Goal: Task Accomplishment & Management: Complete application form

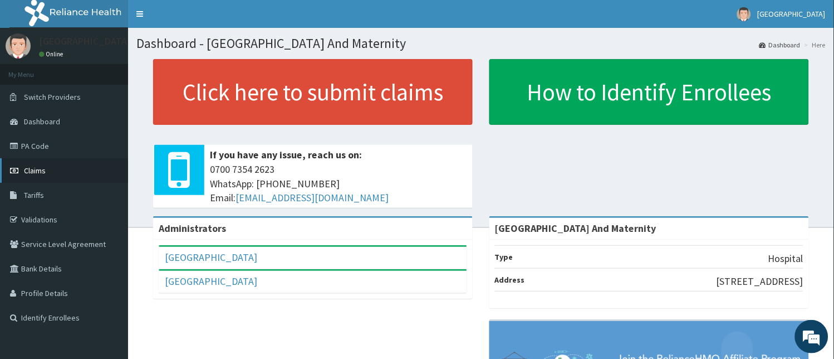
click at [41, 171] on span "Claims" at bounding box center [35, 170] width 22 height 10
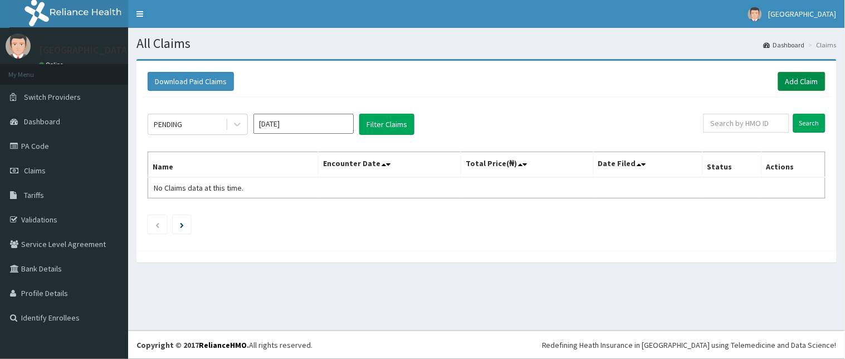
click at [806, 80] on link "Add Claim" at bounding box center [801, 81] width 47 height 19
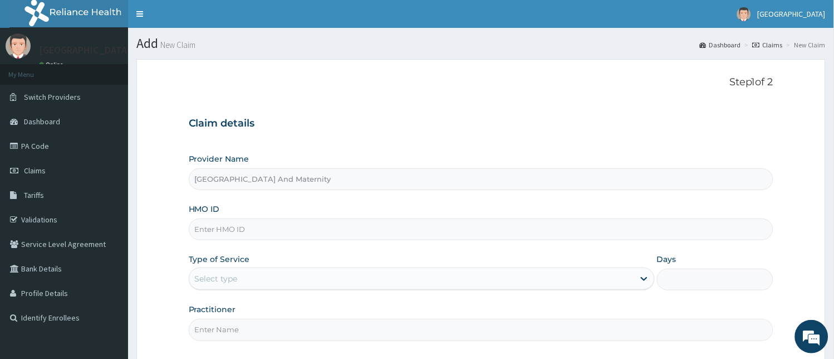
click at [367, 231] on input "HMO ID" at bounding box center [481, 229] width 585 height 22
type input "BXL/10239/A"
click at [327, 280] on div "Select type" at bounding box center [411, 278] width 445 height 18
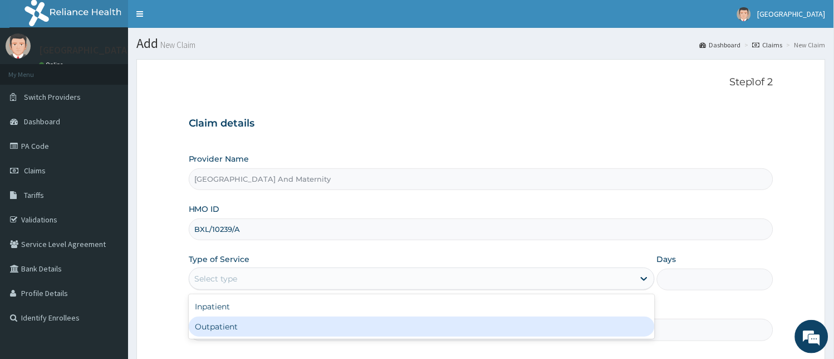
click at [303, 327] on div "Outpatient" at bounding box center [422, 326] width 466 height 20
type input "1"
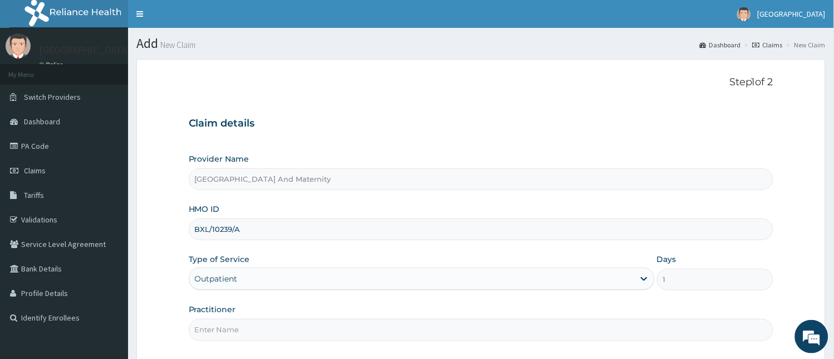
click at [288, 331] on input "Practitioner" at bounding box center [481, 329] width 585 height 22
type input "[PERSON_NAME]"
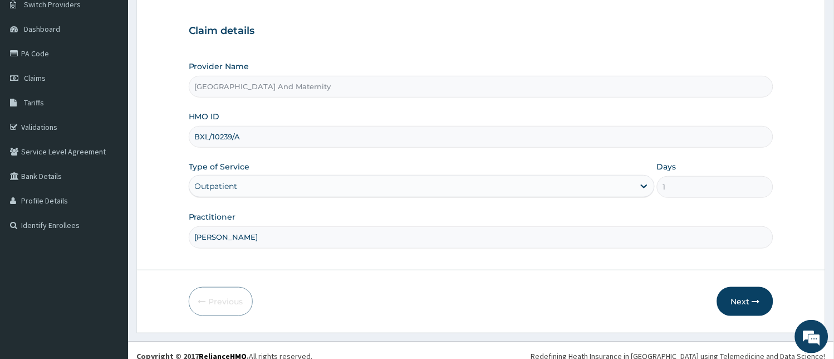
scroll to position [104, 0]
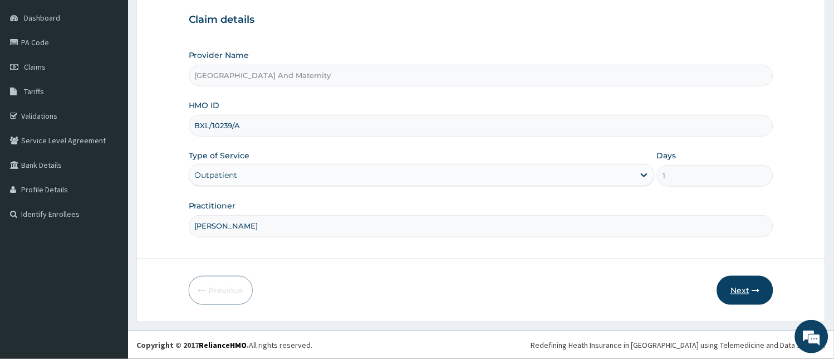
click at [763, 293] on button "Next" at bounding box center [745, 290] width 56 height 29
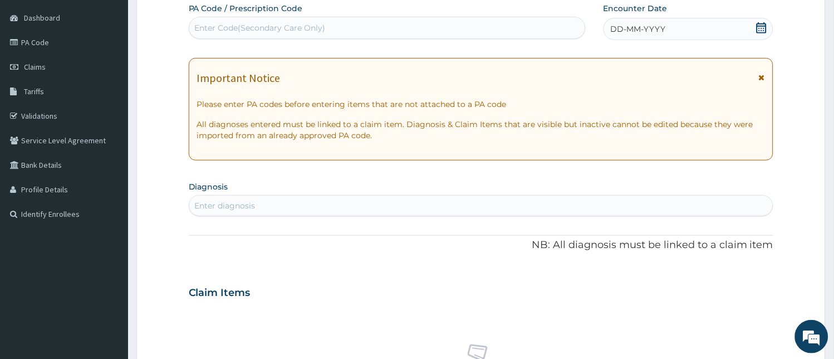
click at [695, 34] on div "DD-MM-YYYY" at bounding box center [688, 29] width 170 height 22
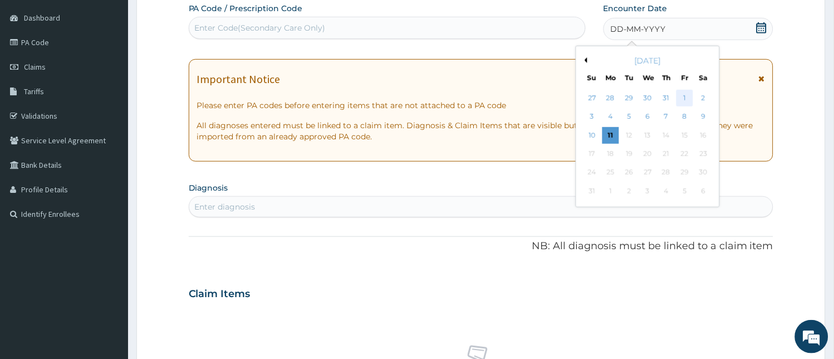
click at [685, 99] on div "1" at bounding box center [684, 98] width 17 height 17
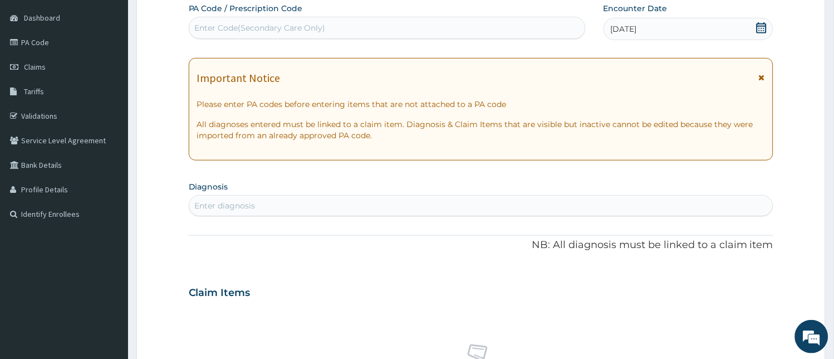
click at [306, 199] on div "Enter diagnosis" at bounding box center [481, 206] width 584 height 18
type input "MALAR"
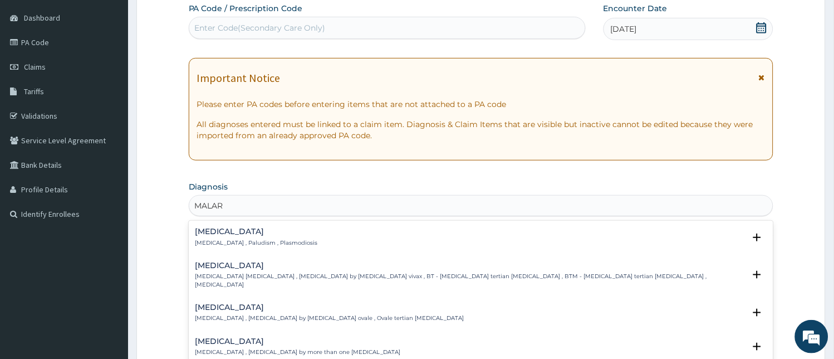
click at [237, 242] on p "Malaria , Paludism , Plasmodiosis" at bounding box center [256, 243] width 122 height 8
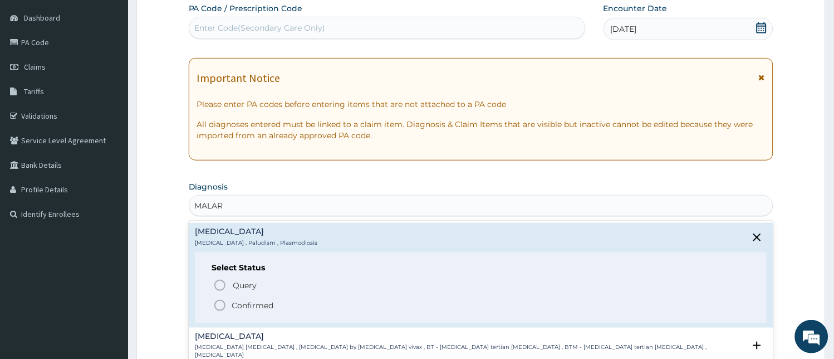
click at [219, 301] on icon "status option filled" at bounding box center [219, 304] width 13 height 13
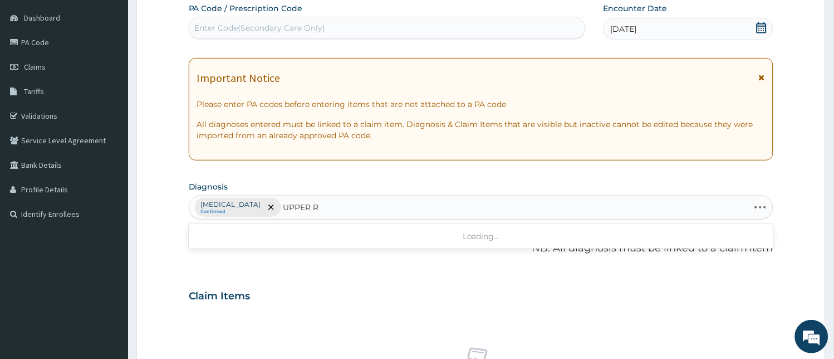
type input "UPPER RE"
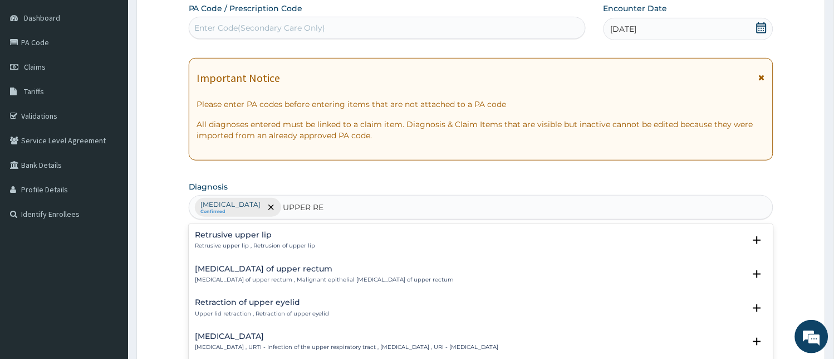
click at [277, 342] on div "Upper respiratory infection Upper respiratory infection , URTI - Infection of t…" at bounding box center [346, 341] width 303 height 19
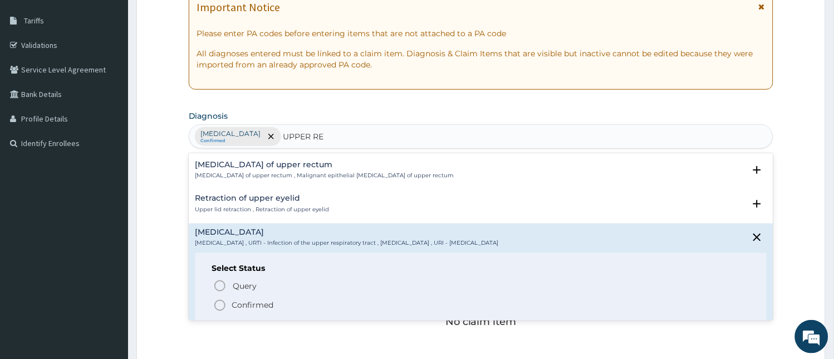
scroll to position [49, 0]
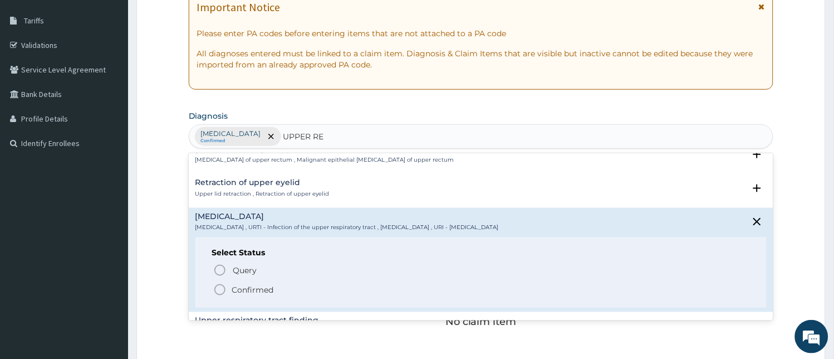
click at [219, 291] on icon "status option filled" at bounding box center [219, 289] width 13 height 13
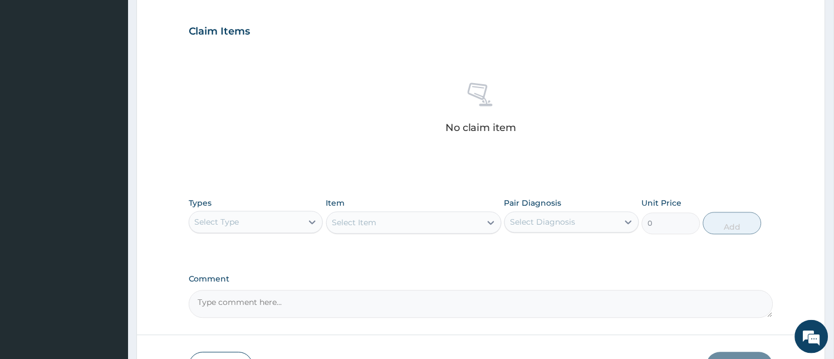
scroll to position [408, 0]
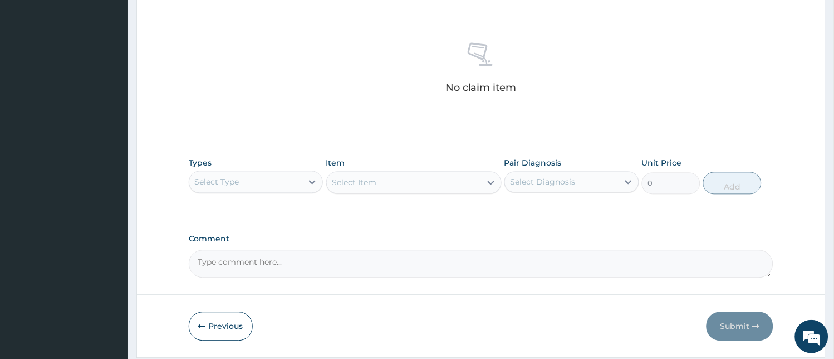
click at [253, 190] on div "Select Type" at bounding box center [246, 182] width 114 height 18
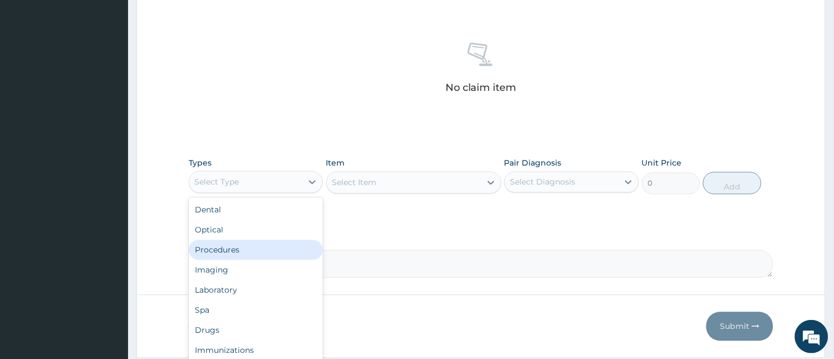
click at [234, 254] on div "Procedures" at bounding box center [256, 250] width 135 height 20
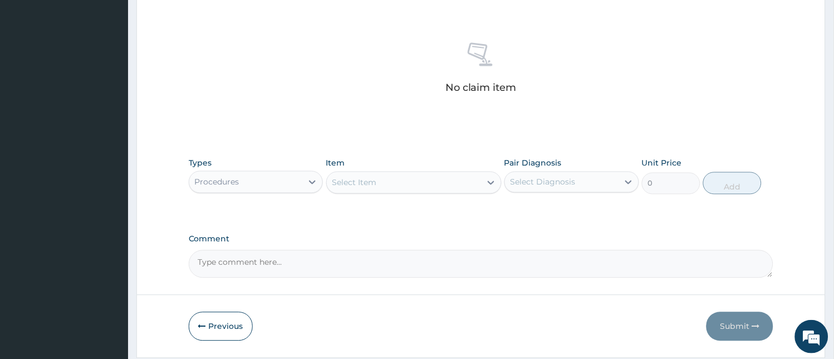
click at [442, 184] on div "Select Item" at bounding box center [404, 183] width 154 height 18
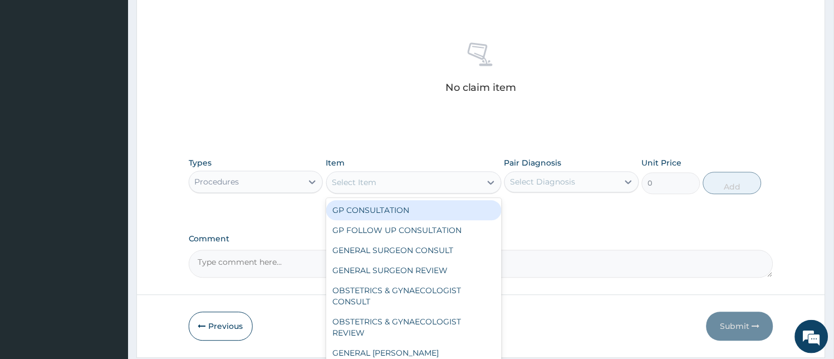
click at [443, 207] on div "GP CONSULTATION" at bounding box center [413, 210] width 175 height 20
type input "2000"
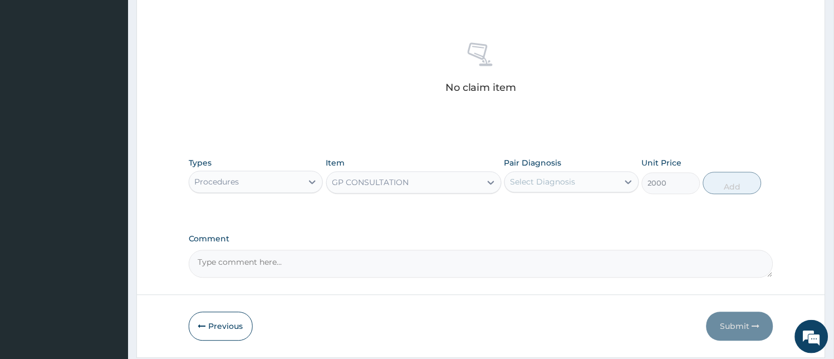
click at [557, 185] on div "Select Diagnosis" at bounding box center [543, 181] width 65 height 11
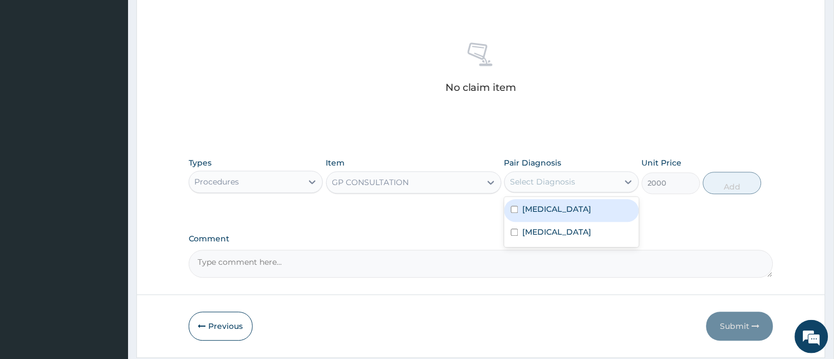
click at [559, 210] on div "[MEDICAL_DATA]" at bounding box center [571, 210] width 135 height 23
checkbox input "true"
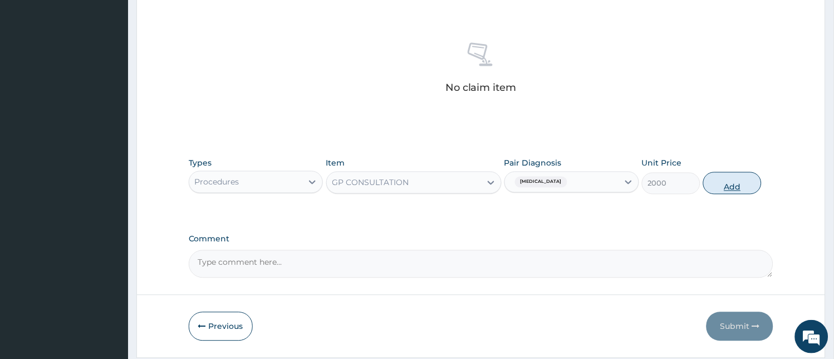
click at [744, 182] on button "Add" at bounding box center [732, 183] width 58 height 22
type input "0"
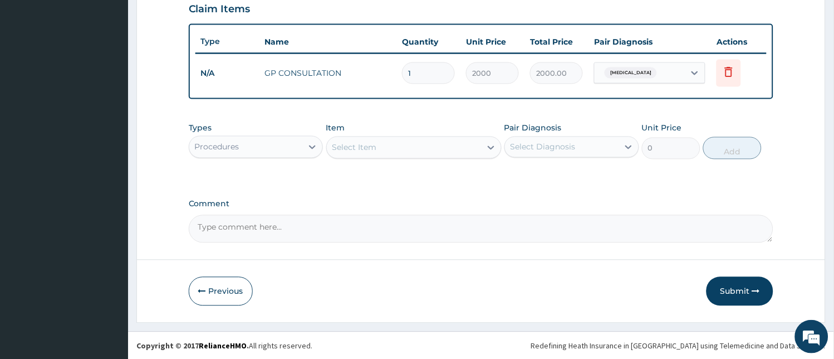
click at [253, 148] on div "Procedures" at bounding box center [246, 147] width 114 height 18
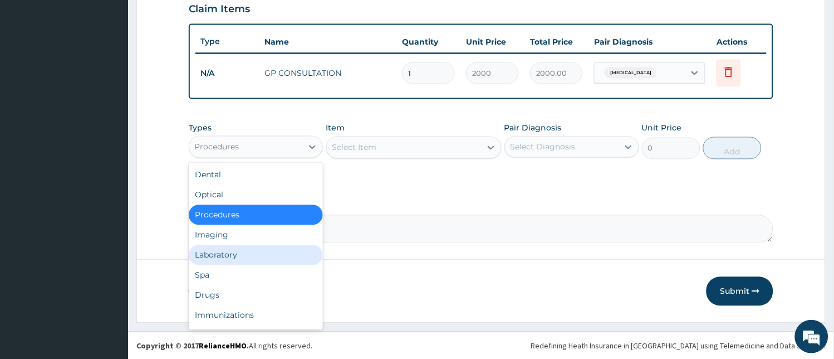
click at [224, 261] on div "Laboratory" at bounding box center [256, 255] width 135 height 20
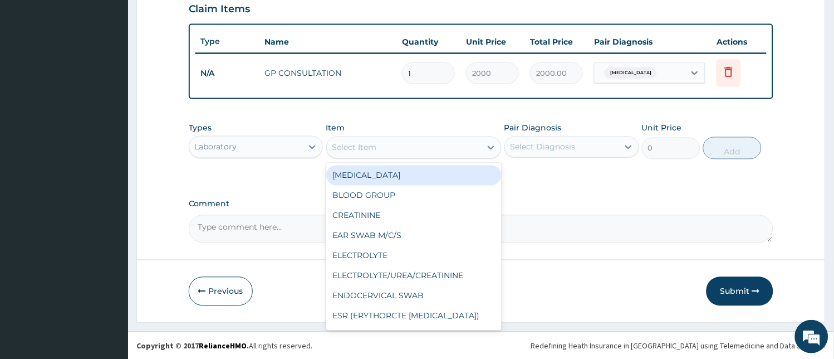
click at [407, 146] on div "Select Item" at bounding box center [404, 148] width 154 height 18
type input "MA"
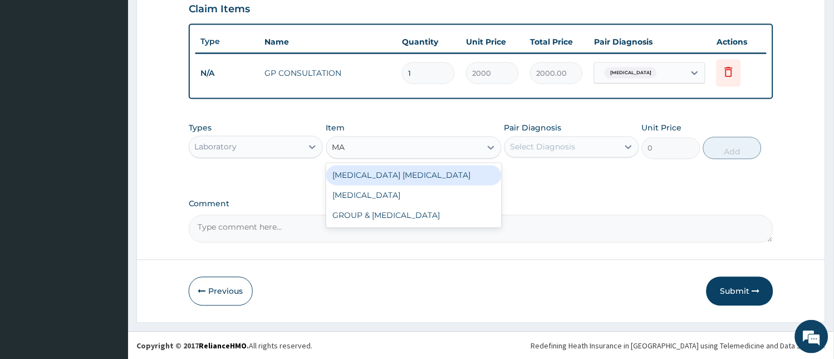
click at [408, 170] on div "[MEDICAL_DATA] [MEDICAL_DATA]" at bounding box center [413, 175] width 175 height 20
type input "1000"
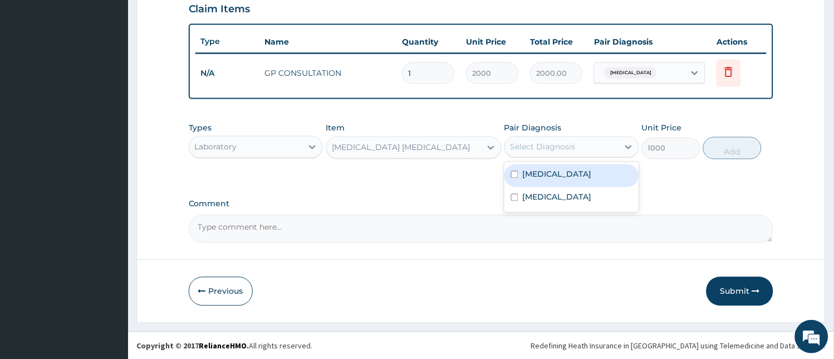
click at [582, 148] on div "Select Diagnosis" at bounding box center [562, 147] width 114 height 18
click at [577, 177] on div "[MEDICAL_DATA]" at bounding box center [571, 175] width 135 height 23
checkbox input "true"
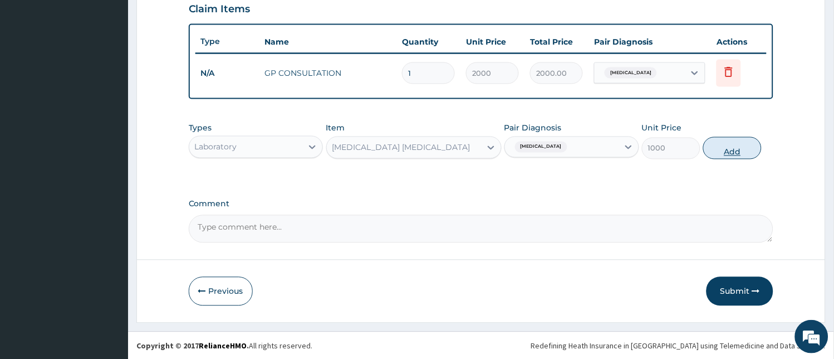
click at [739, 144] on button "Add" at bounding box center [732, 148] width 58 height 22
type input "0"
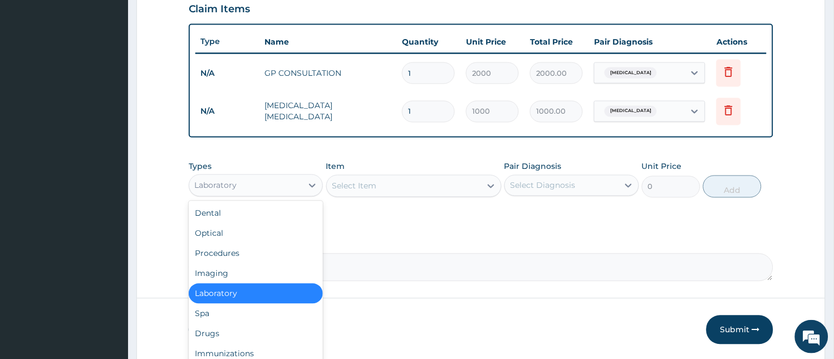
click at [246, 183] on div "Laboratory" at bounding box center [246, 185] width 114 height 18
click at [216, 341] on div "Drugs" at bounding box center [256, 333] width 135 height 20
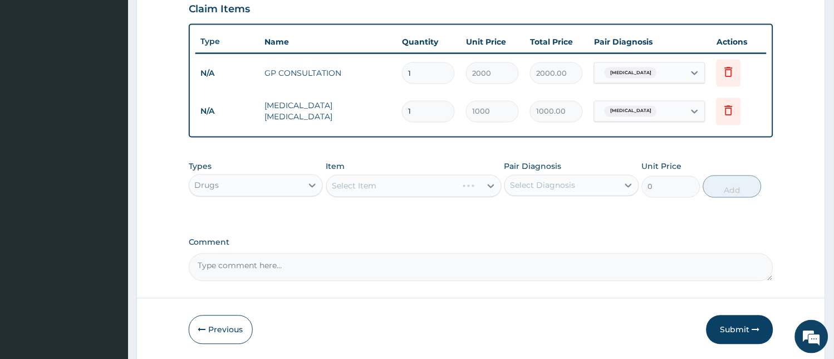
click at [410, 187] on div "Select Item" at bounding box center [413, 186] width 175 height 22
click at [410, 187] on div "Select Item" at bounding box center [404, 186] width 154 height 18
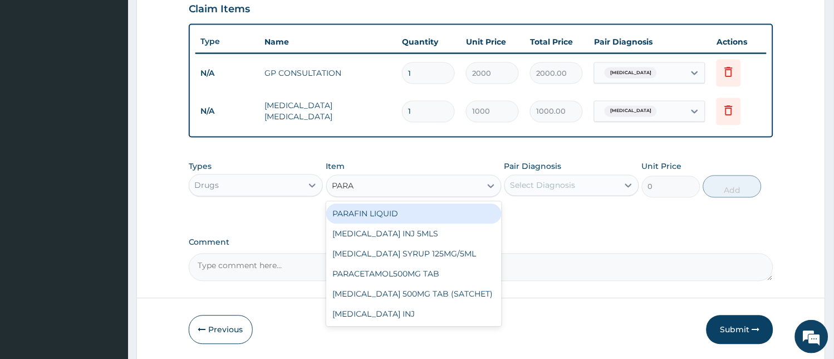
type input "PARAC"
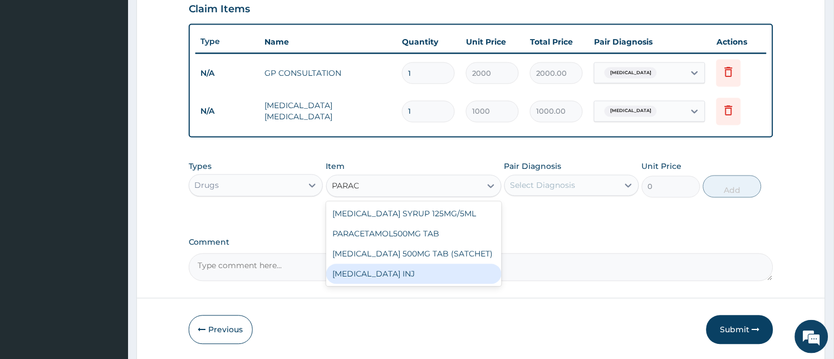
click at [395, 278] on div "[MEDICAL_DATA] INJ" at bounding box center [413, 274] width 175 height 20
type input "200"
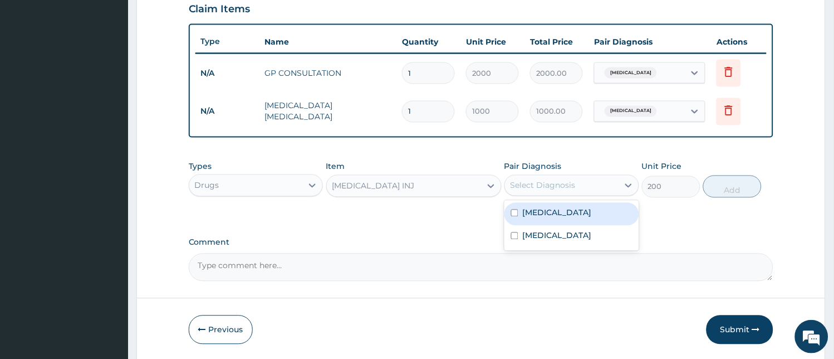
click at [583, 183] on div "Select Diagnosis" at bounding box center [562, 185] width 114 height 18
click at [568, 221] on div "[MEDICAL_DATA]" at bounding box center [571, 214] width 135 height 23
checkbox input "true"
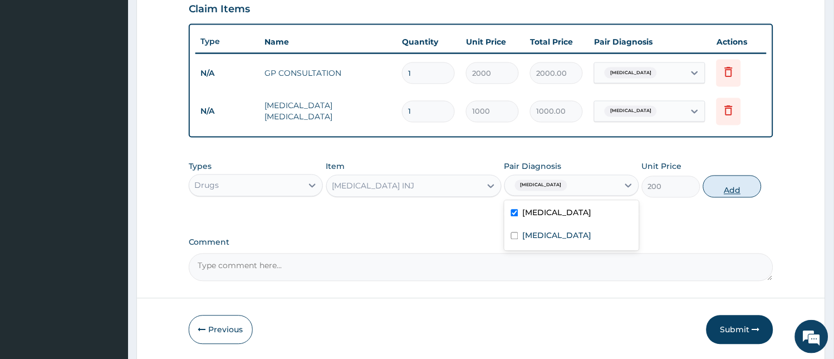
click at [737, 188] on button "Add" at bounding box center [732, 186] width 58 height 22
type input "0"
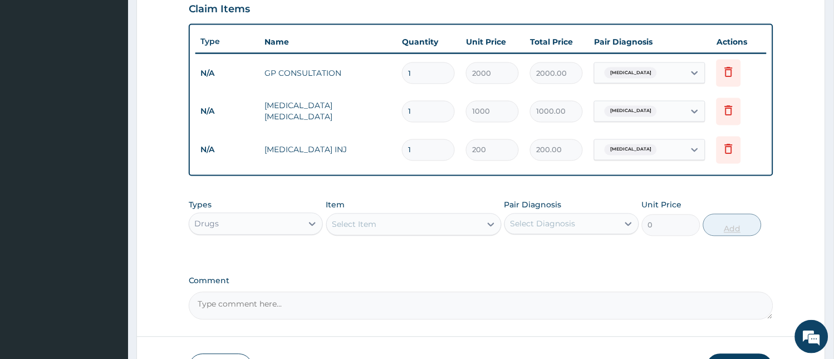
type input "0.00"
type input "2"
type input "400.00"
type input "2"
click at [391, 220] on div "Select Item" at bounding box center [404, 224] width 154 height 18
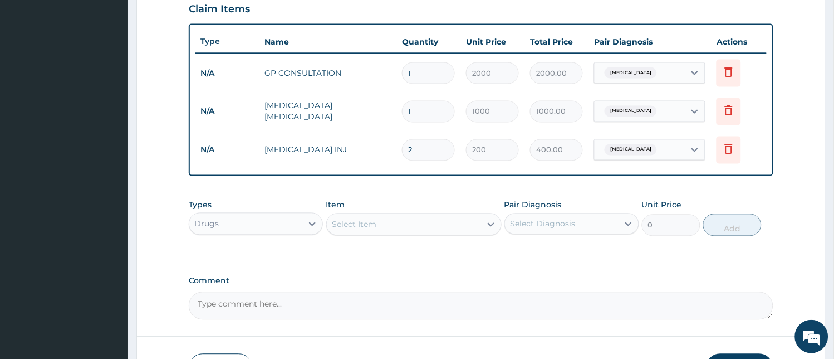
click at [391, 220] on div "Select Item" at bounding box center [404, 224] width 154 height 18
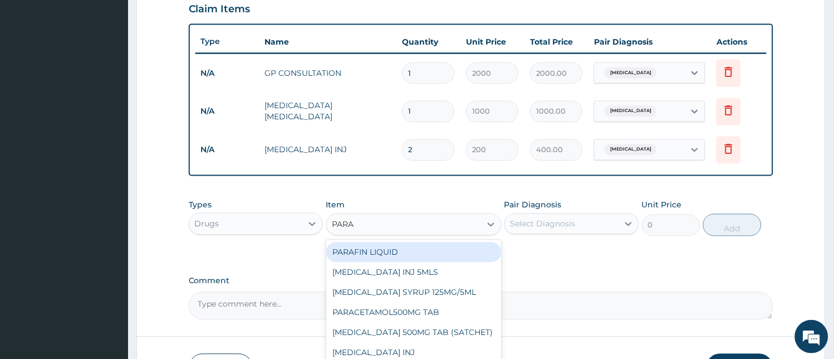
type input "PARAC"
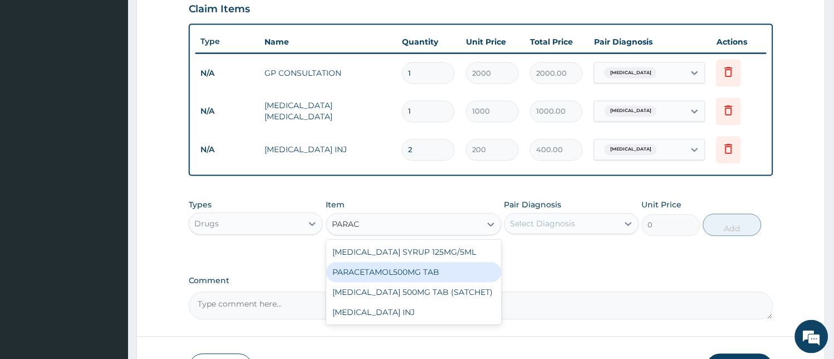
click at [403, 272] on div "PARACETAMOL500MG TAB" at bounding box center [413, 272] width 175 height 20
type input "20"
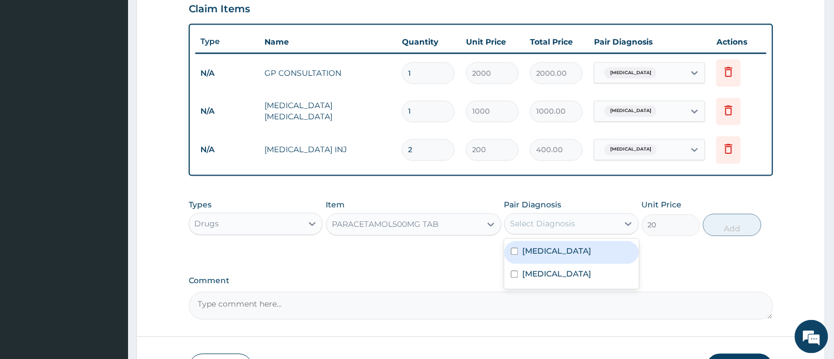
click at [556, 229] on div "Select Diagnosis" at bounding box center [562, 224] width 114 height 18
click at [557, 249] on div "Malaria" at bounding box center [571, 252] width 135 height 23
checkbox input "true"
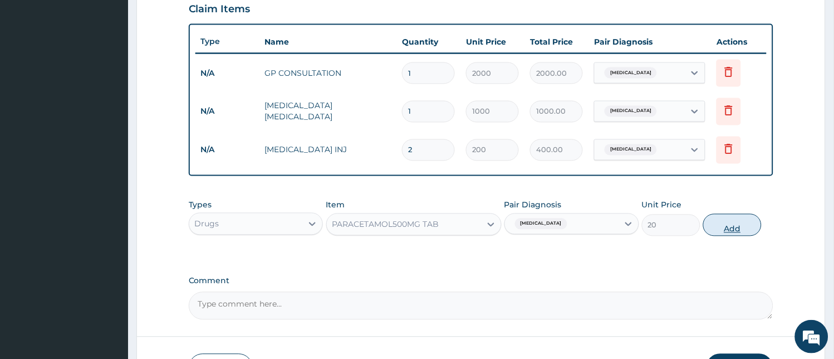
click at [732, 221] on button "Add" at bounding box center [732, 225] width 58 height 22
type input "0"
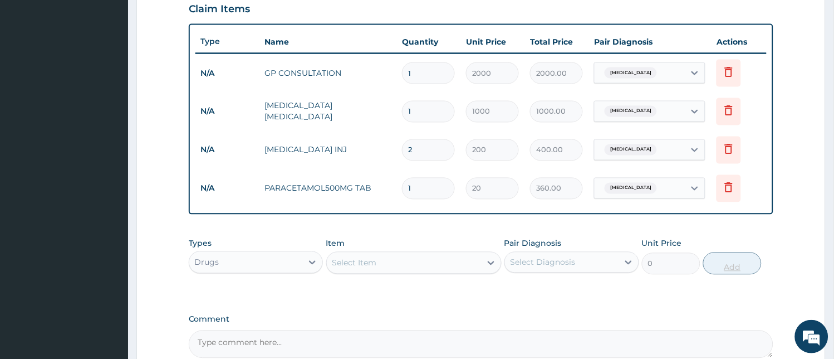
type input "18"
type input "360.00"
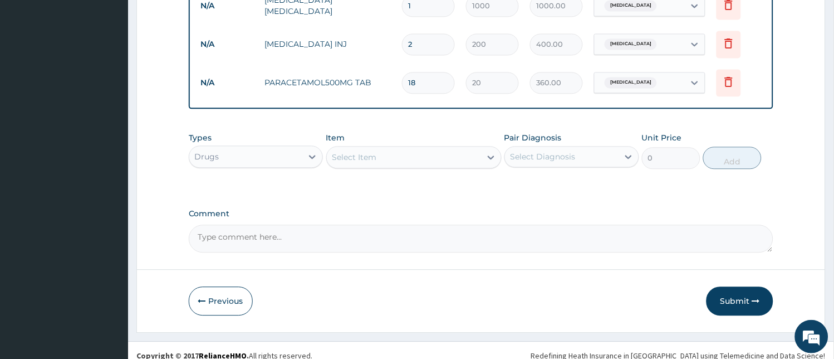
scroll to position [507, 0]
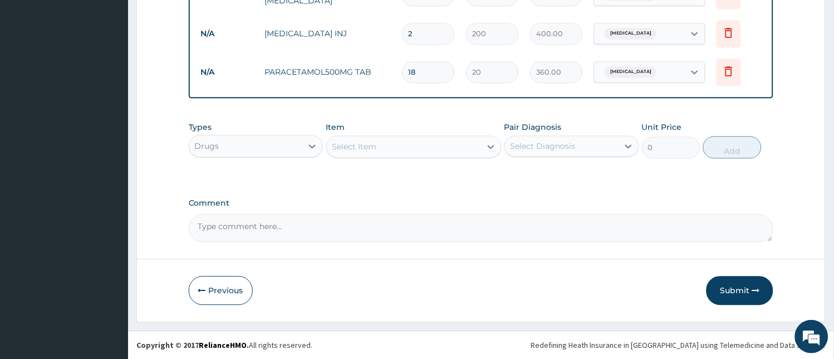
type input "18"
click at [360, 144] on div "Select Item" at bounding box center [354, 146] width 45 height 11
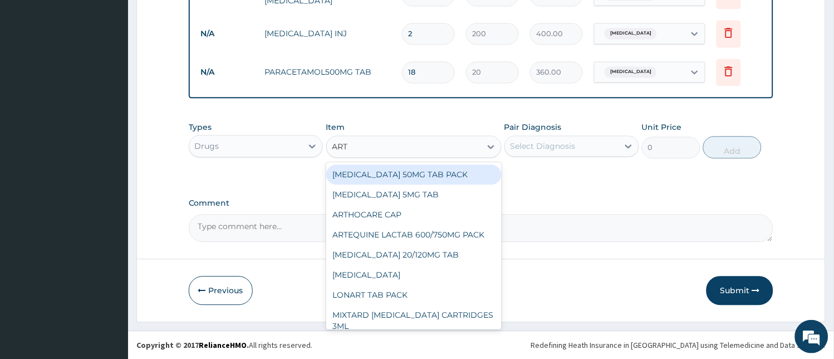
type input "ARTE"
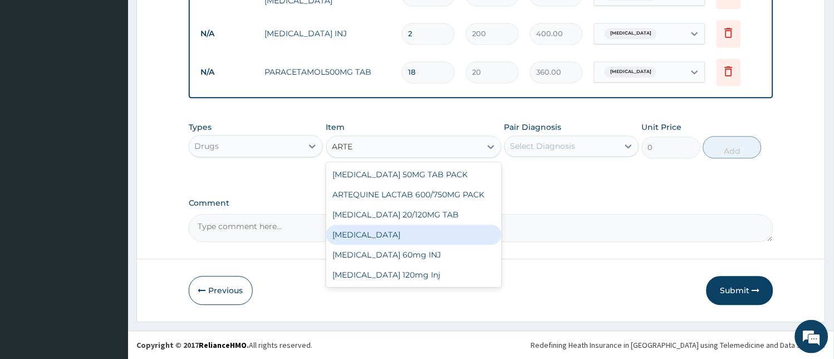
click at [345, 237] on div "[MEDICAL_DATA]" at bounding box center [413, 234] width 175 height 20
type input "100"
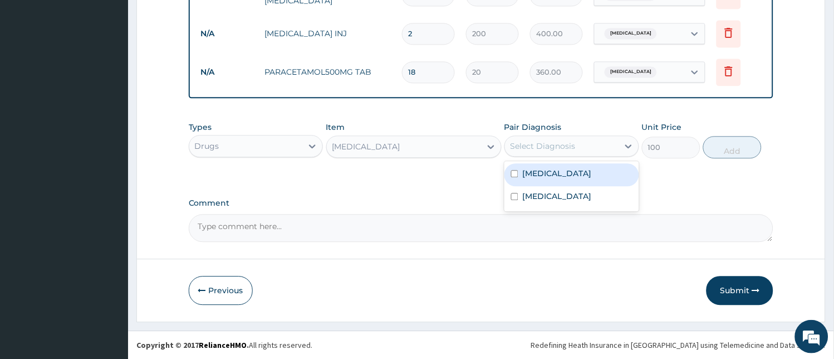
click at [563, 147] on div "Select Diagnosis" at bounding box center [543, 145] width 65 height 11
click at [558, 174] on div "[MEDICAL_DATA]" at bounding box center [571, 174] width 135 height 23
checkbox input "true"
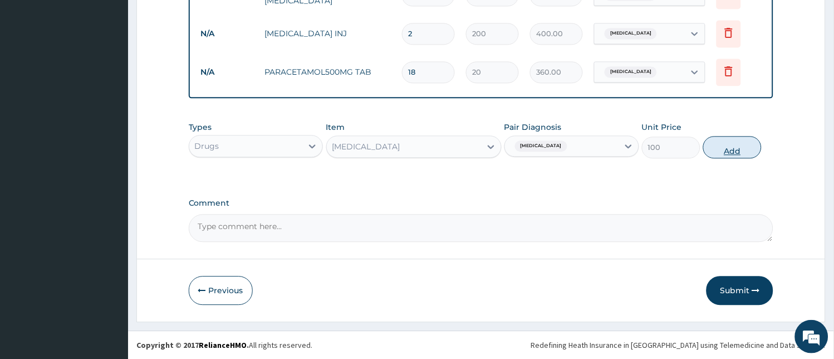
click at [719, 149] on button "Add" at bounding box center [732, 147] width 58 height 22
type input "0"
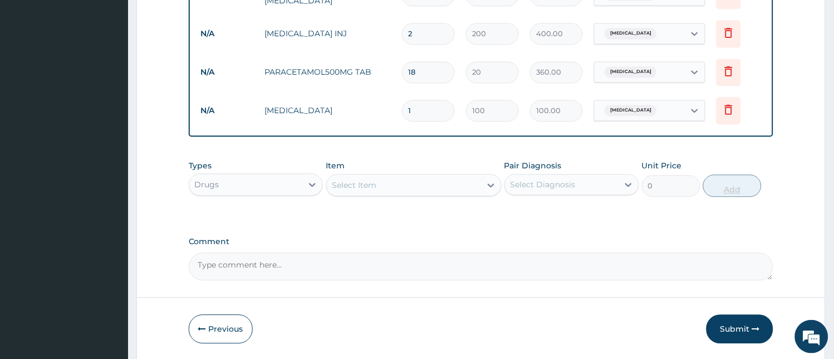
type input "0.00"
type input "2"
type input "200.00"
type input "24"
type input "2400.00"
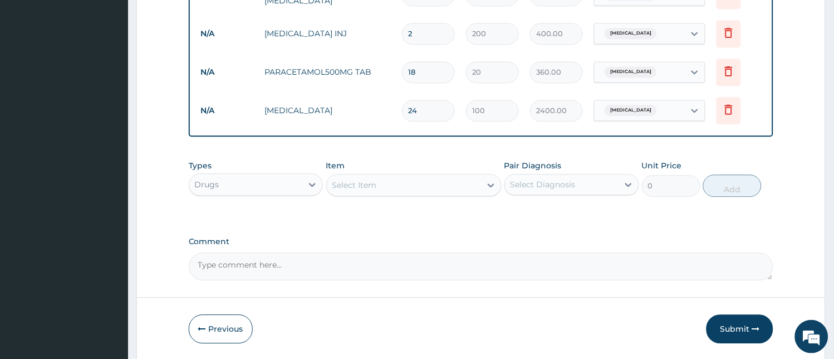
type input "24"
click at [403, 183] on div "Select Item" at bounding box center [404, 185] width 154 height 18
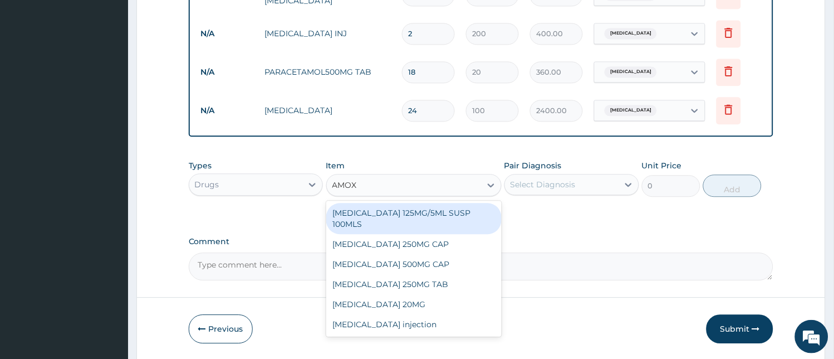
type input "AMOXY"
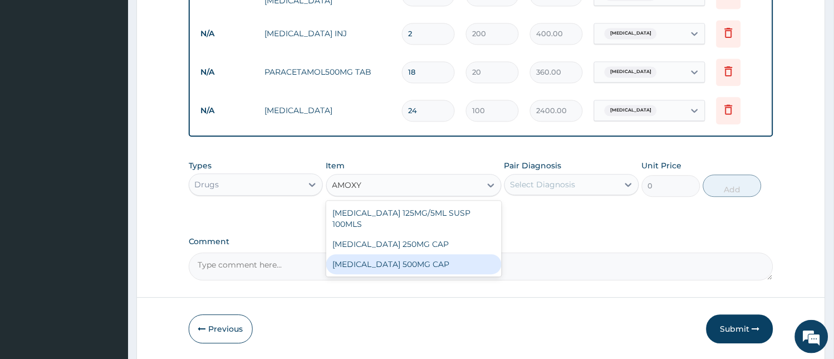
click at [401, 254] on div "[MEDICAL_DATA] 500MG CAP" at bounding box center [413, 264] width 175 height 20
type input "50"
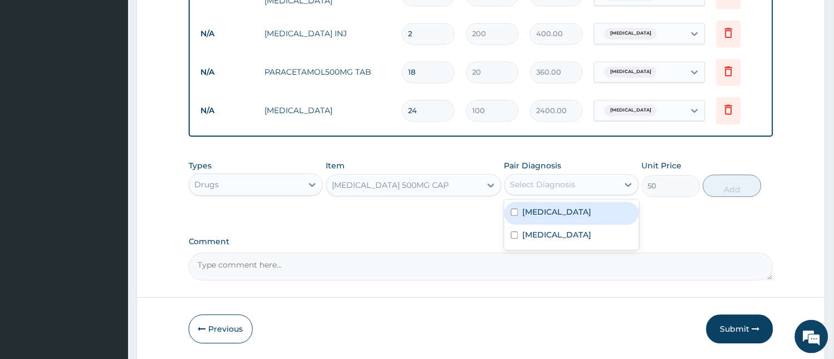
click at [558, 185] on div "Select Diagnosis" at bounding box center [543, 184] width 65 height 11
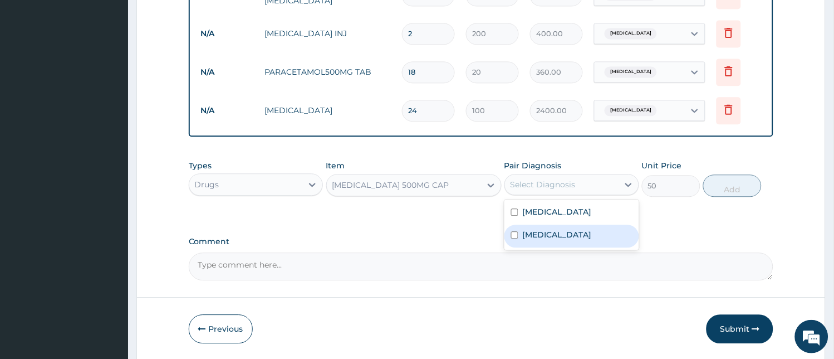
click at [543, 240] on label "[MEDICAL_DATA]" at bounding box center [557, 234] width 69 height 11
checkbox input "true"
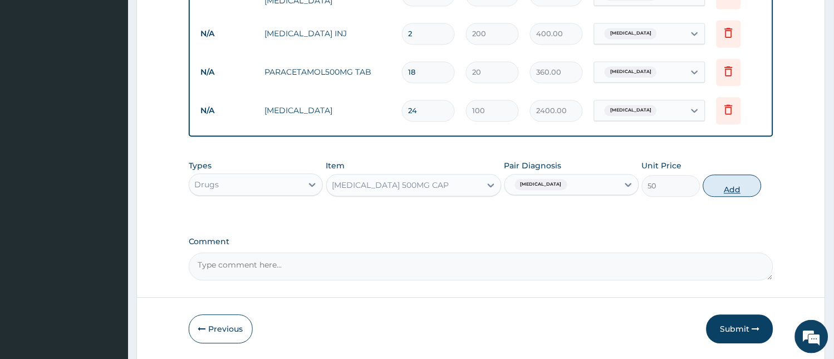
click at [725, 183] on button "Add" at bounding box center [732, 185] width 58 height 22
type input "0"
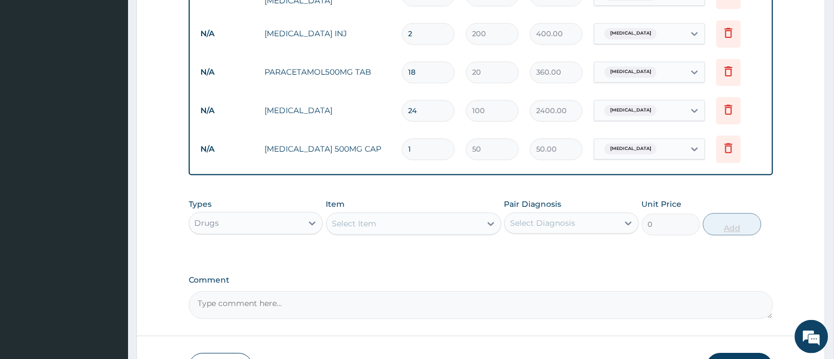
type input "15"
type input "750.00"
type input "15"
click at [420, 222] on div "Select Item" at bounding box center [404, 223] width 154 height 18
type input "LORAT"
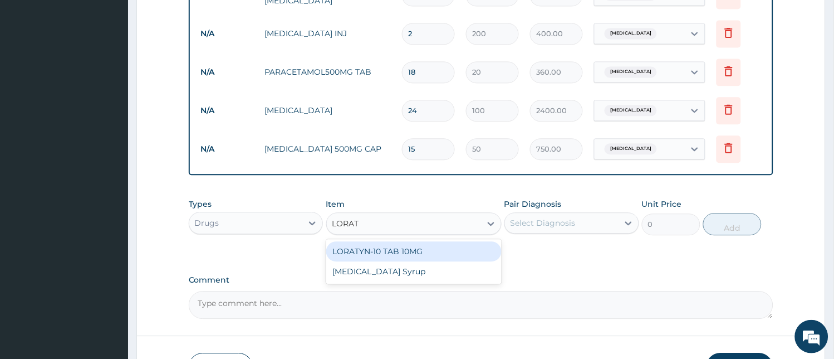
click at [413, 253] on div "LORATYN-10 TAB 10MG" at bounding box center [413, 251] width 175 height 20
type input "40"
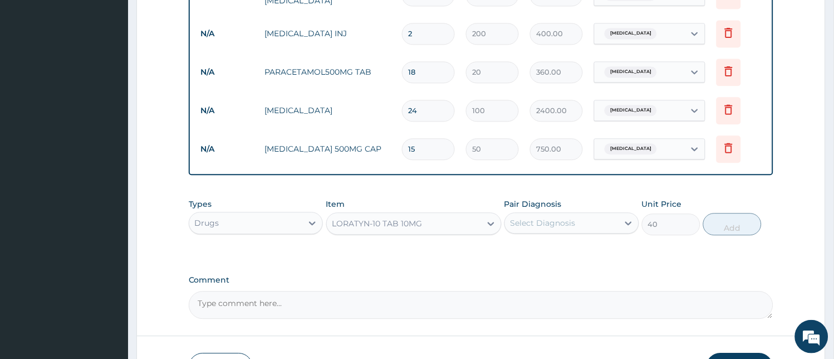
click at [553, 219] on div "Select Diagnosis" at bounding box center [543, 222] width 65 height 11
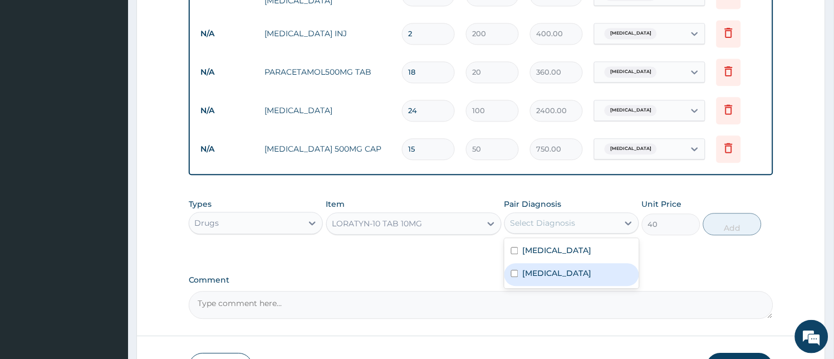
click at [544, 278] on label "[MEDICAL_DATA]" at bounding box center [557, 272] width 69 height 11
checkbox input "true"
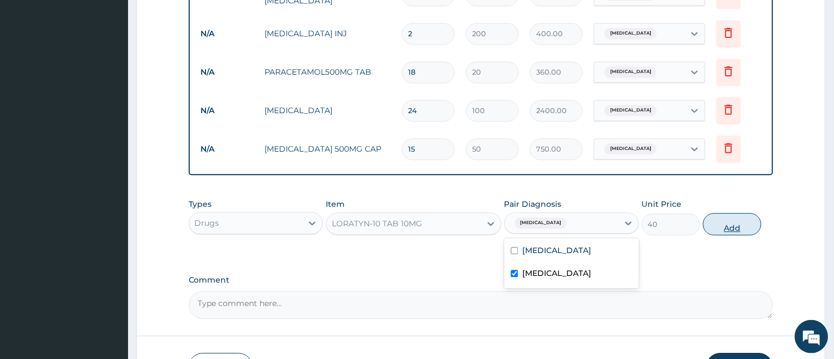
click at [733, 225] on button "Add" at bounding box center [732, 224] width 58 height 22
type input "0"
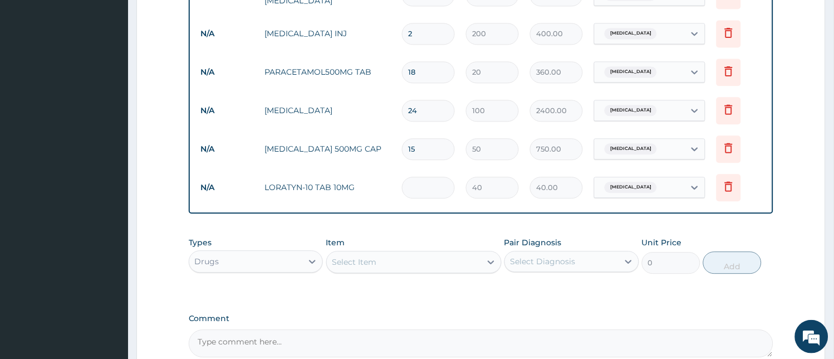
type input "0.00"
type input "6"
type input "240.00"
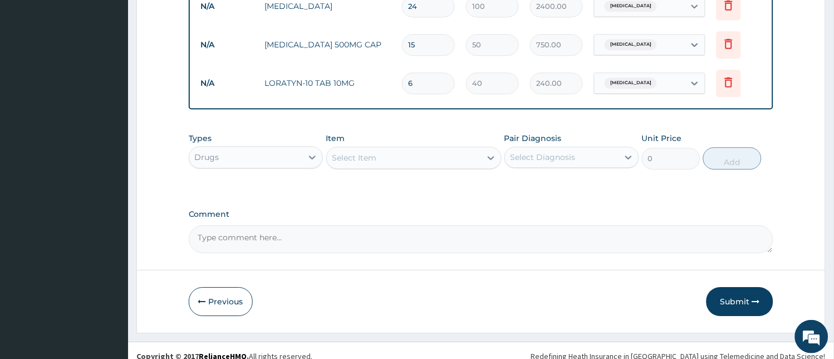
scroll to position [622, 0]
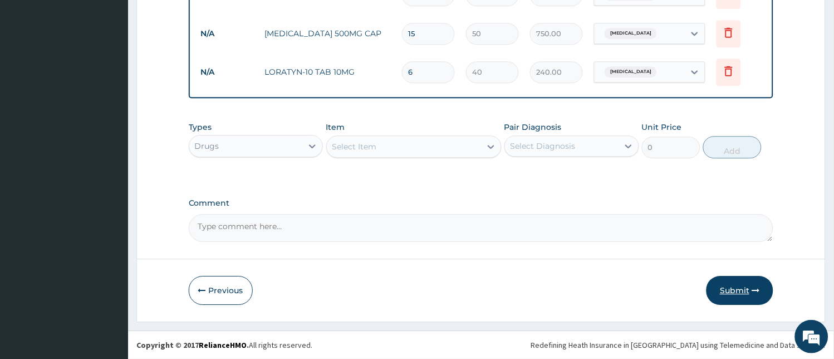
type input "6"
click at [742, 284] on button "Submit" at bounding box center [739, 290] width 67 height 29
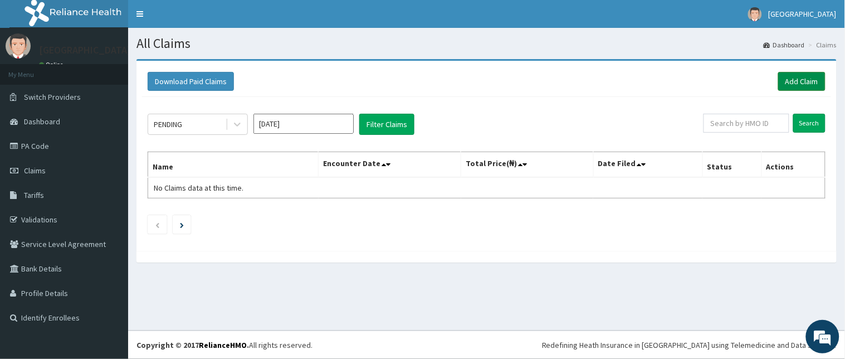
click at [798, 81] on link "Add Claim" at bounding box center [801, 81] width 47 height 19
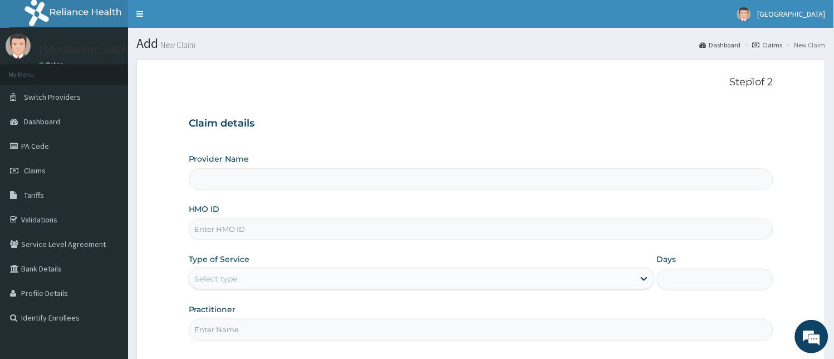
click at [356, 230] on input "HMO ID" at bounding box center [481, 229] width 585 height 22
type input "[GEOGRAPHIC_DATA] And Maternity"
type input "LTR/10080/E"
click at [346, 273] on div "Select type" at bounding box center [411, 278] width 445 height 18
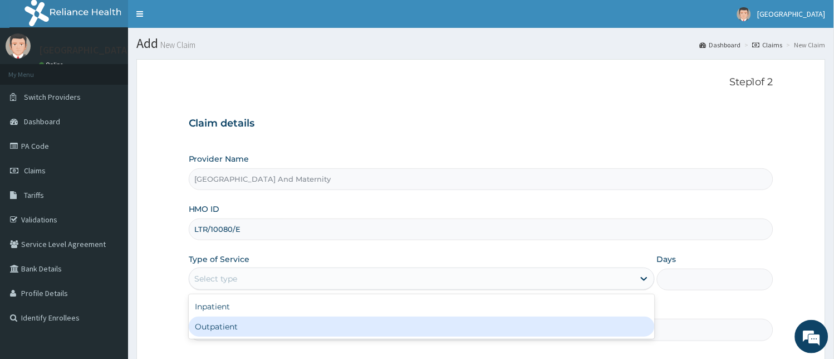
click at [313, 330] on div "Outpatient" at bounding box center [422, 326] width 466 height 20
type input "1"
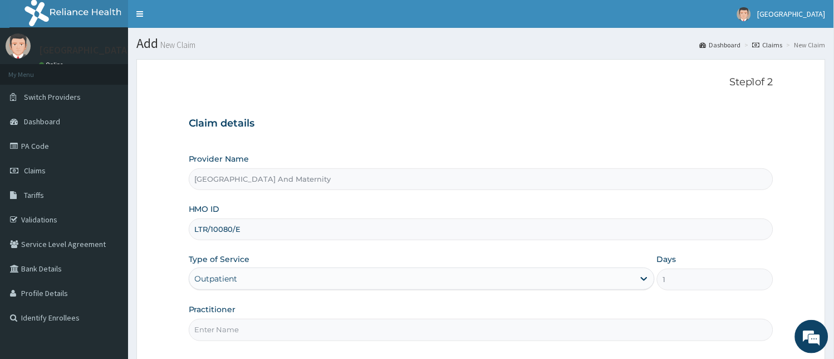
click at [313, 331] on input "Practitioner" at bounding box center [481, 329] width 585 height 22
type input "[PERSON_NAME]"
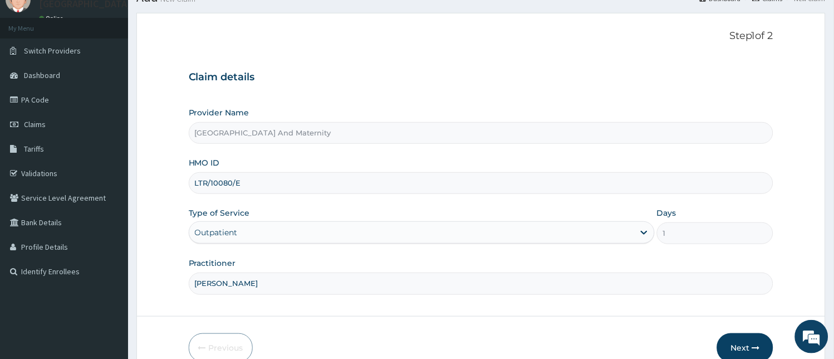
scroll to position [59, 0]
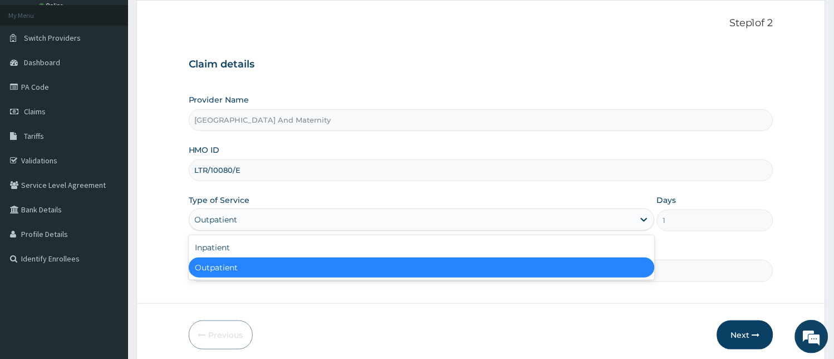
click at [568, 215] on div "Outpatient" at bounding box center [411, 219] width 445 height 18
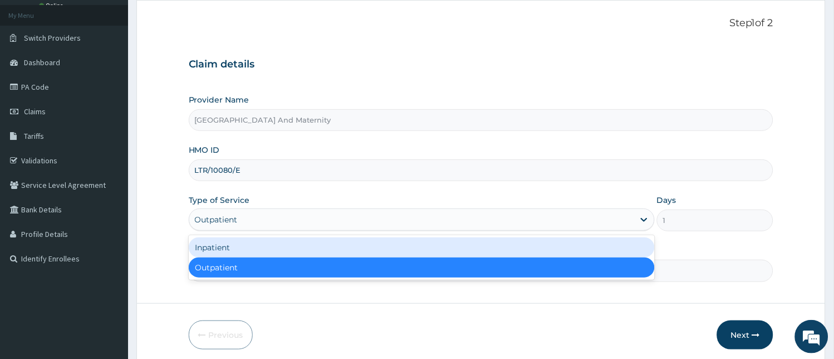
click at [439, 246] on div "Inpatient" at bounding box center [422, 247] width 466 height 20
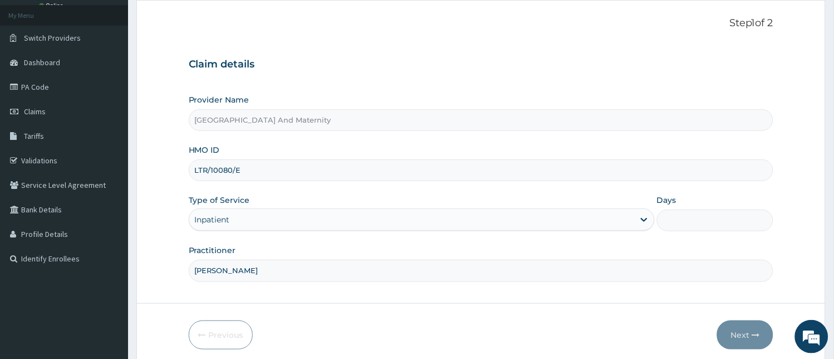
click at [696, 219] on input "Days" at bounding box center [715, 220] width 116 height 22
type input "1"
click at [742, 333] on button "Next" at bounding box center [745, 334] width 56 height 29
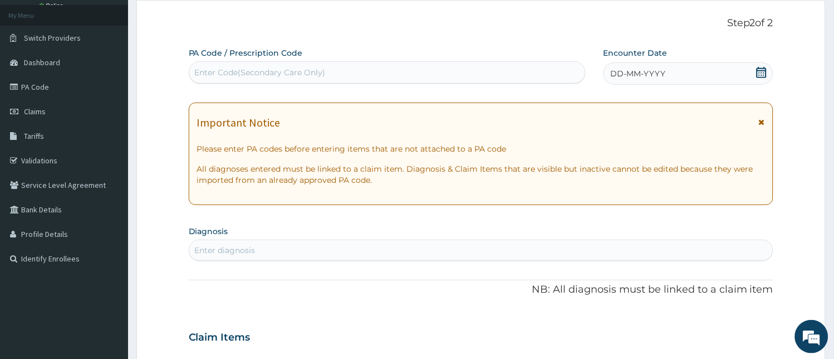
click at [669, 75] on div "DD-MM-YYYY" at bounding box center [688, 73] width 170 height 22
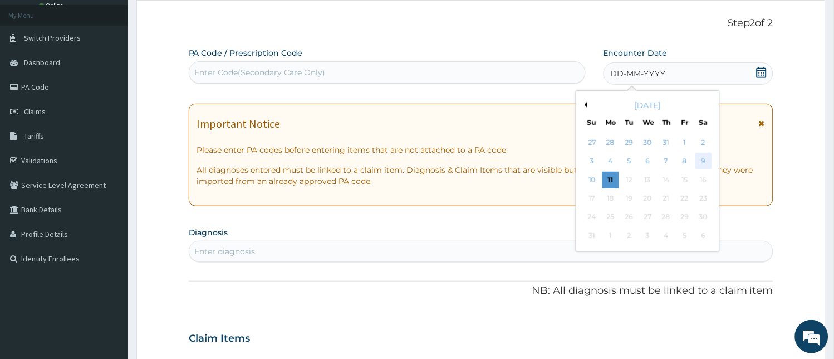
click at [700, 161] on div "9" at bounding box center [703, 161] width 17 height 17
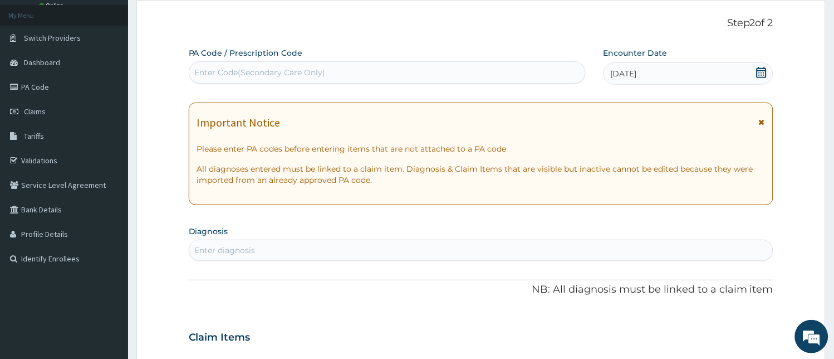
click at [415, 253] on div "Enter diagnosis" at bounding box center [481, 250] width 584 height 18
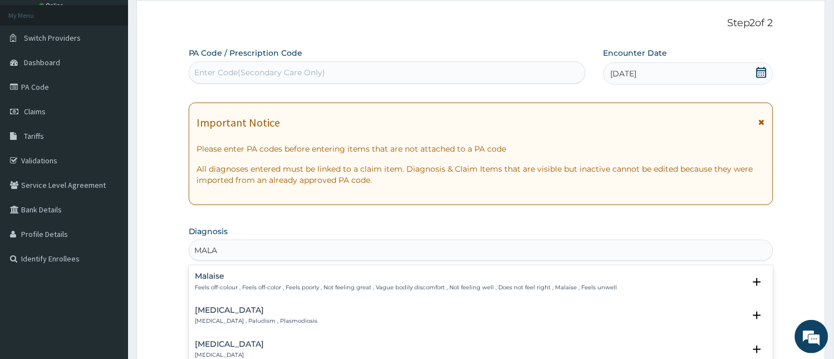
type input "MALAR"
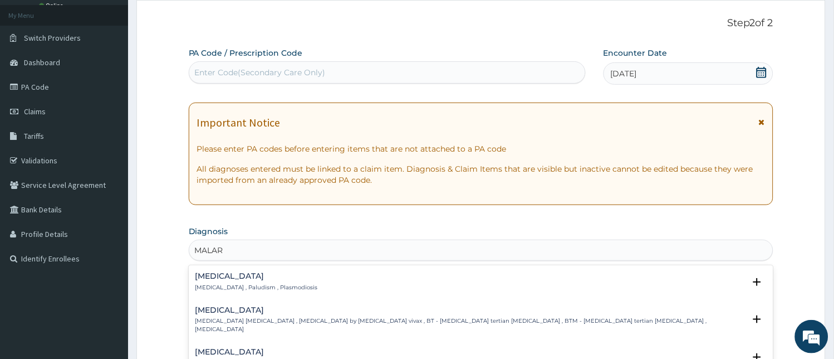
click at [285, 284] on div "[MEDICAL_DATA] [MEDICAL_DATA] , Paludism , Plasmodiosis" at bounding box center [481, 281] width 572 height 19
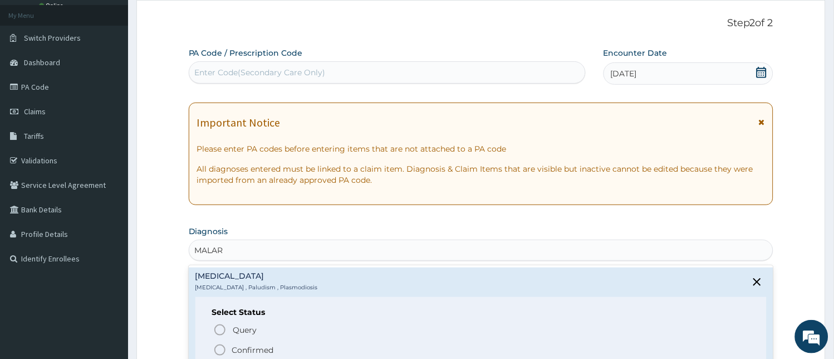
click at [218, 350] on icon "status option filled" at bounding box center [219, 349] width 13 height 13
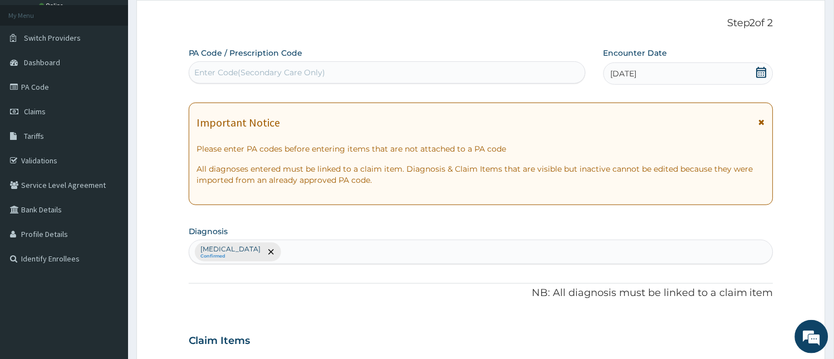
click at [449, 246] on div "[MEDICAL_DATA] Confirmed" at bounding box center [481, 251] width 584 height 23
type input "UPPER RES"
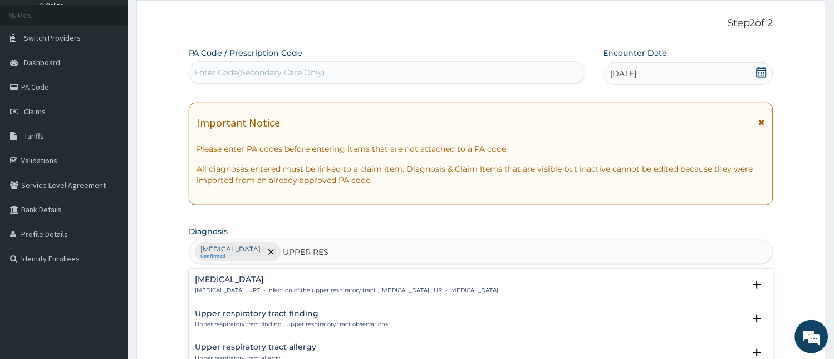
click at [234, 281] on h4 "[MEDICAL_DATA]" at bounding box center [346, 279] width 303 height 8
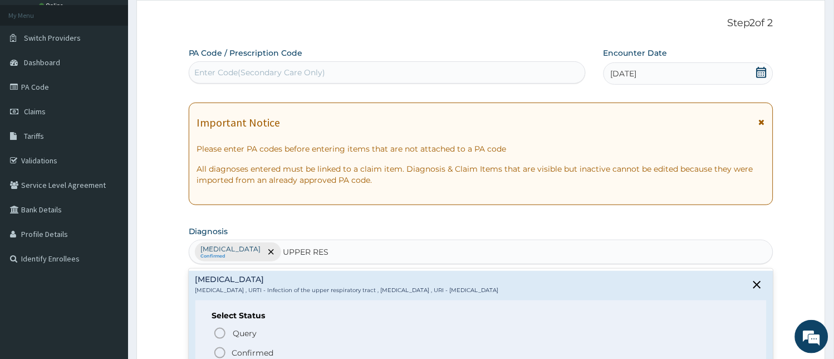
click at [218, 351] on icon "status option filled" at bounding box center [219, 352] width 13 height 13
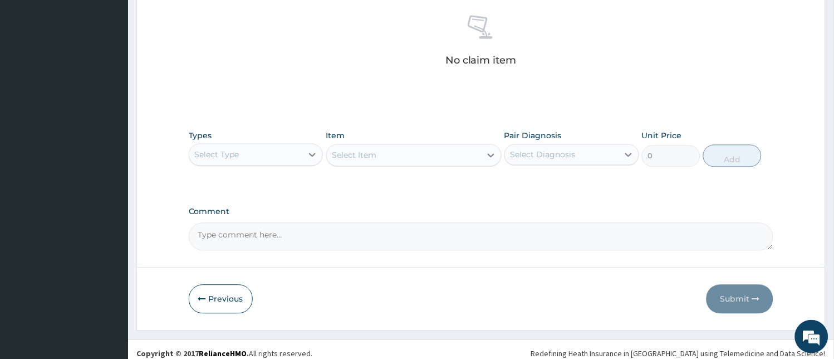
scroll to position [444, 0]
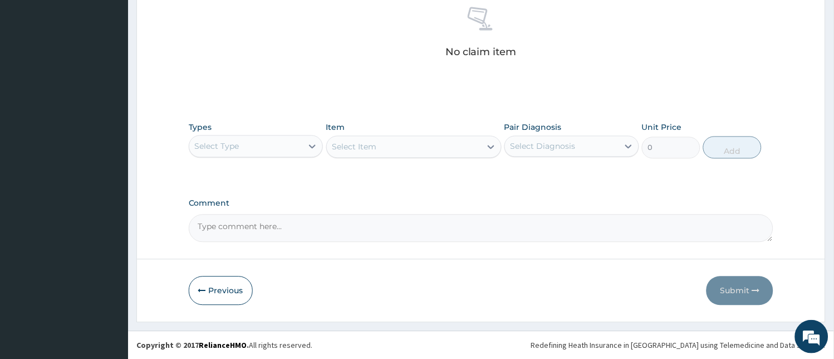
click at [242, 152] on div "Select Type" at bounding box center [246, 147] width 114 height 18
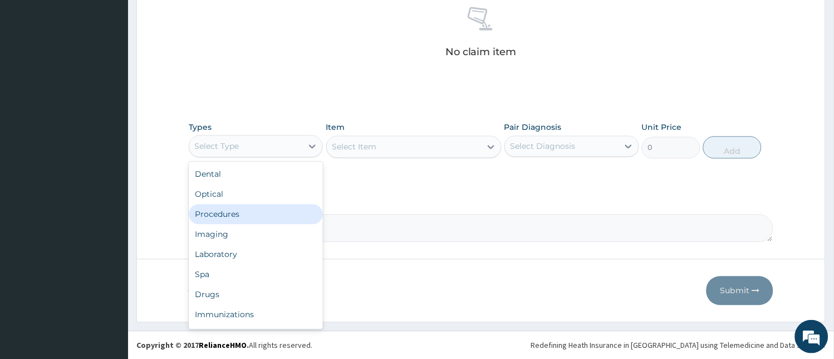
click at [237, 209] on div "Procedures" at bounding box center [256, 214] width 135 height 20
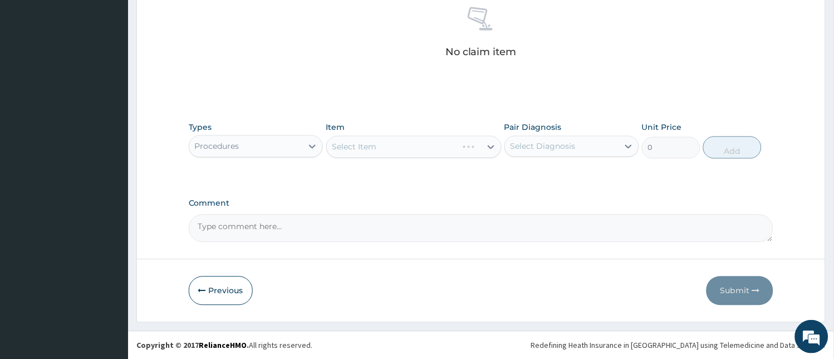
click at [392, 148] on div "Select Item" at bounding box center [413, 147] width 175 height 22
click at [392, 148] on div "Select Item" at bounding box center [404, 147] width 154 height 18
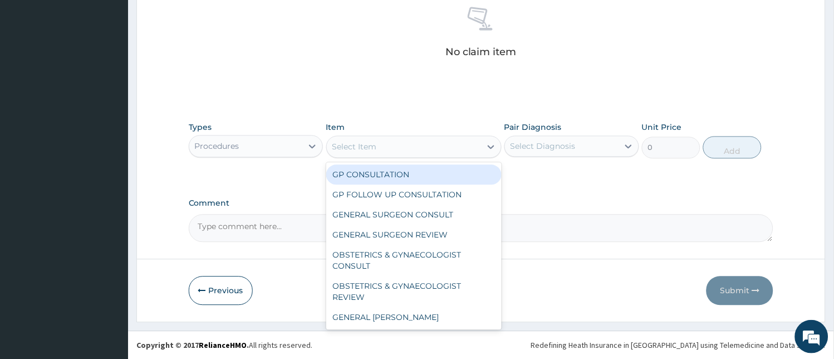
click at [386, 178] on div "GP CONSULTATION" at bounding box center [413, 175] width 175 height 20
type input "2000"
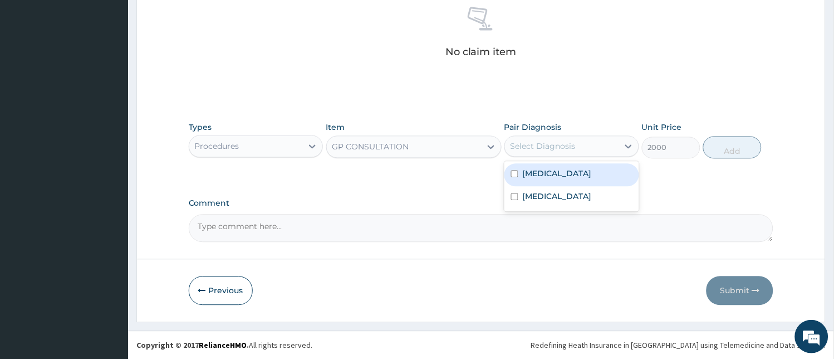
click at [536, 146] on div "Select Diagnosis" at bounding box center [543, 146] width 65 height 11
click at [543, 181] on div "Malaria" at bounding box center [571, 175] width 135 height 23
checkbox input "true"
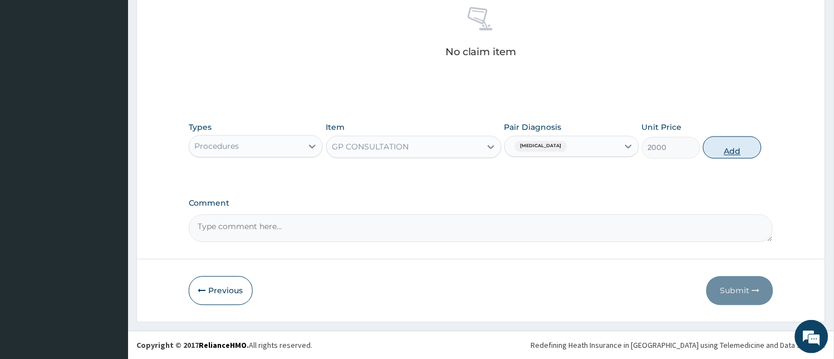
click at [739, 142] on button "Add" at bounding box center [732, 147] width 58 height 22
type input "0"
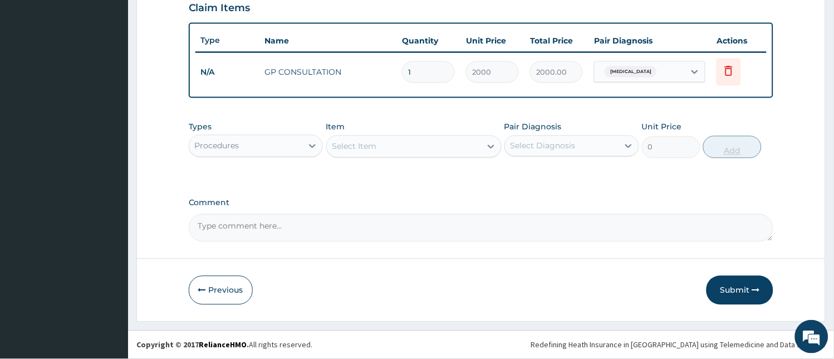
scroll to position [390, 0]
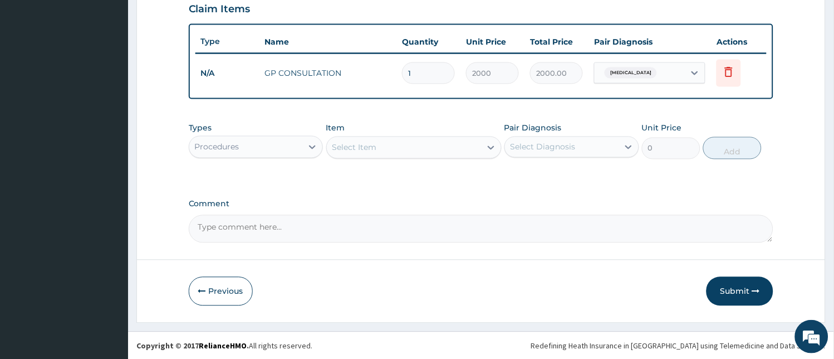
click at [278, 143] on div "Procedures" at bounding box center [246, 147] width 114 height 18
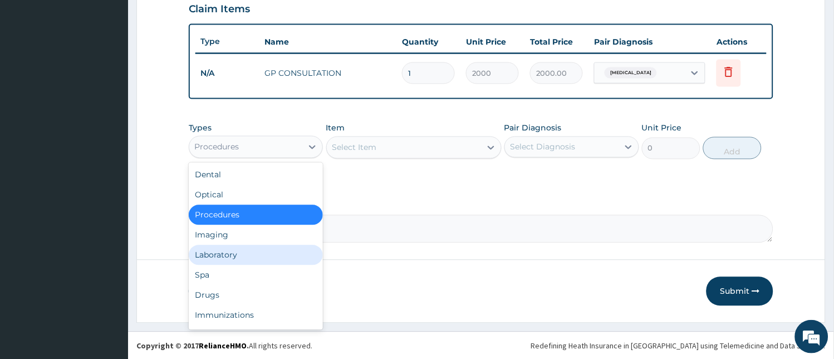
click at [229, 252] on div "Laboratory" at bounding box center [256, 255] width 135 height 20
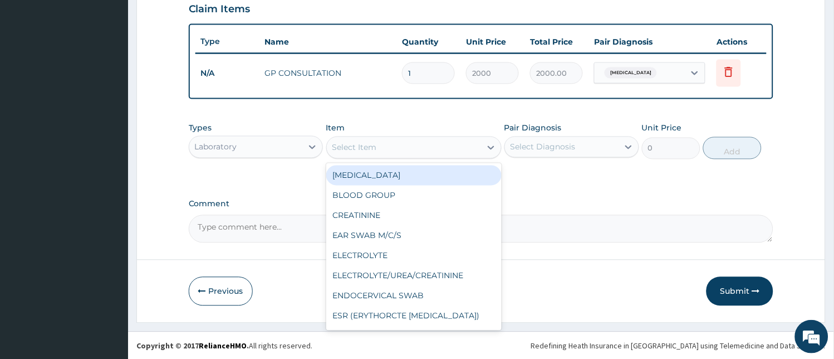
click at [404, 149] on div "Select Item" at bounding box center [404, 148] width 154 height 18
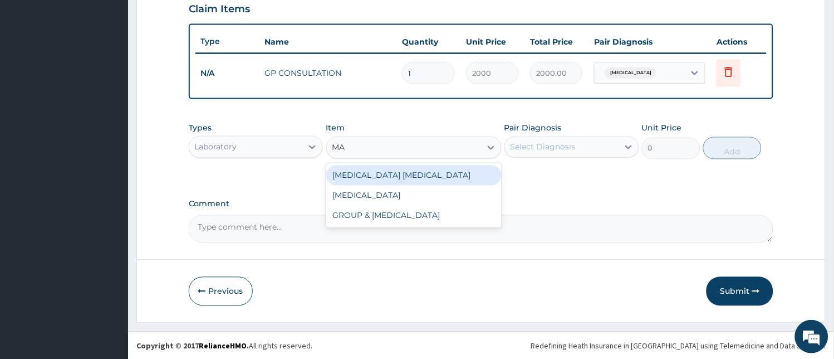
type input "MAL"
click at [404, 168] on div "[MEDICAL_DATA] [MEDICAL_DATA]" at bounding box center [413, 175] width 175 height 20
type input "1000"
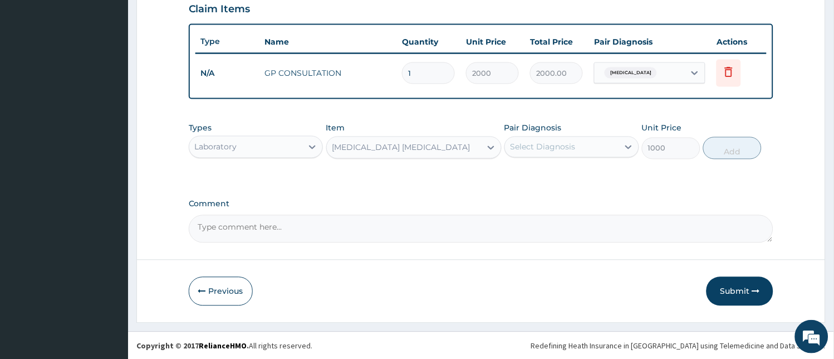
click at [558, 143] on div "Select Diagnosis" at bounding box center [543, 146] width 65 height 11
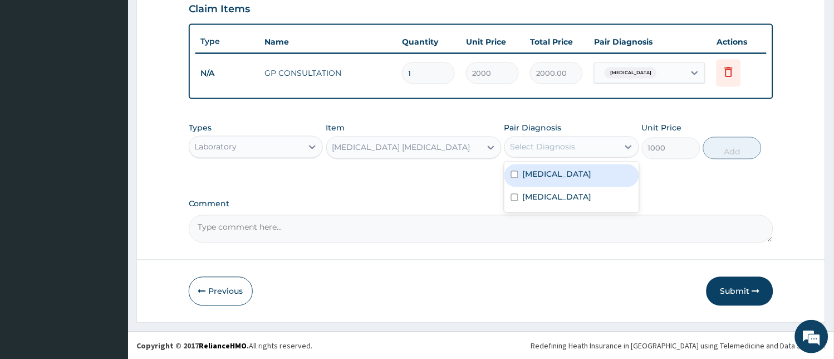
click at [573, 178] on div "[MEDICAL_DATA]" at bounding box center [571, 175] width 135 height 23
checkbox input "true"
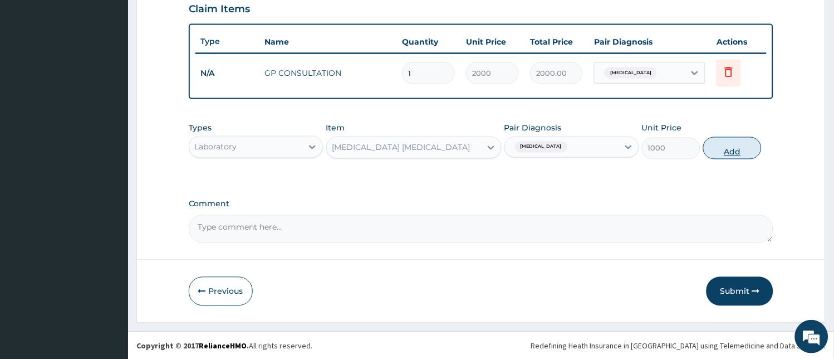
click at [733, 141] on button "Add" at bounding box center [732, 148] width 58 height 22
type input "0"
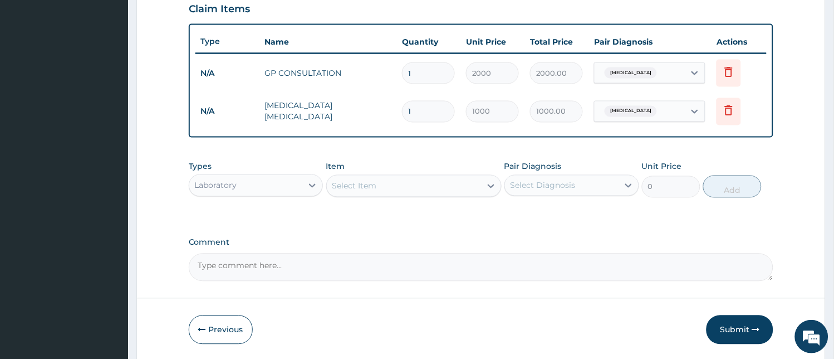
click at [276, 181] on div "Laboratory" at bounding box center [246, 185] width 114 height 18
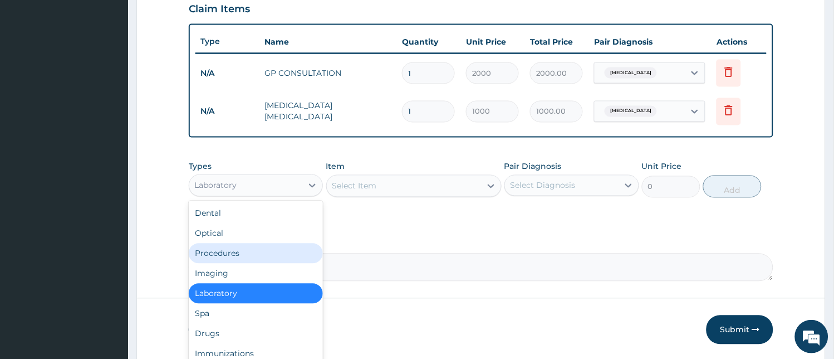
click at [258, 256] on div "Procedures" at bounding box center [256, 253] width 135 height 20
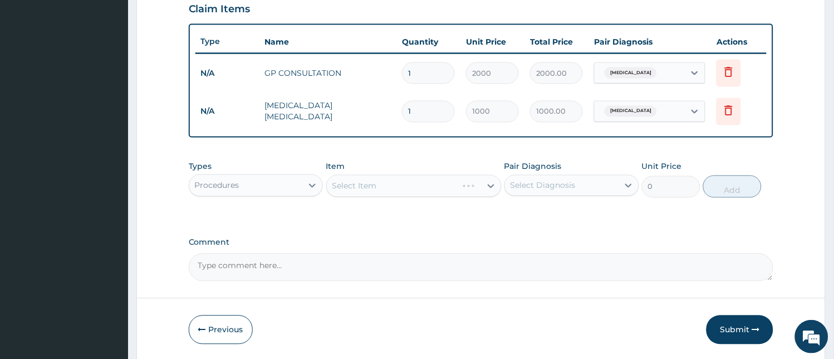
click at [425, 188] on div "Select Item" at bounding box center [392, 186] width 131 height 18
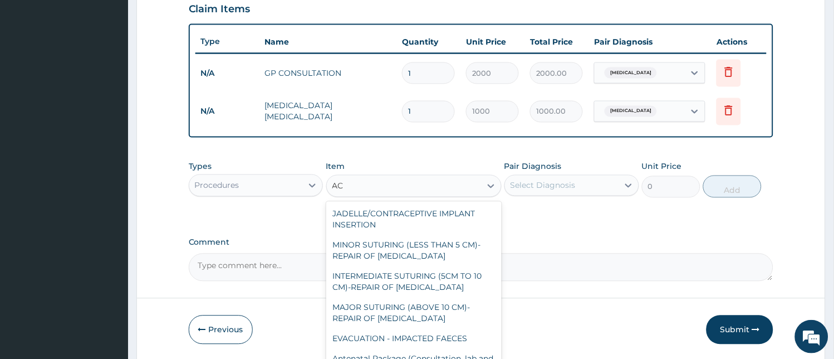
type input "A"
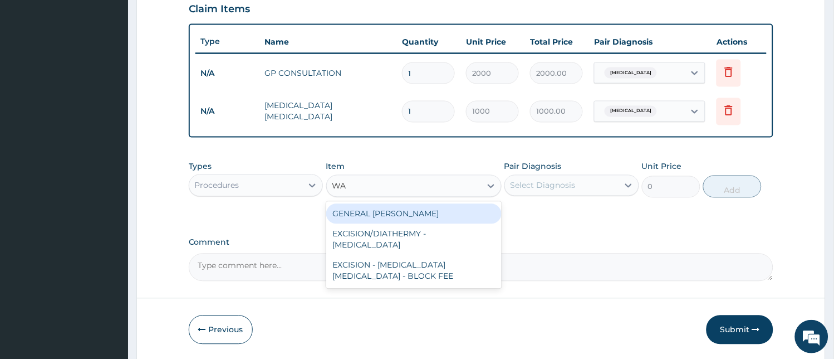
type input "WAR"
click at [414, 218] on div "GENERAL [PERSON_NAME]" at bounding box center [413, 214] width 175 height 20
type input "2500"
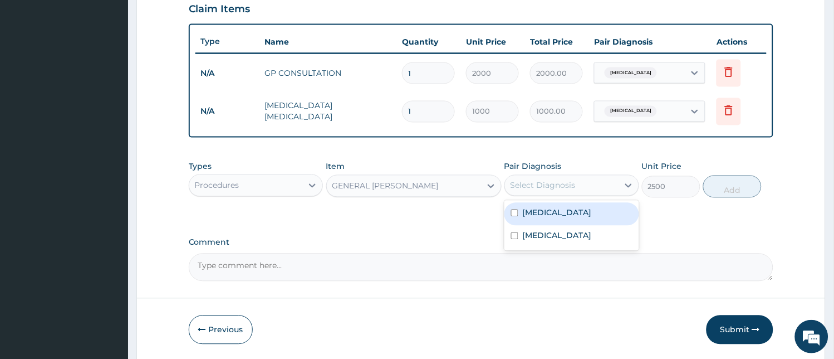
click at [568, 178] on div "Select Diagnosis" at bounding box center [562, 185] width 114 height 18
click at [563, 214] on div "[MEDICAL_DATA]" at bounding box center [571, 214] width 135 height 23
checkbox input "true"
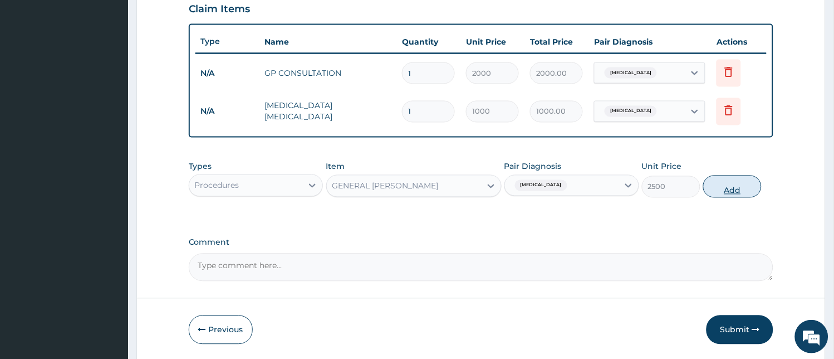
click at [739, 179] on button "Add" at bounding box center [732, 186] width 58 height 22
type input "0"
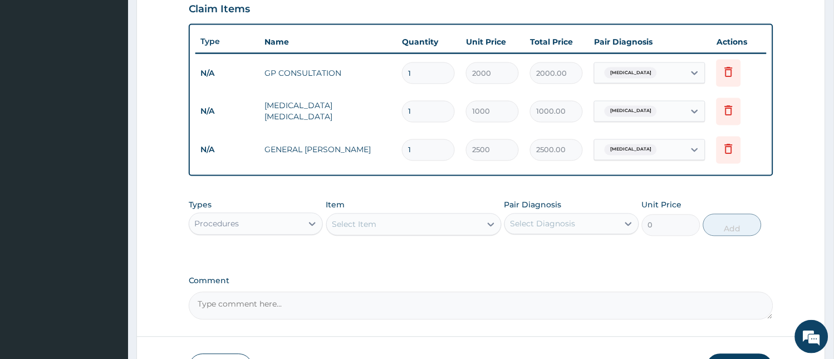
click at [346, 220] on div "Select Item" at bounding box center [354, 224] width 45 height 11
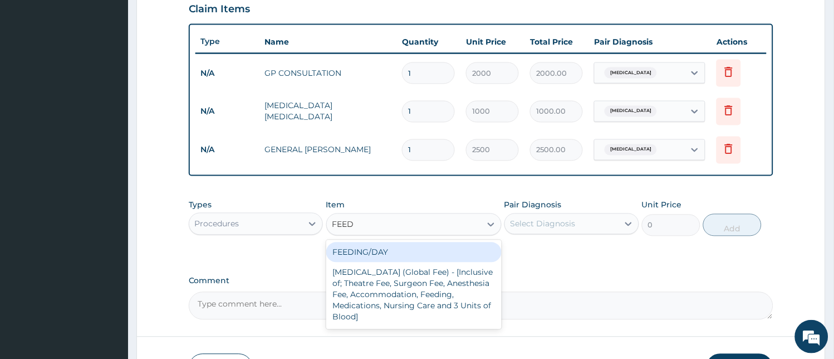
type input "FEEDI"
click at [355, 251] on div "FEEDING/DAY" at bounding box center [413, 252] width 175 height 20
type input "3000"
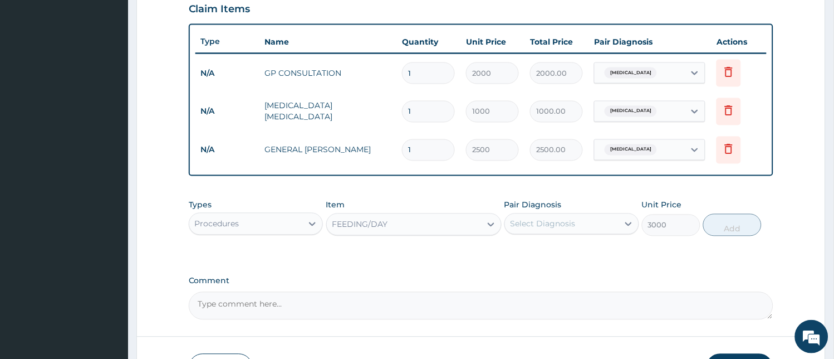
click at [560, 215] on div "Select Diagnosis" at bounding box center [562, 224] width 114 height 18
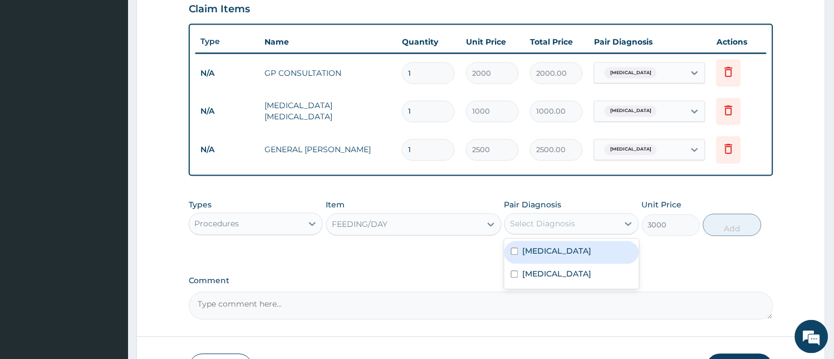
click at [557, 248] on div "[MEDICAL_DATA]" at bounding box center [571, 252] width 135 height 23
checkbox input "true"
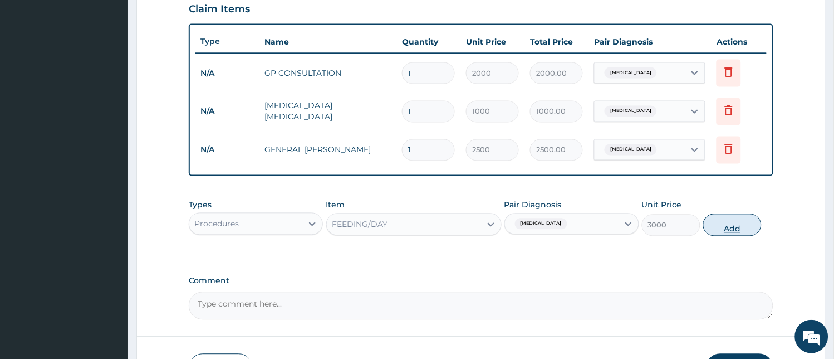
click at [743, 227] on button "Add" at bounding box center [732, 225] width 58 height 22
type input "0"
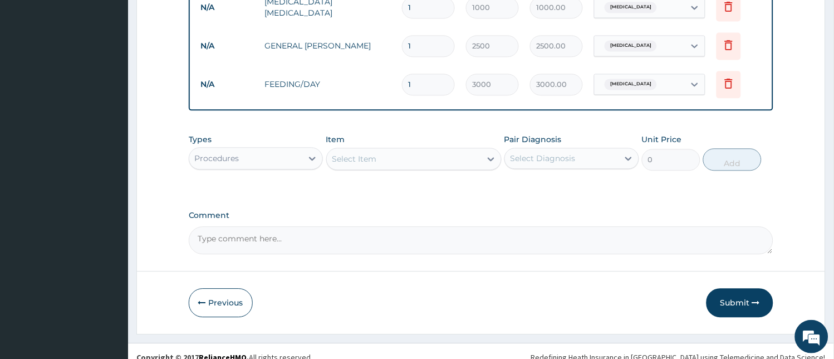
scroll to position [496, 0]
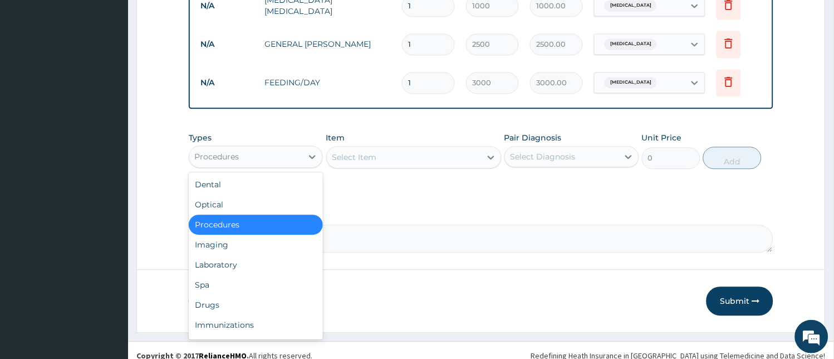
click at [257, 156] on div "Procedures" at bounding box center [246, 157] width 114 height 18
click at [221, 308] on div "Drugs" at bounding box center [256, 305] width 135 height 20
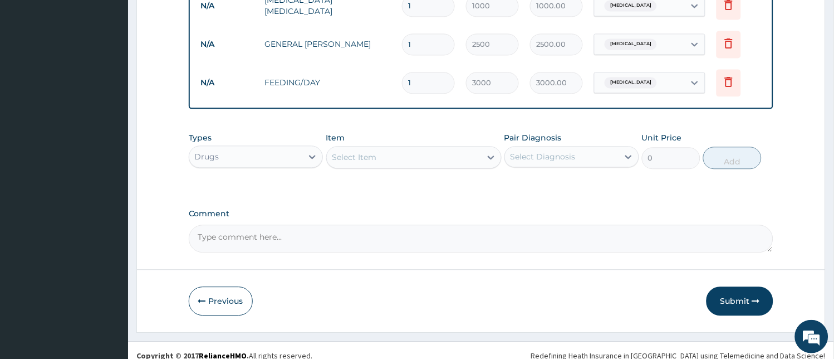
click at [393, 148] on div "Select Item" at bounding box center [404, 157] width 154 height 18
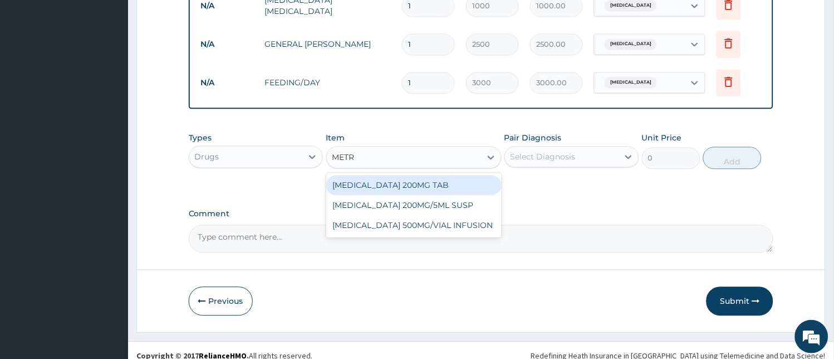
type input "METRO"
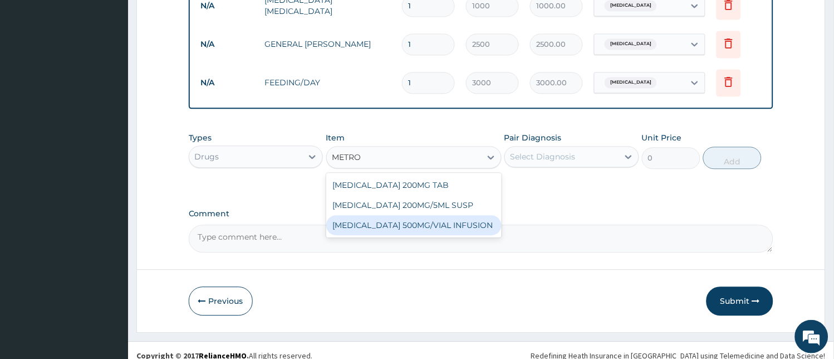
click at [409, 226] on div "[MEDICAL_DATA] 500MG/VIAL INFUSION" at bounding box center [413, 225] width 175 height 20
type input "500"
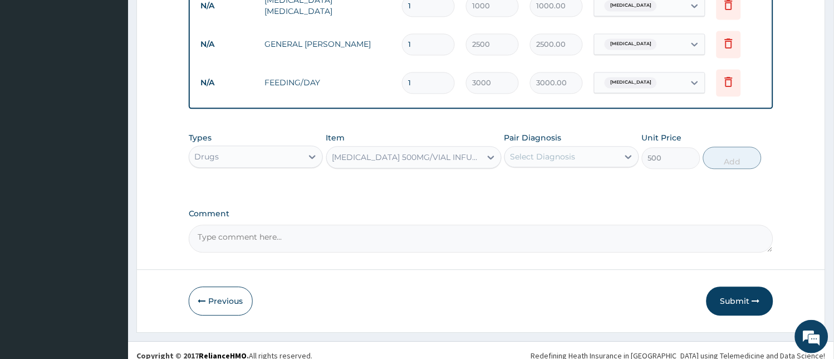
click at [572, 156] on div "Select Diagnosis" at bounding box center [543, 156] width 65 height 11
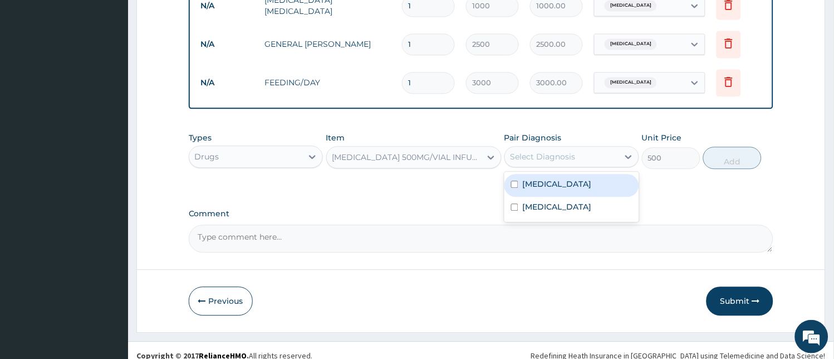
click at [570, 180] on div "[MEDICAL_DATA]" at bounding box center [571, 185] width 135 height 23
checkbox input "true"
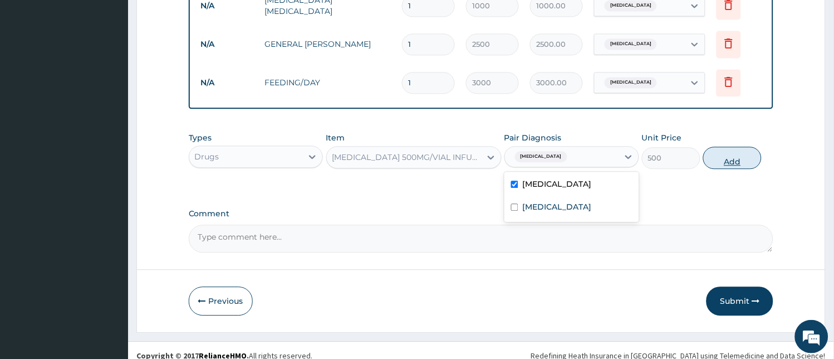
click at [726, 156] on button "Add" at bounding box center [732, 157] width 58 height 22
type input "0"
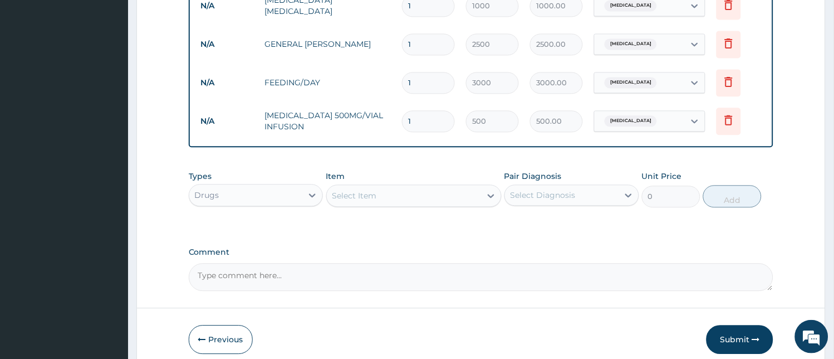
click at [370, 194] on div "Select Item" at bounding box center [354, 195] width 45 height 11
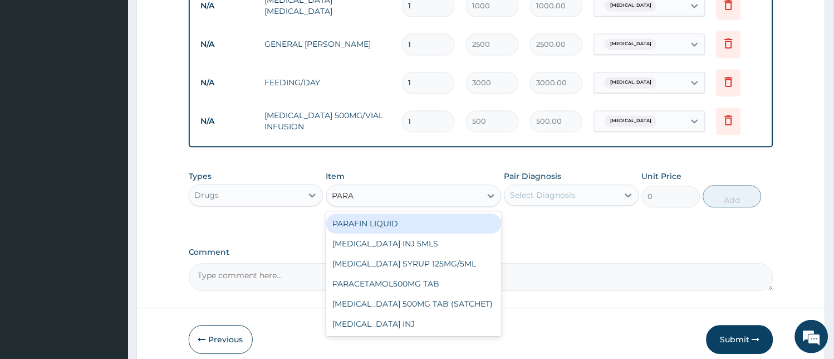
type input "PARAC"
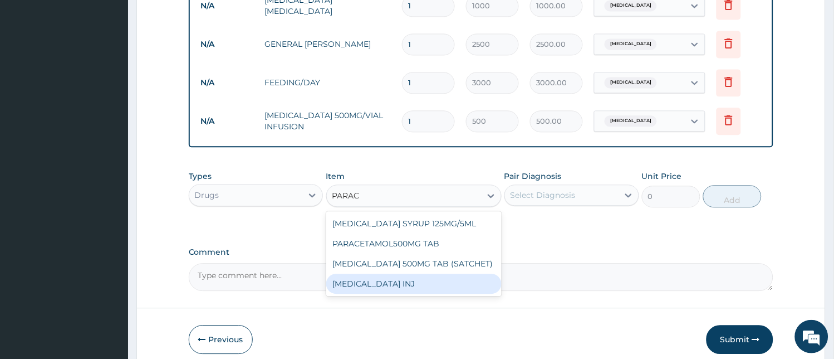
click at [372, 280] on div "[MEDICAL_DATA] INJ" at bounding box center [413, 283] width 175 height 20
type input "200"
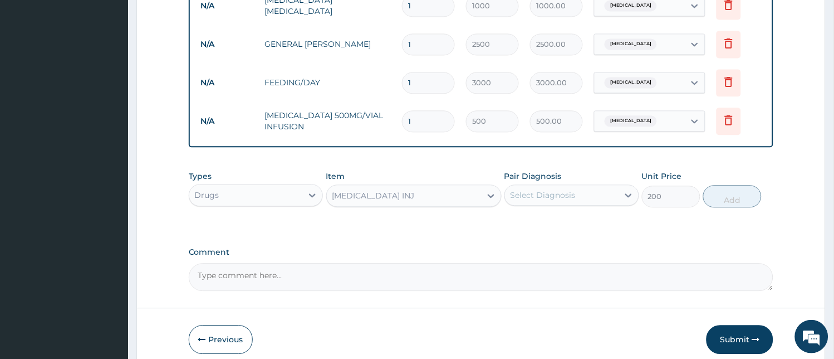
click at [564, 198] on div "Select Diagnosis" at bounding box center [543, 194] width 65 height 11
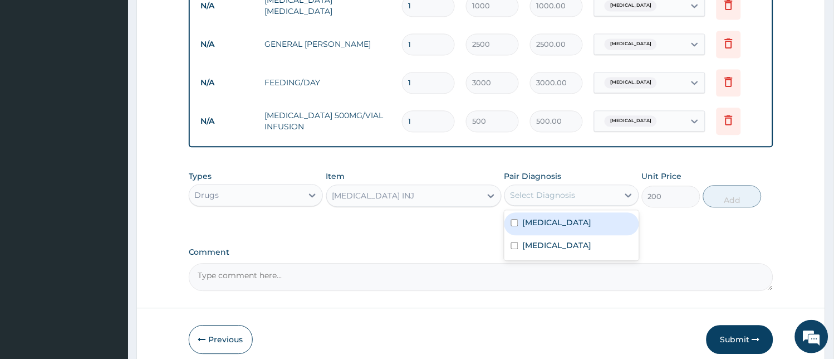
click at [568, 219] on div "[MEDICAL_DATA]" at bounding box center [571, 223] width 135 height 23
checkbox input "true"
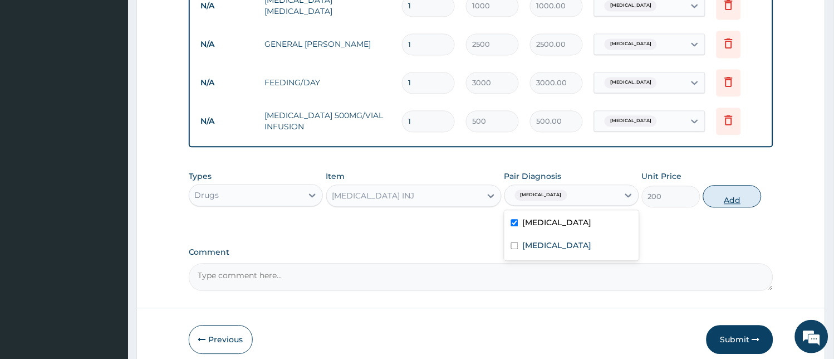
click at [729, 198] on button "Add" at bounding box center [732, 196] width 58 height 22
type input "0"
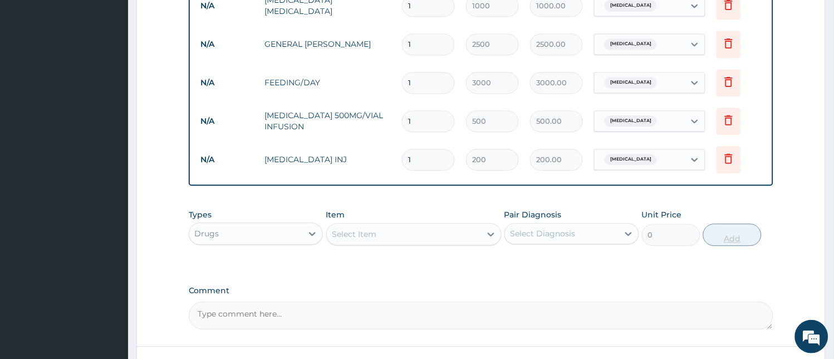
type input "0.00"
type input "2"
type input "400.00"
type input "2"
click at [412, 230] on div "Select Item" at bounding box center [404, 234] width 154 height 18
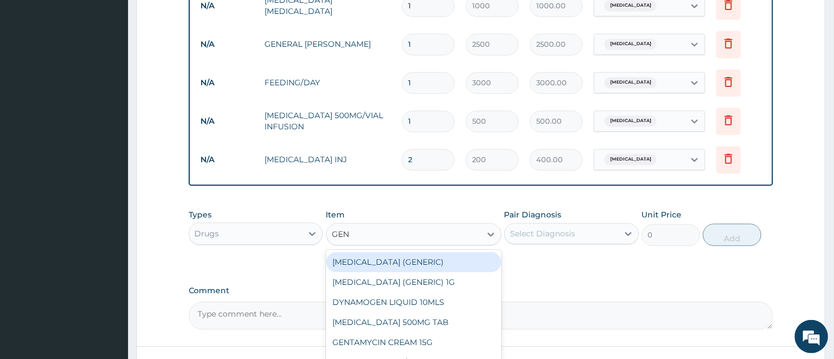
type input "GENT"
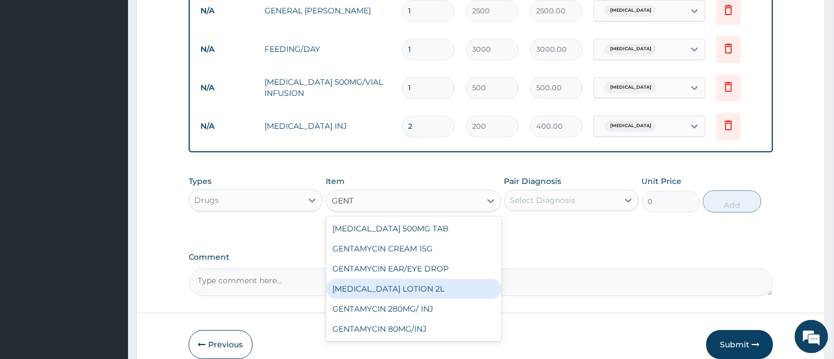
scroll to position [534, 0]
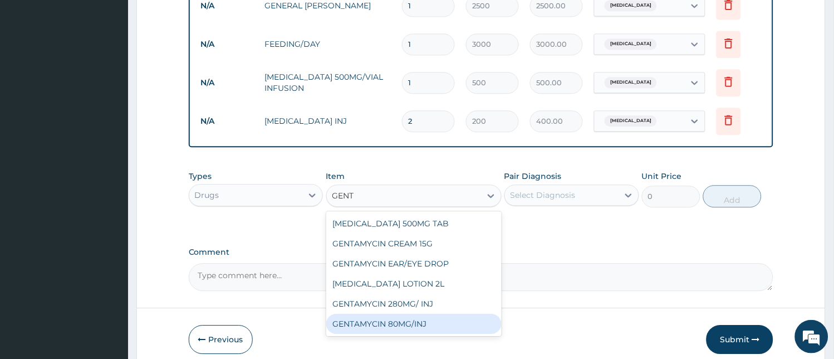
click at [420, 325] on div "GENTAMYCIN 80MG/INJ" at bounding box center [413, 323] width 175 height 20
type input "100"
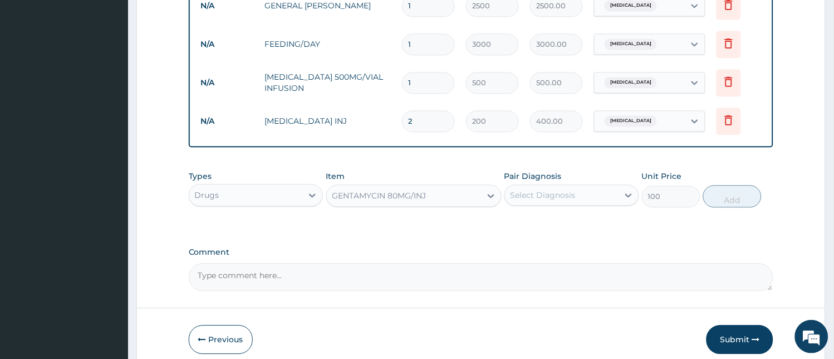
click at [565, 194] on div "Select Diagnosis" at bounding box center [543, 194] width 65 height 11
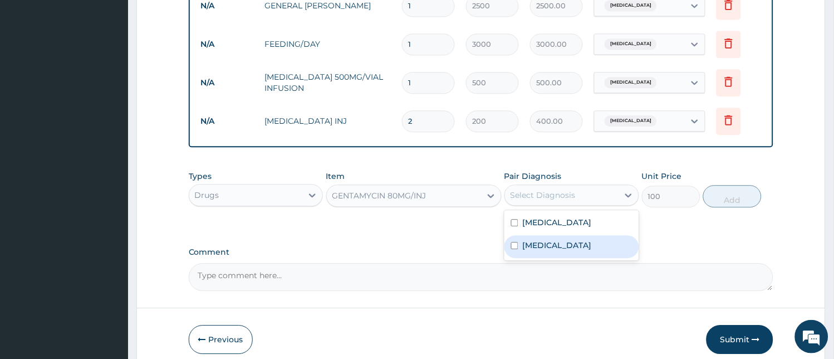
click at [547, 251] on label "[MEDICAL_DATA]" at bounding box center [557, 244] width 69 height 11
checkbox input "true"
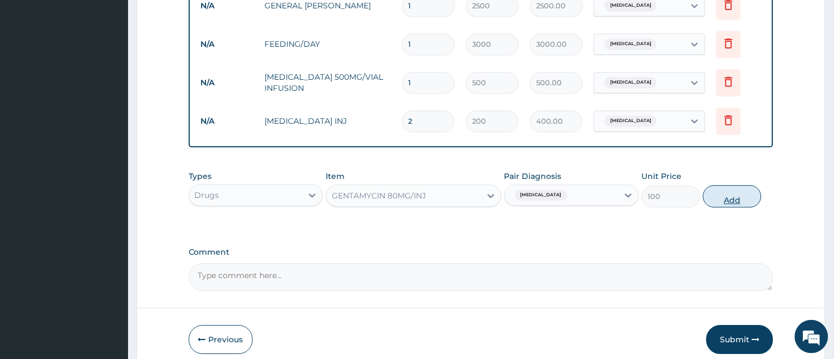
click at [739, 197] on button "Add" at bounding box center [732, 196] width 58 height 22
type input "0"
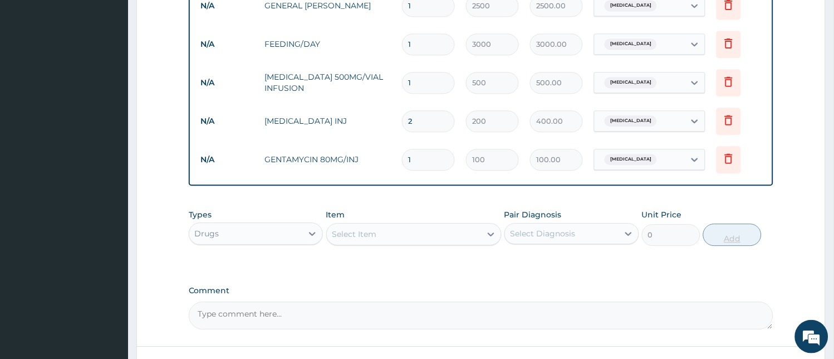
type input "0.00"
type input "2"
type input "200.00"
type input "2"
click at [422, 239] on div "Select Item" at bounding box center [404, 234] width 154 height 18
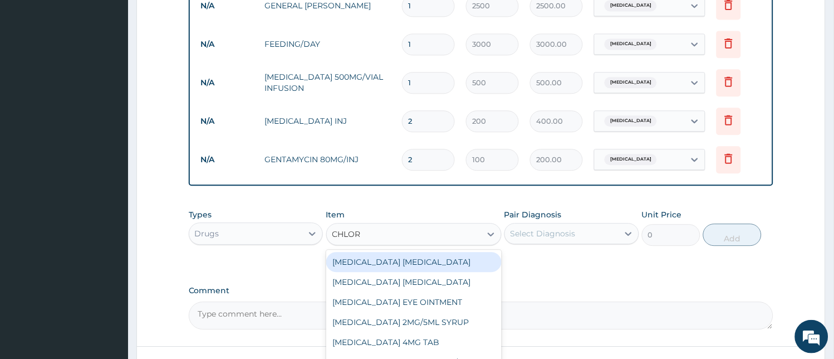
type input "CHLORO"
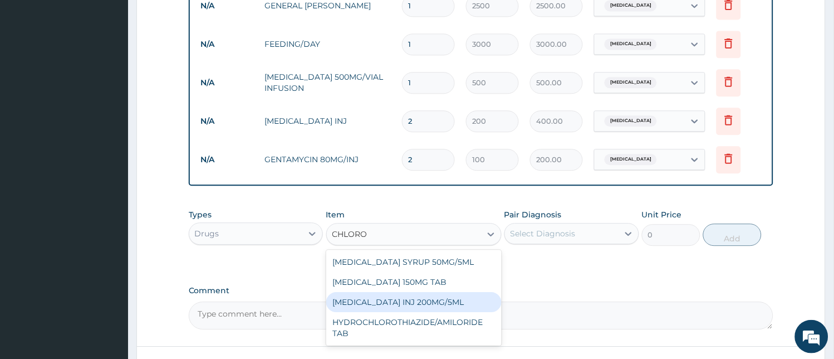
click at [430, 300] on div "[MEDICAL_DATA] INJ 200MG/5ML" at bounding box center [413, 302] width 175 height 20
type input "25"
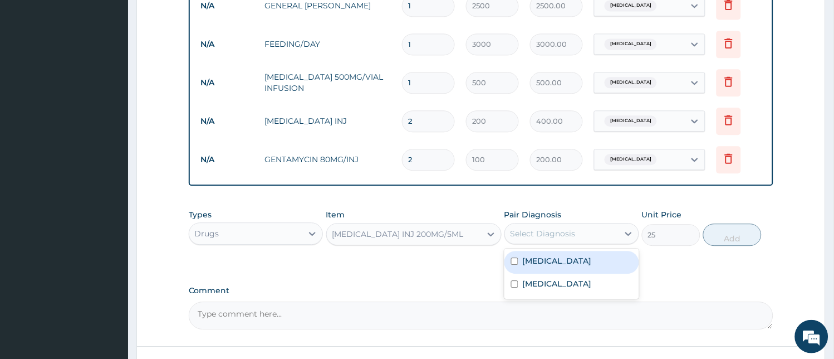
click at [586, 238] on div "Select Diagnosis" at bounding box center [562, 233] width 114 height 18
click at [577, 263] on div "[MEDICAL_DATA]" at bounding box center [571, 262] width 135 height 23
checkbox input "true"
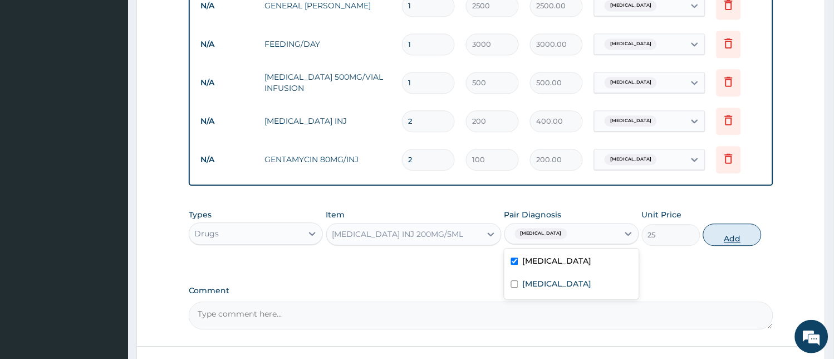
click at [748, 238] on button "Add" at bounding box center [732, 234] width 58 height 22
type input "0"
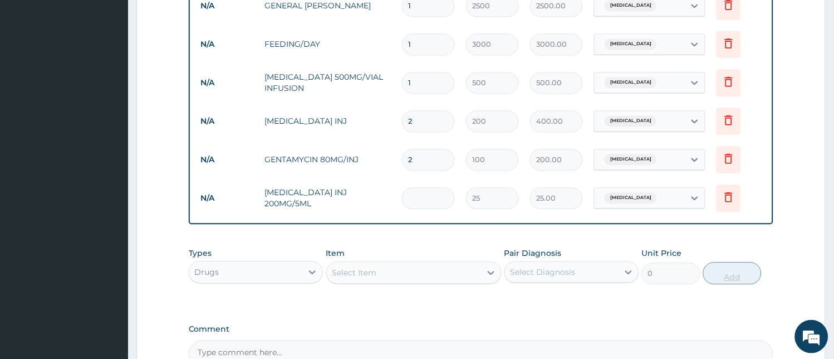
type input "0.00"
type input "3"
type input "75.00"
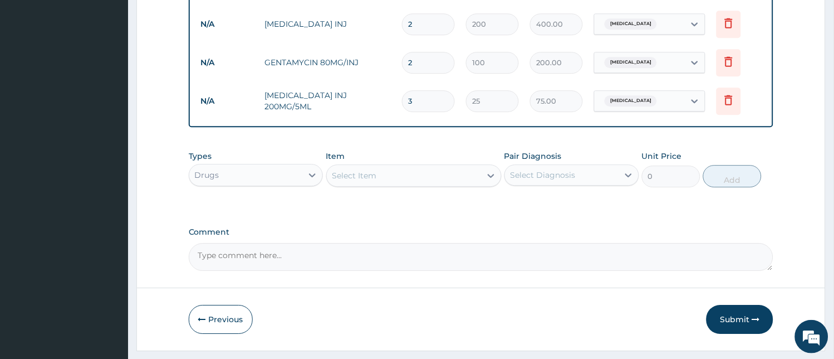
scroll to position [642, 0]
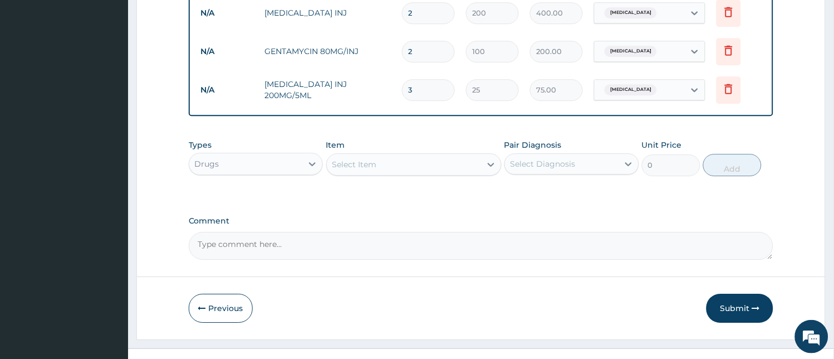
type input "3"
click at [441, 162] on div "Select Item" at bounding box center [404, 164] width 154 height 18
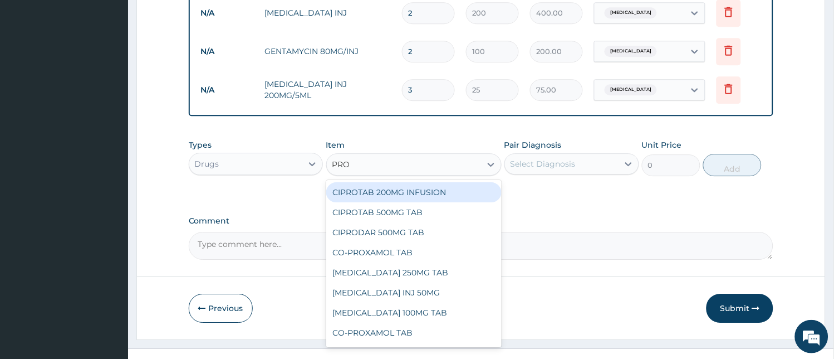
type input "PROM"
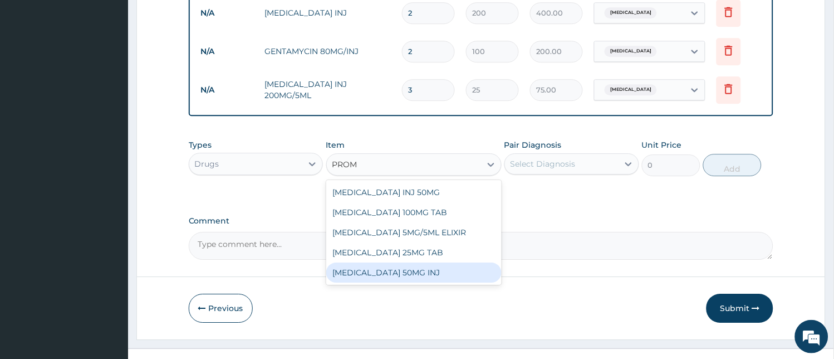
click at [405, 283] on div "CHLORPROMAZINE INJ 50MG CHLORPROMAZINE 100MG TAB PROMETHAZINE 5MG/5ML ELIXIR PR…" at bounding box center [413, 232] width 175 height 105
click at [441, 273] on div "[MEDICAL_DATA] 50MG INJ" at bounding box center [413, 272] width 175 height 20
type input "100"
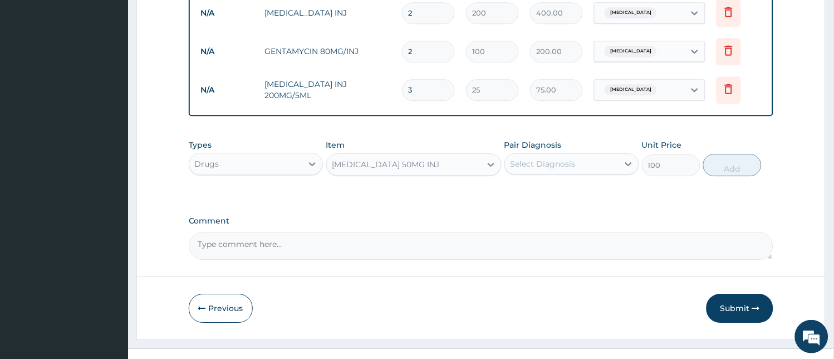
click at [565, 163] on div "Select Diagnosis" at bounding box center [543, 163] width 65 height 11
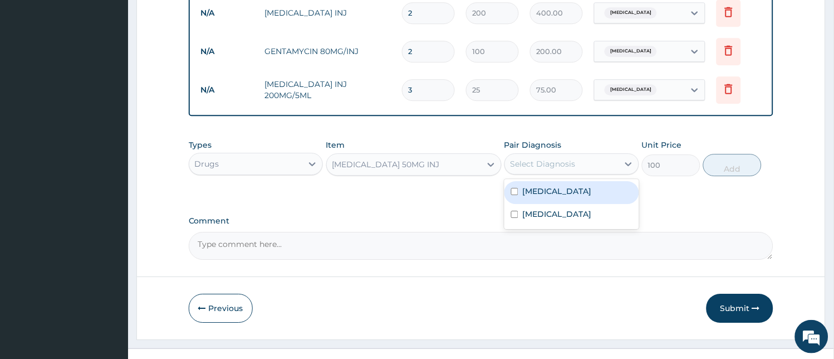
click at [577, 198] on div "[MEDICAL_DATA]" at bounding box center [571, 192] width 135 height 23
checkbox input "true"
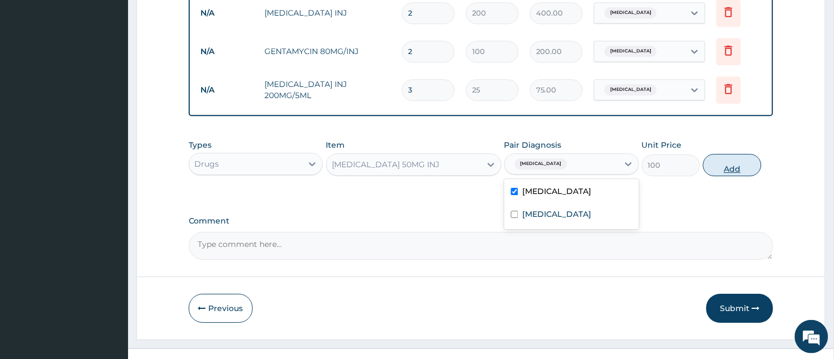
click at [742, 162] on button "Add" at bounding box center [732, 165] width 58 height 22
type input "0"
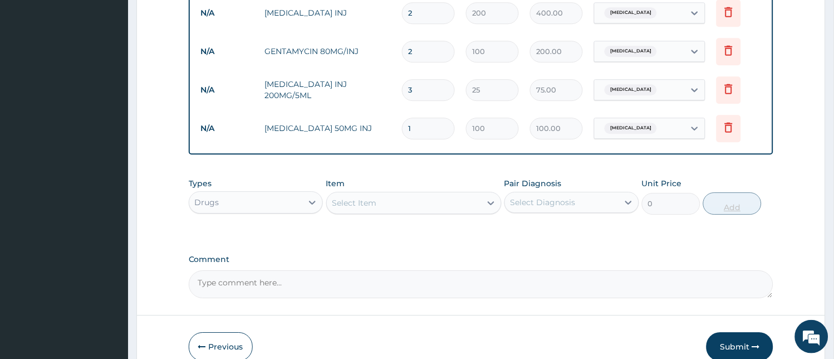
type input "0.00"
type input "3"
type input "300.00"
type input "3"
click at [432, 205] on div "Select Item" at bounding box center [404, 203] width 154 height 18
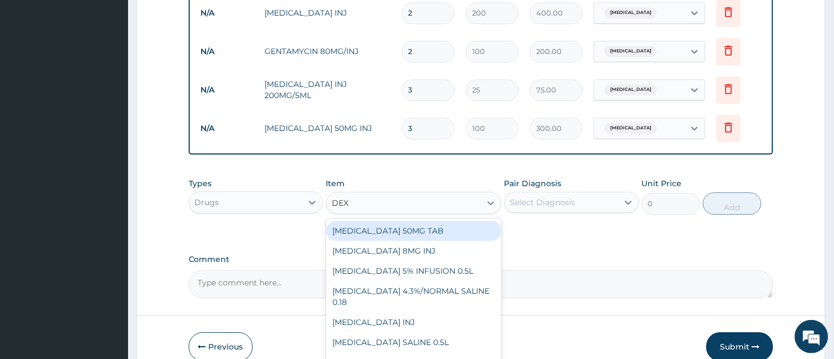
type input "DEXT"
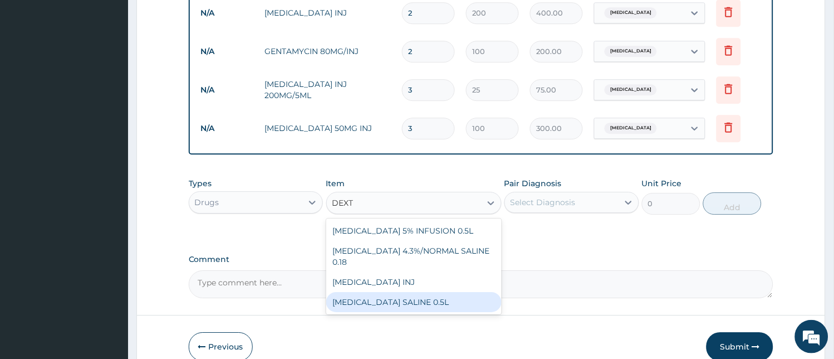
click at [403, 294] on div "[MEDICAL_DATA] SALINE 0.5L" at bounding box center [413, 302] width 175 height 20
type input "800"
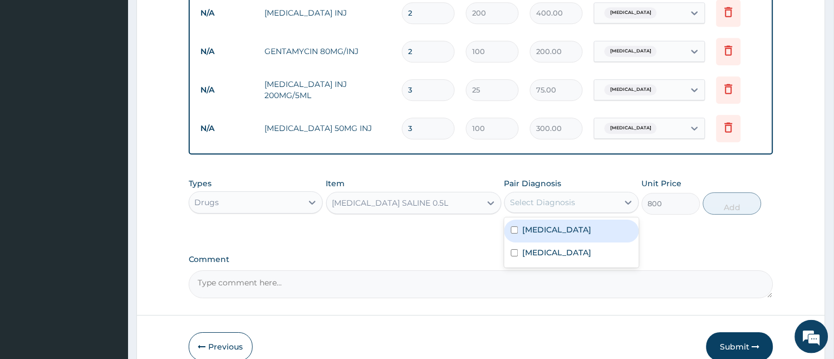
click at [548, 206] on div "Select Diagnosis" at bounding box center [543, 202] width 65 height 11
click at [553, 227] on label "[MEDICAL_DATA]" at bounding box center [557, 229] width 69 height 11
checkbox input "true"
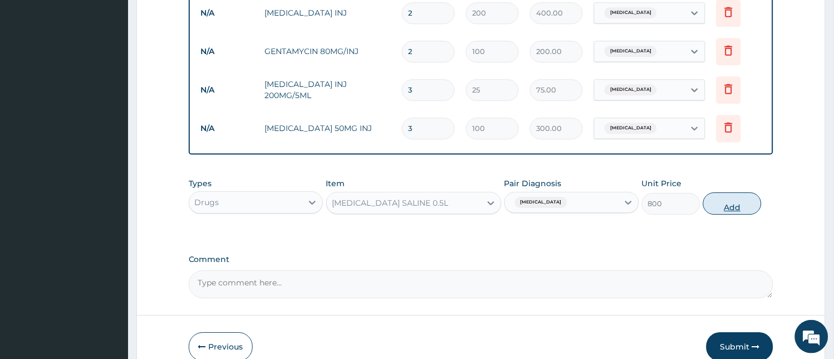
click at [728, 207] on button "Add" at bounding box center [732, 203] width 58 height 22
type input "0"
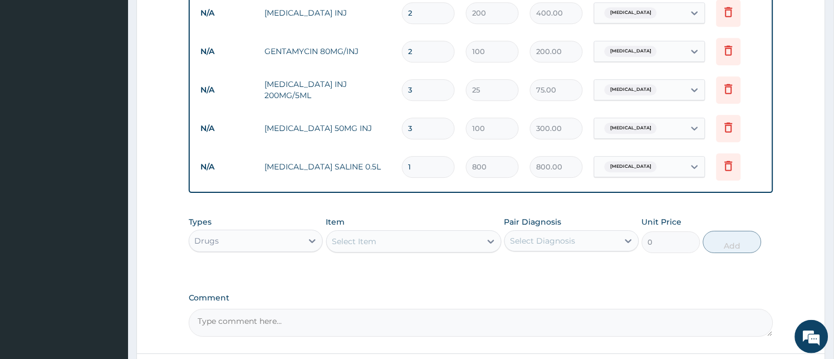
click at [447, 237] on div "Select Item" at bounding box center [404, 241] width 154 height 18
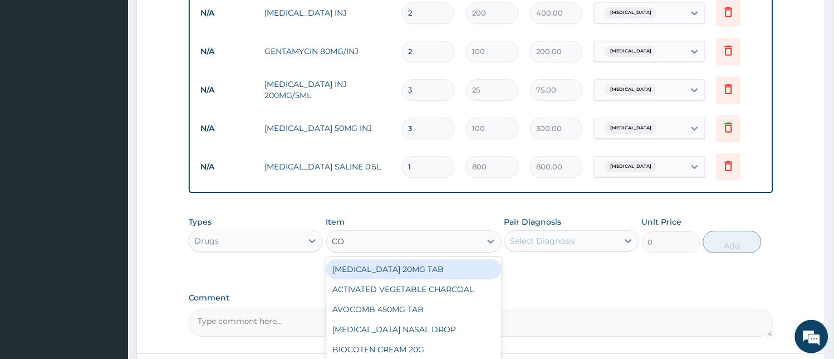
type input "C"
type input "ARTEM"
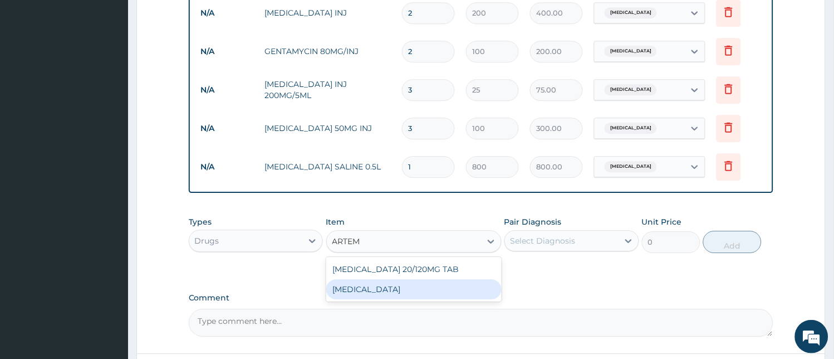
click at [394, 295] on div "[MEDICAL_DATA]" at bounding box center [413, 289] width 175 height 20
type input "100"
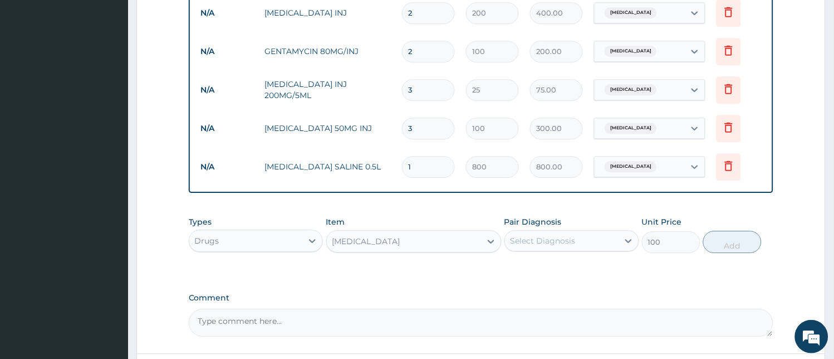
click at [587, 238] on div "Select Diagnosis" at bounding box center [562, 241] width 114 height 18
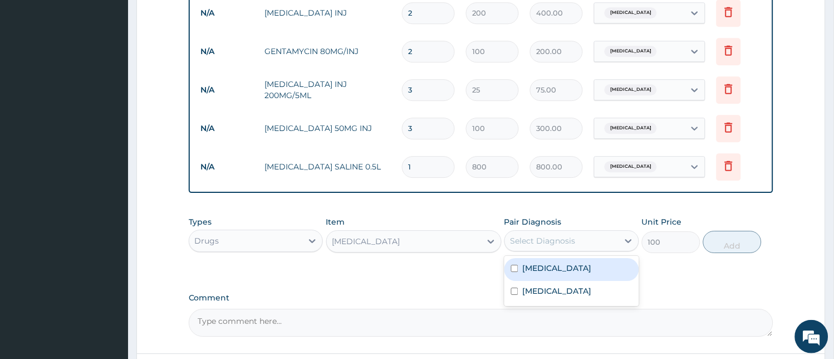
click at [568, 265] on div "[MEDICAL_DATA]" at bounding box center [571, 269] width 135 height 23
checkbox input "true"
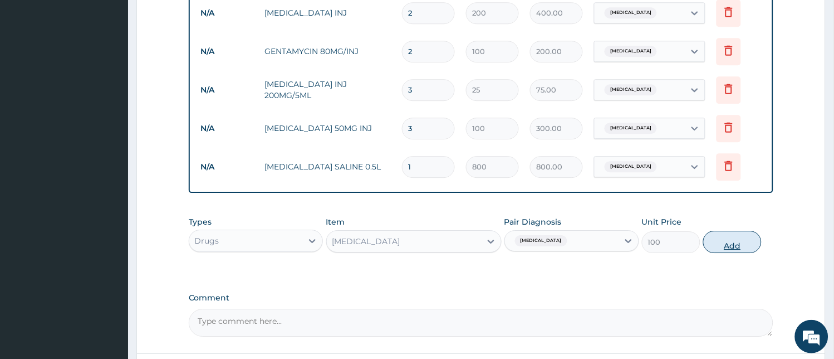
click at [733, 241] on button "Add" at bounding box center [732, 241] width 58 height 22
type input "0"
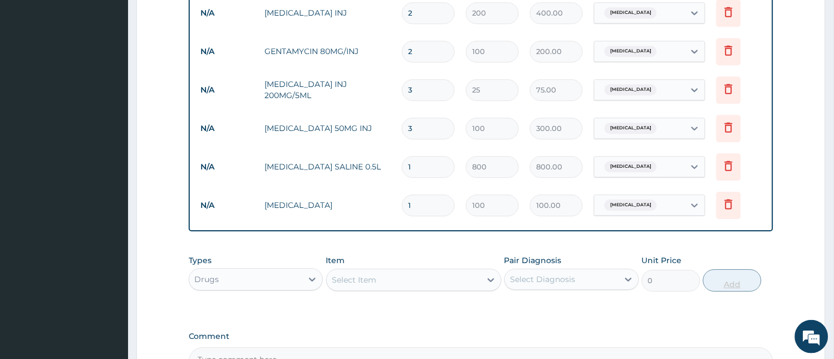
type input "12"
type input "1200.00"
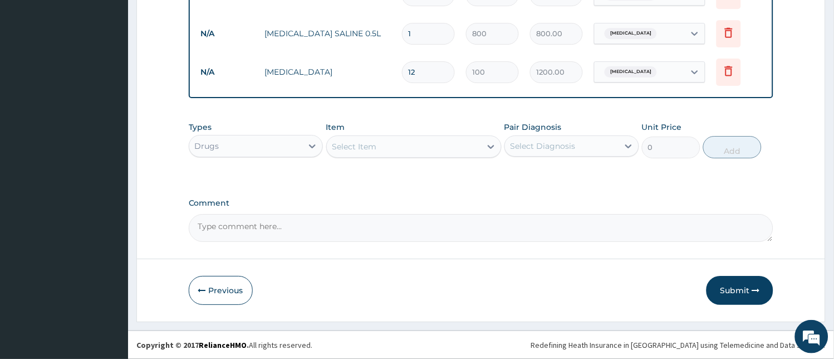
type input "12"
click at [376, 148] on div "Select Item" at bounding box center [354, 146] width 45 height 11
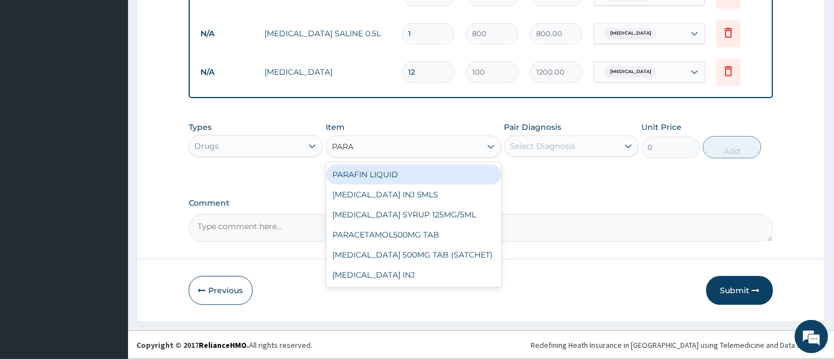
type input "PARAC"
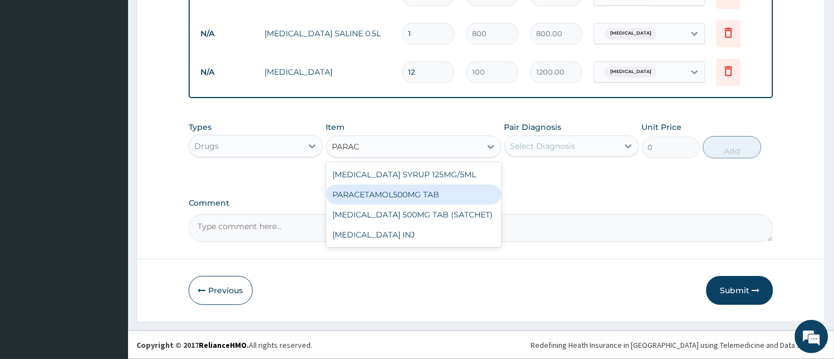
click at [385, 197] on div "PARACETAMOL500MG TAB" at bounding box center [413, 194] width 175 height 20
type input "20"
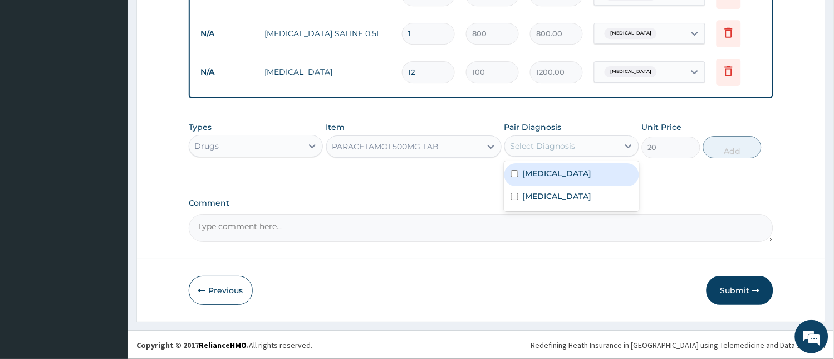
click at [543, 142] on div "Select Diagnosis" at bounding box center [543, 145] width 65 height 11
click at [549, 173] on label "[MEDICAL_DATA]" at bounding box center [557, 173] width 69 height 11
checkbox input "true"
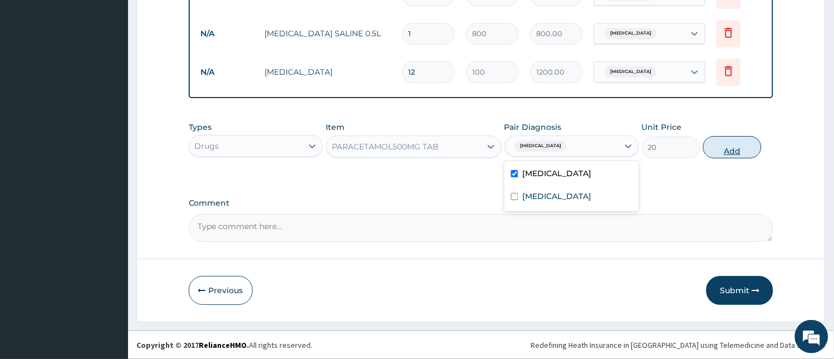
click at [718, 137] on button "Add" at bounding box center [732, 147] width 58 height 22
type input "0"
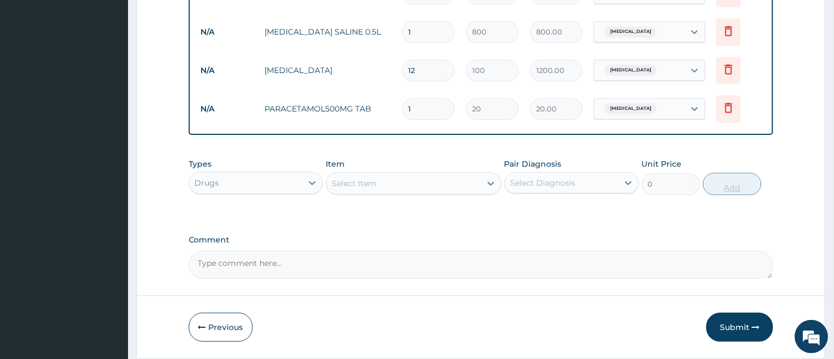
type input "0.00"
type input "9"
type input "180.00"
type input "9"
click at [439, 178] on div "Select Item" at bounding box center [404, 183] width 154 height 18
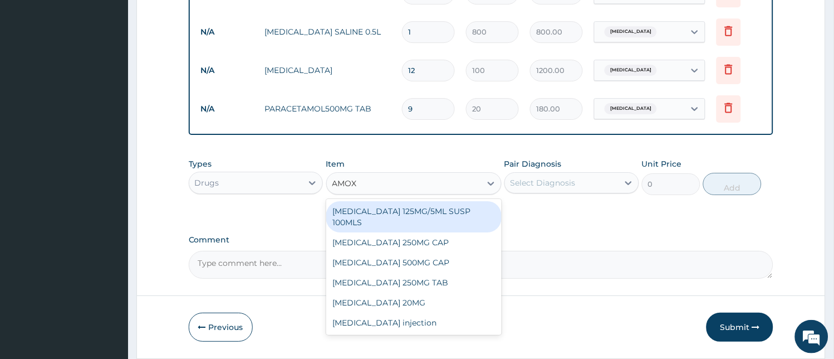
type input "AMOXY"
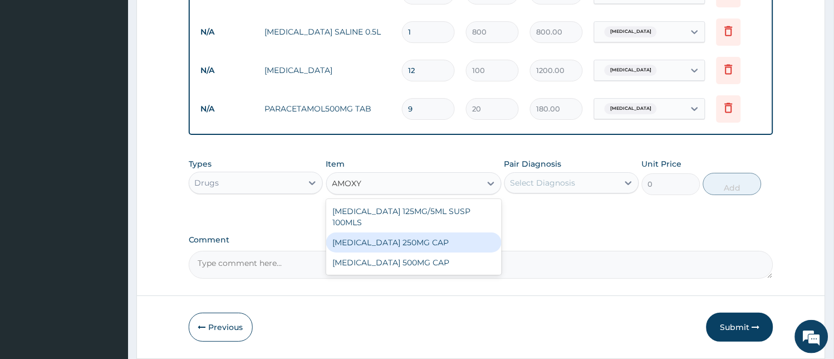
click at [403, 235] on div "[MEDICAL_DATA] 250MG CAP" at bounding box center [413, 242] width 175 height 20
type input "50"
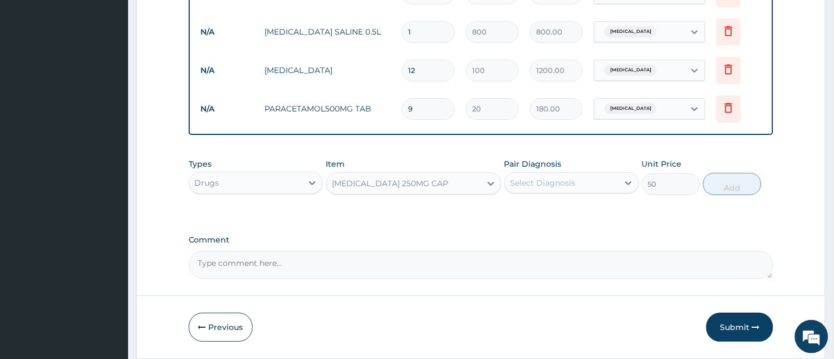
click at [458, 191] on div "[MEDICAL_DATA] 250MG CAP" at bounding box center [404, 183] width 154 height 18
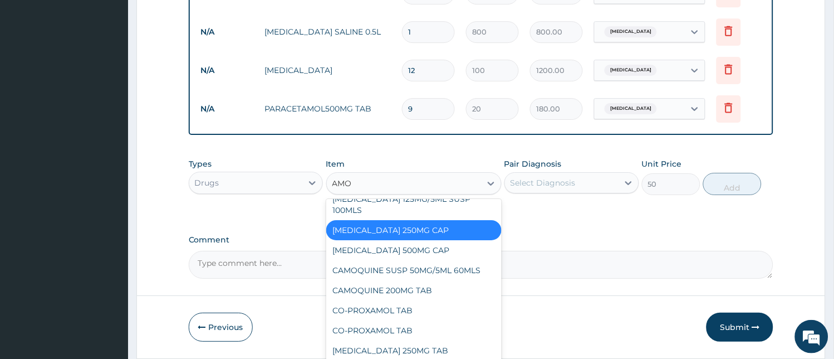
scroll to position [0, 0]
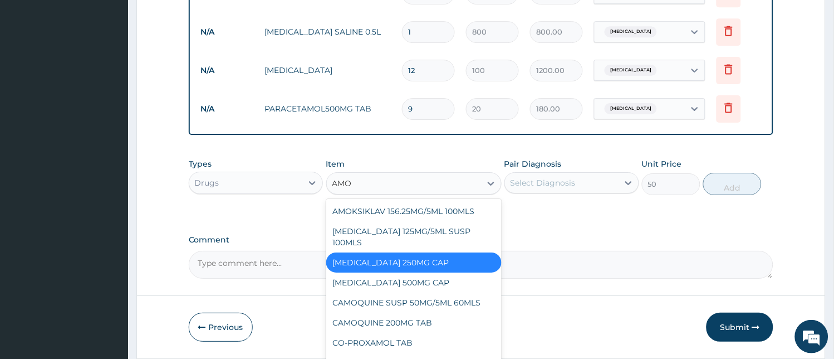
type input "AMOX"
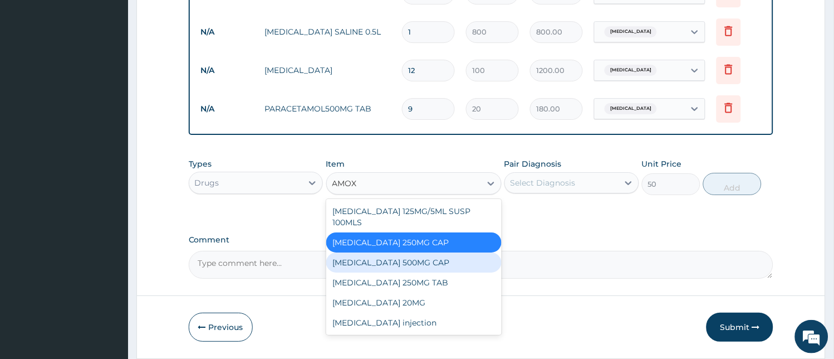
click at [396, 259] on div "[MEDICAL_DATA] 500MG CAP" at bounding box center [413, 262] width 175 height 20
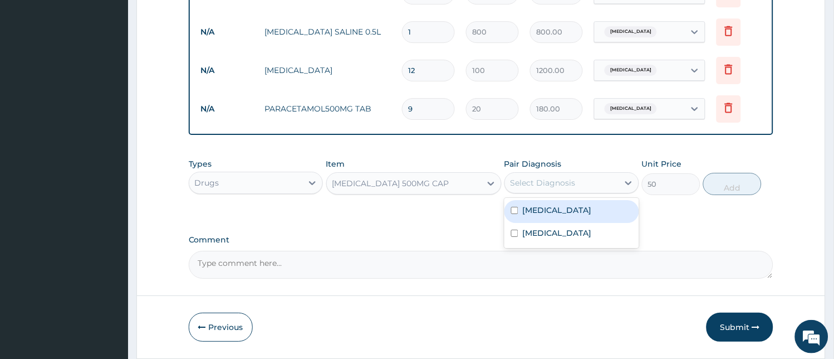
click at [591, 177] on div "Select Diagnosis" at bounding box center [562, 183] width 114 height 18
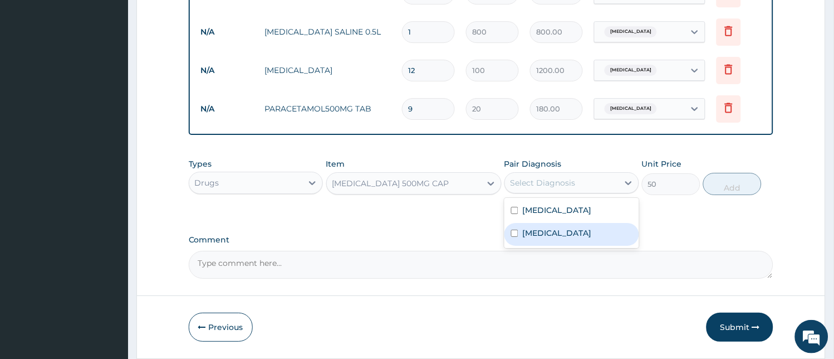
click at [548, 238] on label "[MEDICAL_DATA]" at bounding box center [557, 232] width 69 height 11
checkbox input "true"
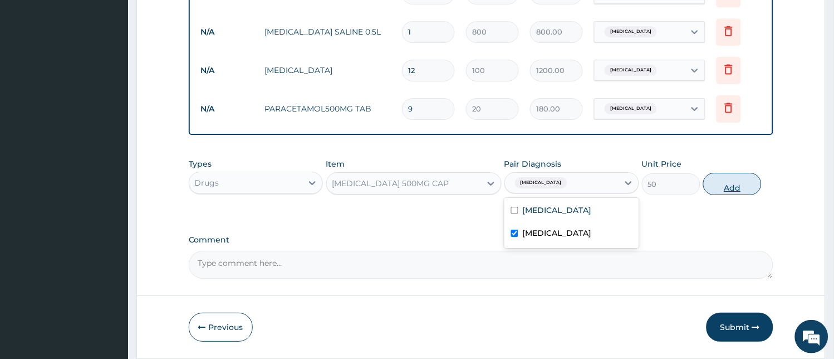
click at [730, 178] on button "Add" at bounding box center [732, 184] width 58 height 22
type input "0"
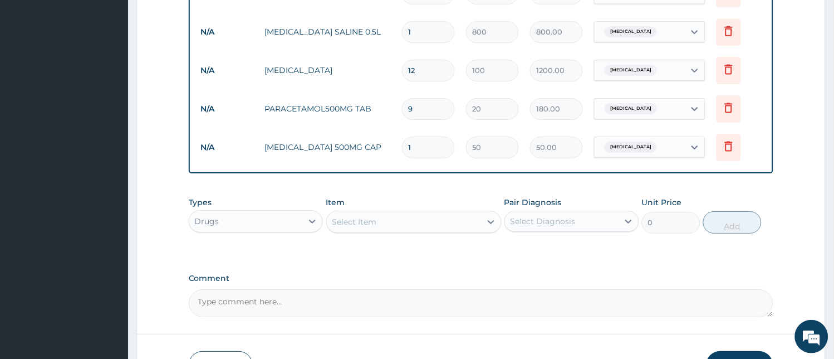
type input "10"
type input "500.00"
type input "10"
click at [449, 220] on div "Select Item" at bounding box center [404, 222] width 154 height 18
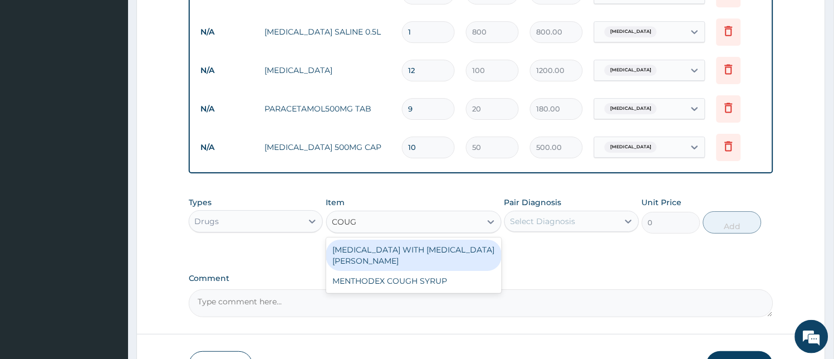
type input "COUGH"
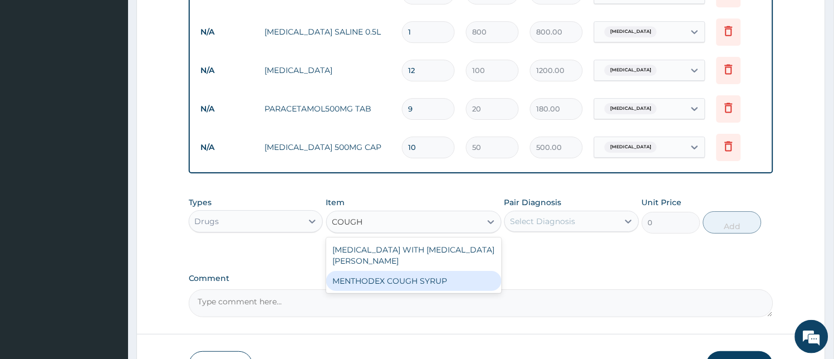
click at [409, 276] on div "MENTHODEX COUGH SYRUP" at bounding box center [413, 281] width 175 height 20
type input "870"
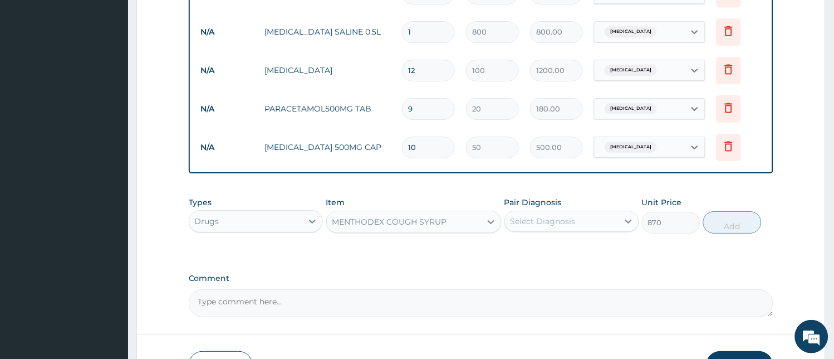
click at [561, 221] on div "Select Diagnosis" at bounding box center [543, 220] width 65 height 11
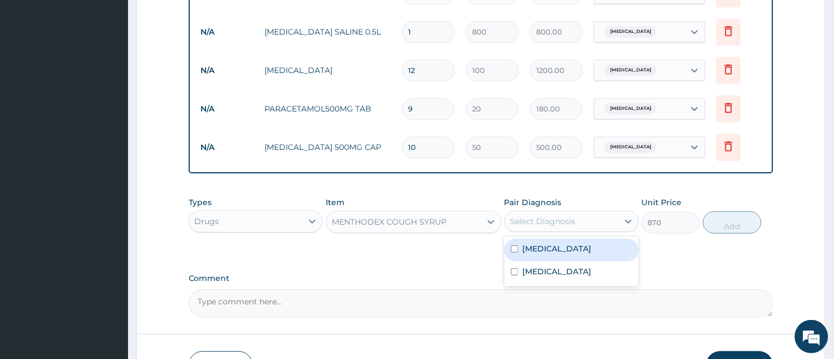
click at [564, 251] on div "[MEDICAL_DATA]" at bounding box center [571, 249] width 135 height 23
checkbox input "true"
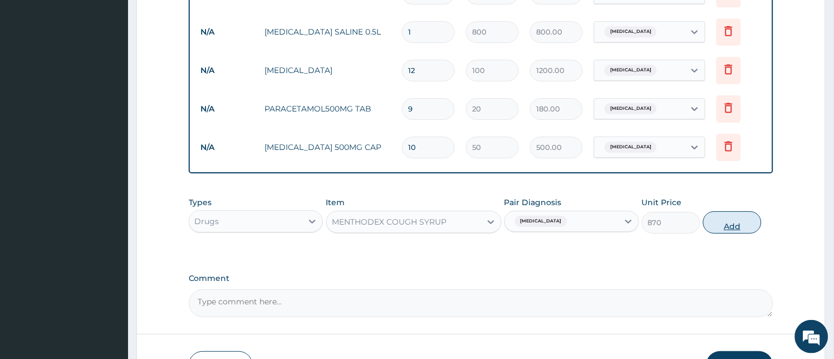
click at [740, 228] on button "Add" at bounding box center [732, 222] width 58 height 22
type input "0"
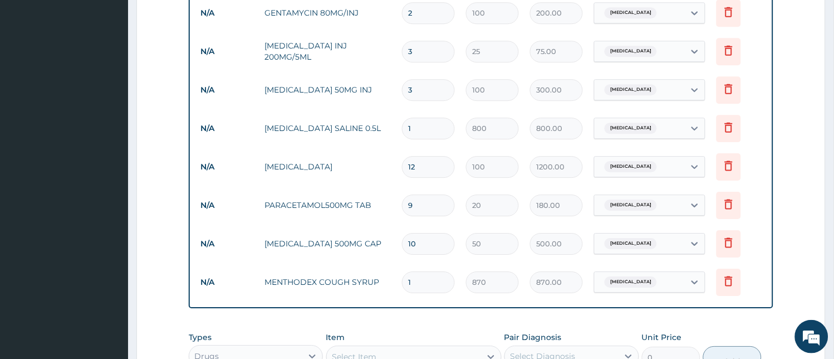
scroll to position [686, 0]
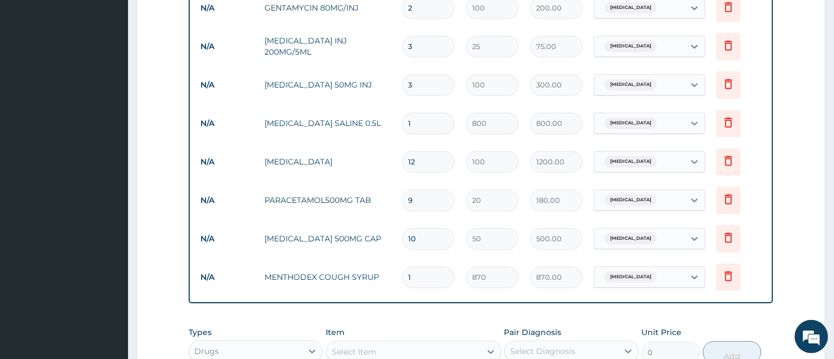
drag, startPoint x: 833, startPoint y: 241, endPoint x: 836, endPoint y: 293, distance: 51.9
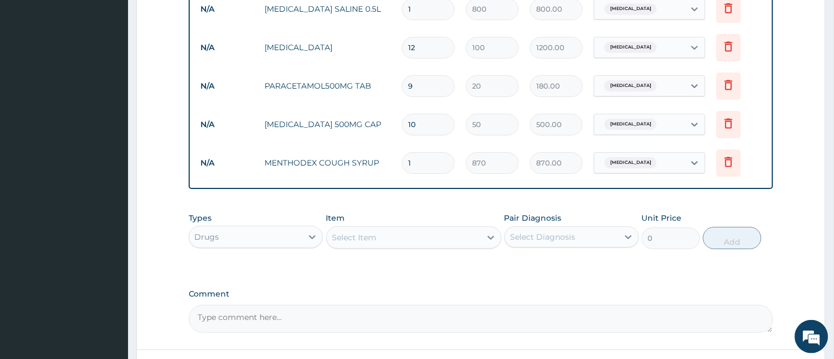
scroll to position [894, 0]
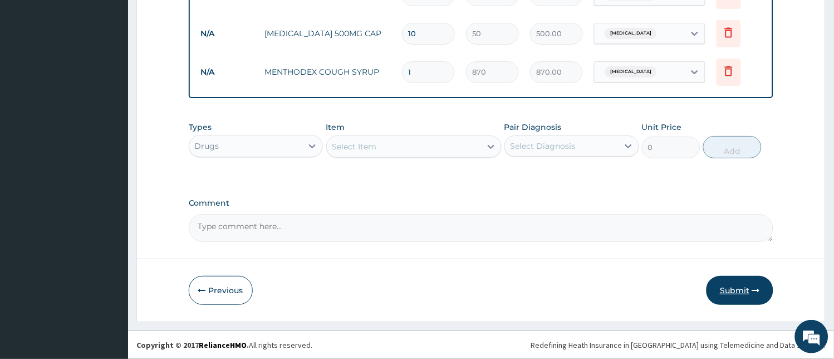
click at [730, 287] on button "Submit" at bounding box center [739, 290] width 67 height 29
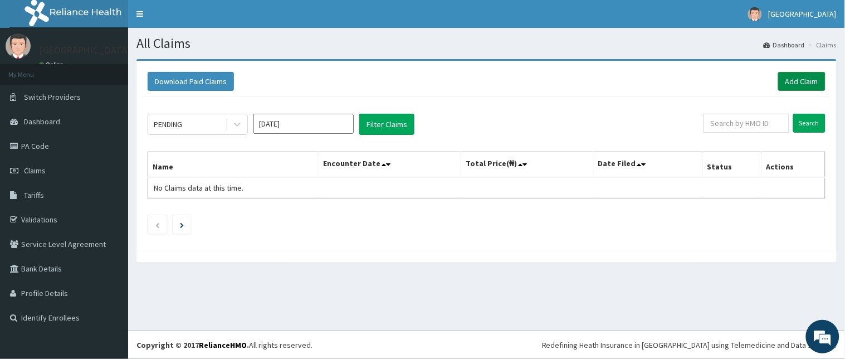
click at [803, 81] on link "Add Claim" at bounding box center [801, 81] width 47 height 19
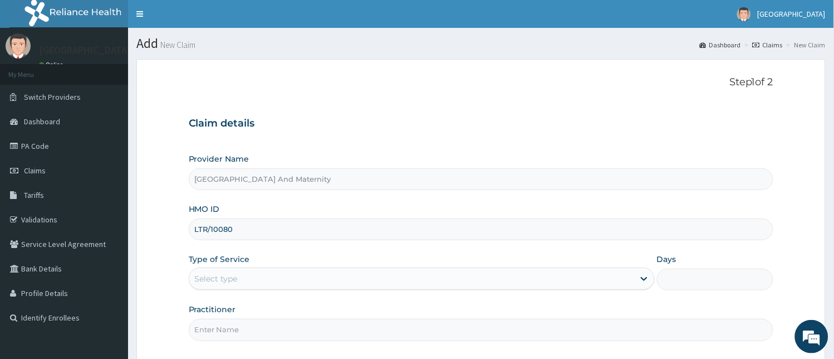
type input "LTR/10080/F"
click at [292, 279] on div "Select type" at bounding box center [411, 278] width 445 height 18
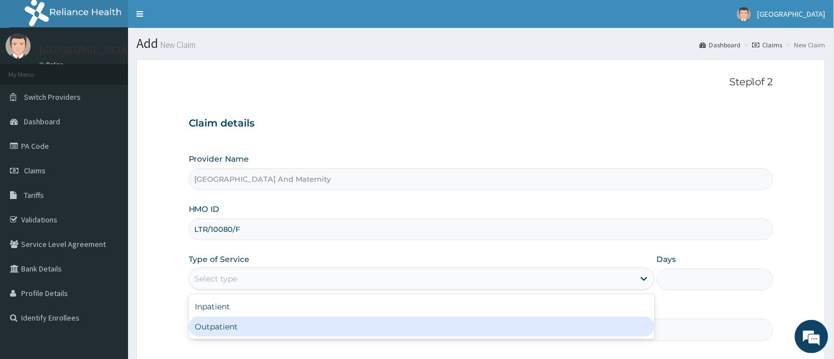
click at [243, 330] on div "Outpatient" at bounding box center [422, 326] width 466 height 20
type input "1"
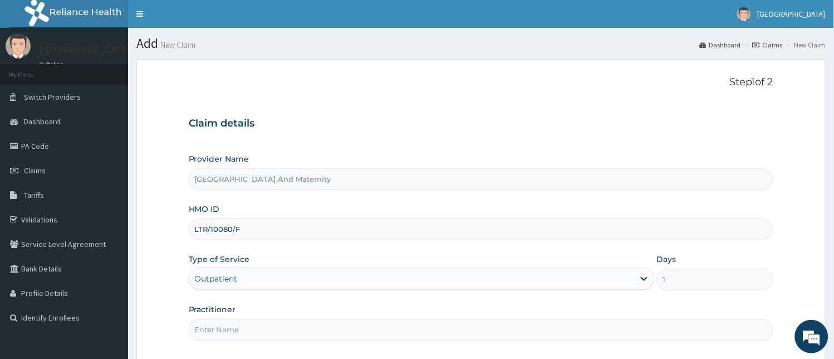
click at [253, 333] on input "Practitioner" at bounding box center [481, 329] width 585 height 22
type input "[PERSON_NAME]"
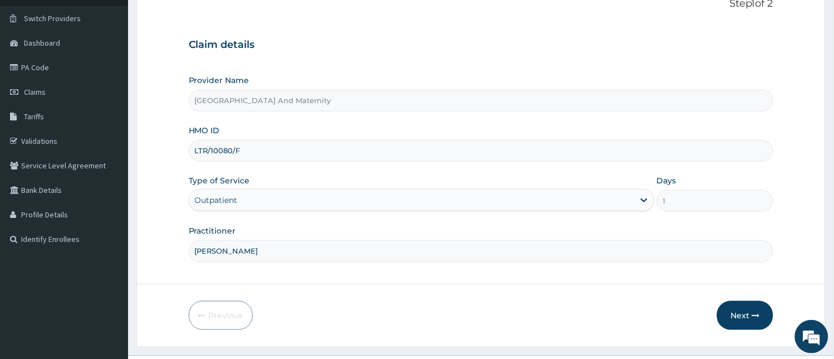
scroll to position [104, 0]
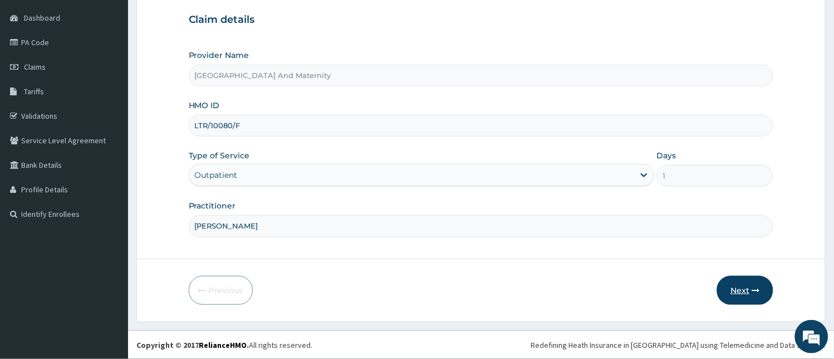
click at [748, 296] on button "Next" at bounding box center [745, 290] width 56 height 29
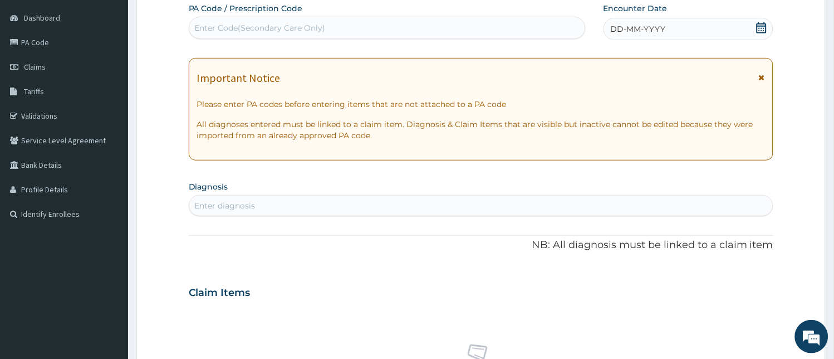
click at [673, 35] on div "DD-MM-YYYY" at bounding box center [688, 29] width 170 height 22
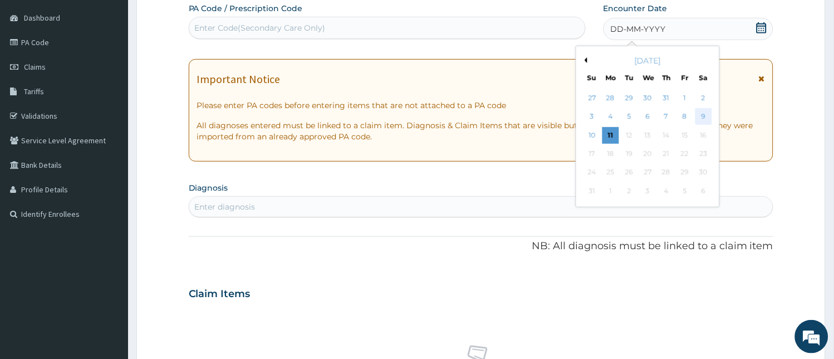
click at [696, 110] on div "9" at bounding box center [703, 117] width 17 height 17
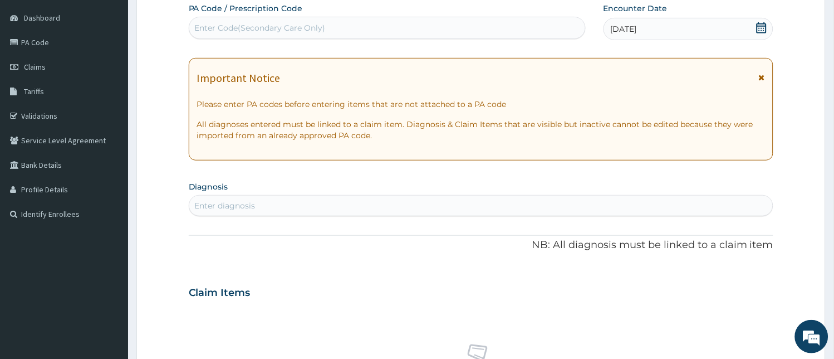
click at [404, 202] on div "Enter diagnosis" at bounding box center [481, 206] width 584 height 18
type input "MALARI"
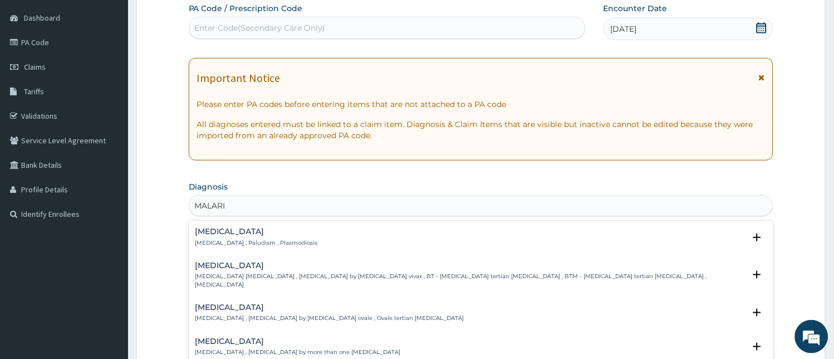
click at [246, 233] on h4 "[MEDICAL_DATA]" at bounding box center [256, 231] width 122 height 8
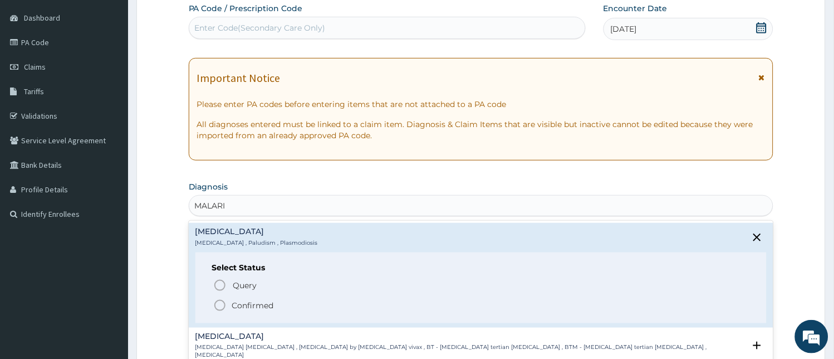
click at [218, 308] on icon "status option filled" at bounding box center [219, 304] width 13 height 13
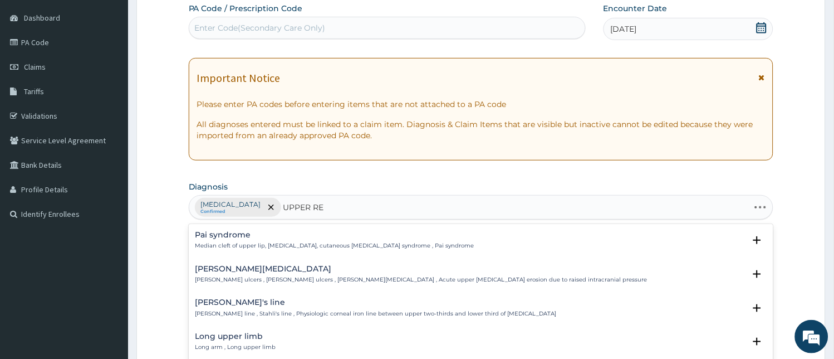
type input "UPPER RES"
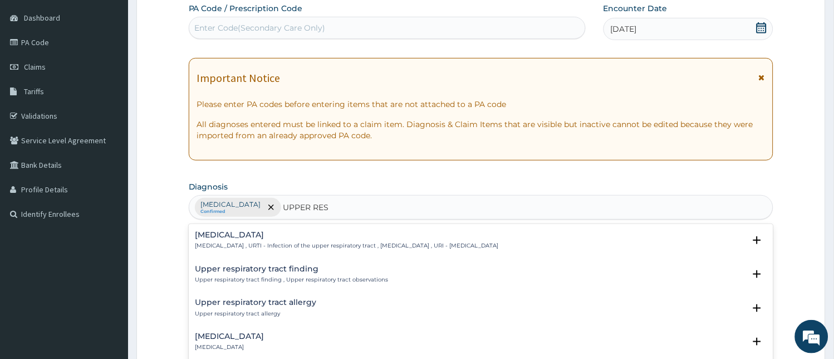
click at [284, 242] on p "[MEDICAL_DATA] , URTI - Infection of the upper respiratory tract , [MEDICAL_DAT…" at bounding box center [346, 246] width 303 height 8
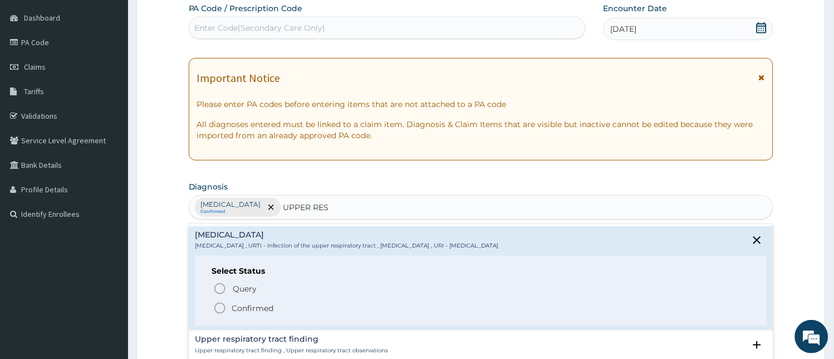
click at [217, 304] on icon "status option filled" at bounding box center [219, 307] width 13 height 13
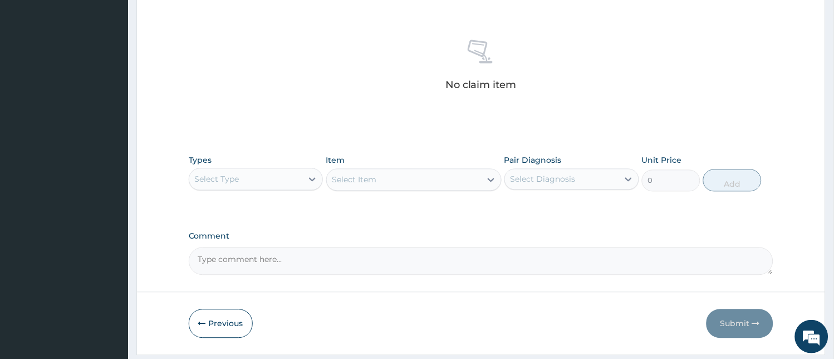
scroll to position [442, 0]
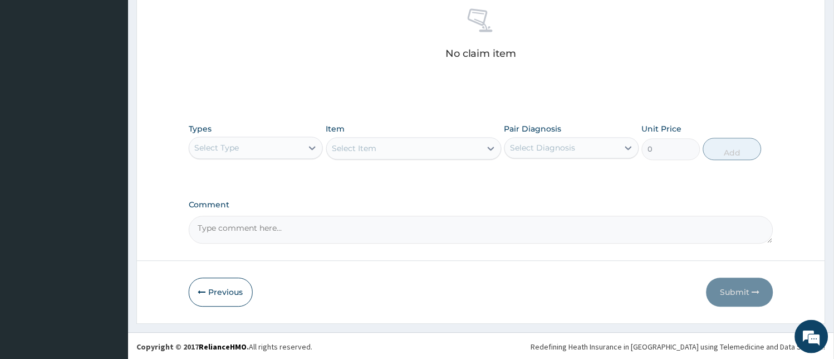
click at [252, 145] on div "Select Type" at bounding box center [246, 148] width 114 height 18
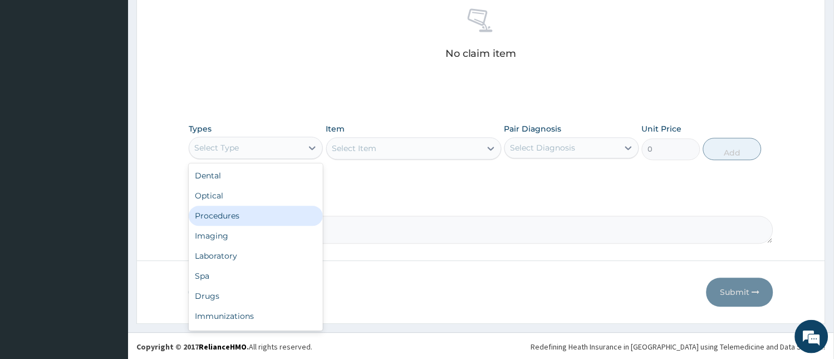
click at [243, 216] on div "Procedures" at bounding box center [256, 216] width 135 height 20
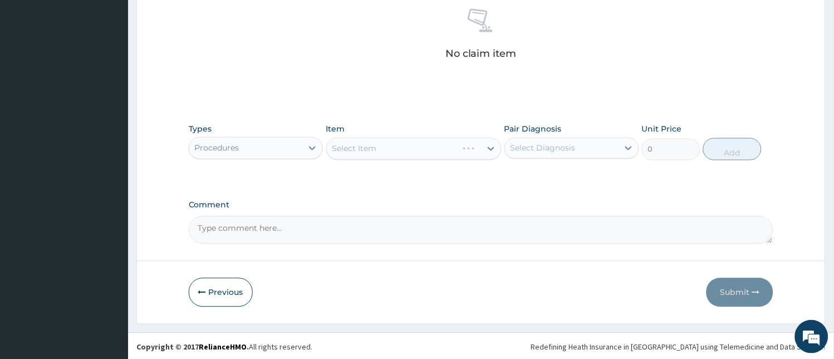
click at [421, 142] on div "Select Item" at bounding box center [413, 149] width 175 height 22
click at [421, 142] on div "Select Item" at bounding box center [404, 149] width 154 height 18
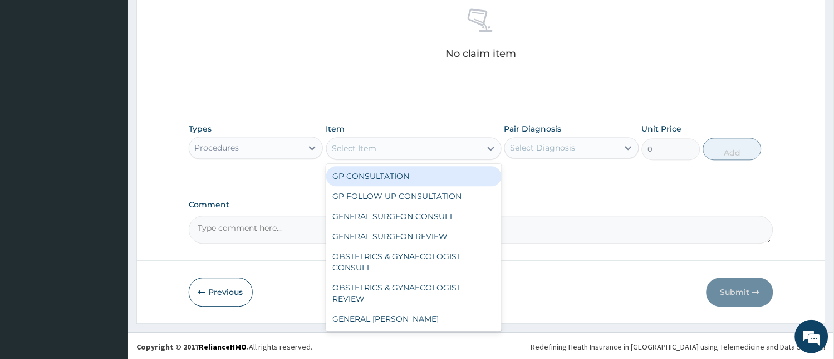
click at [423, 177] on div "GP CONSULTATION" at bounding box center [413, 176] width 175 height 20
type input "2000"
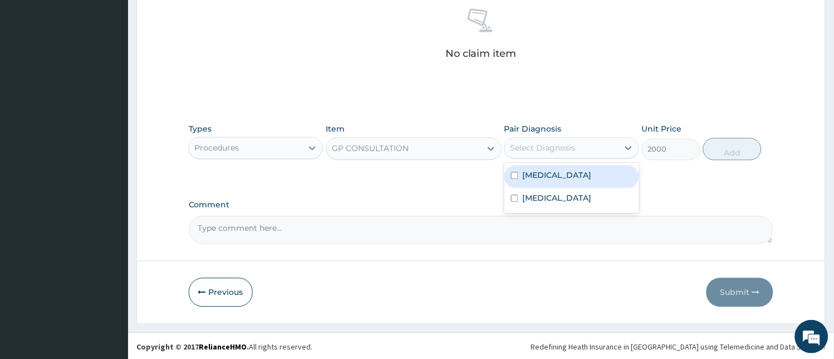
click at [551, 148] on div "Select Diagnosis" at bounding box center [543, 148] width 65 height 11
click at [547, 177] on label "[MEDICAL_DATA]" at bounding box center [557, 175] width 69 height 11
checkbox input "true"
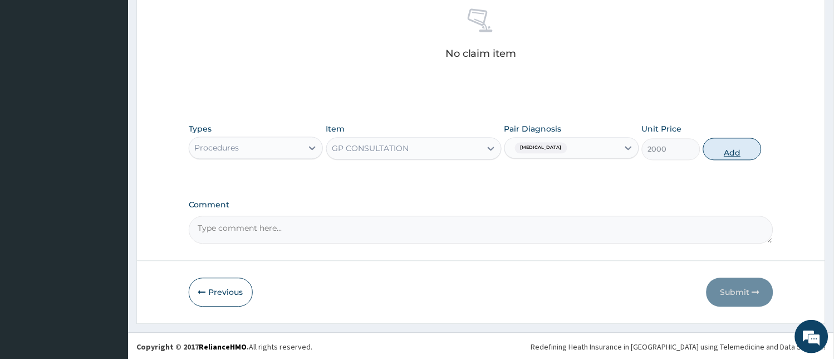
click at [714, 154] on button "Add" at bounding box center [732, 149] width 58 height 22
type input "0"
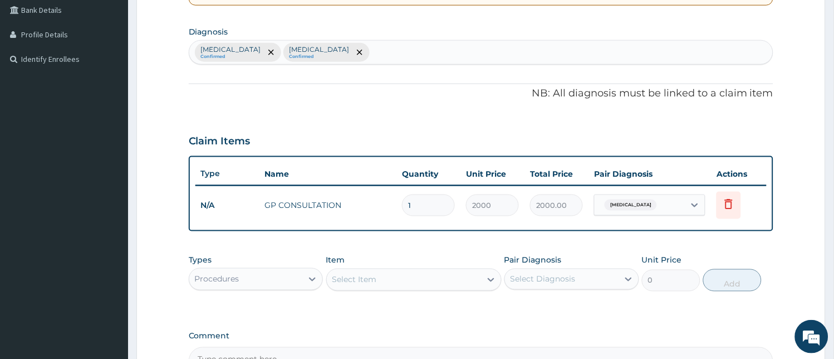
scroll to position [390, 0]
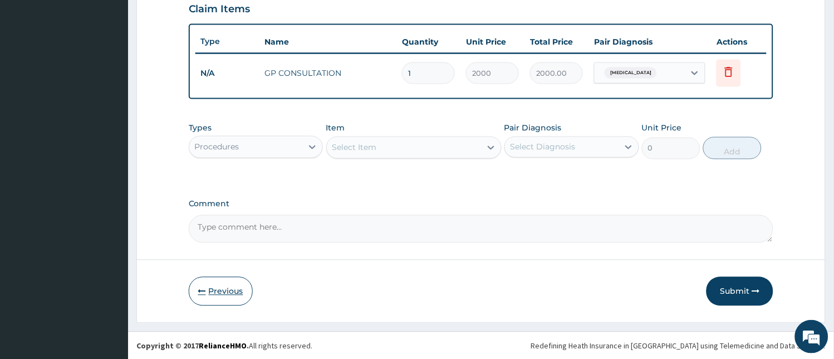
click at [221, 284] on button "Previous" at bounding box center [221, 291] width 64 height 29
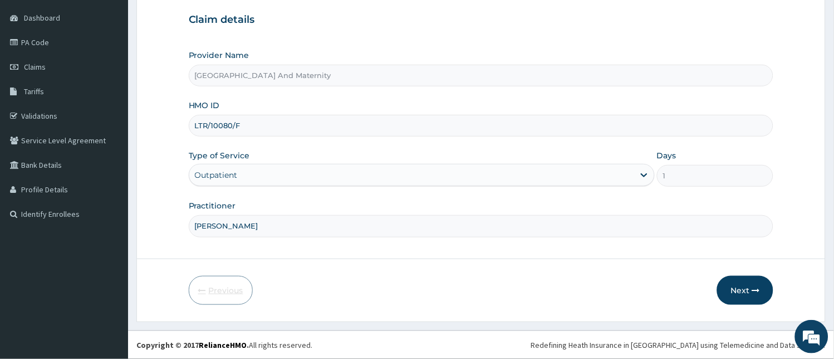
scroll to position [104, 0]
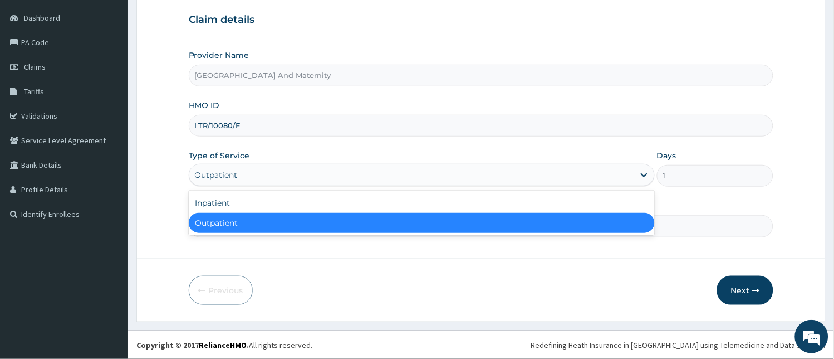
click at [356, 176] on div "Outpatient" at bounding box center [411, 175] width 445 height 18
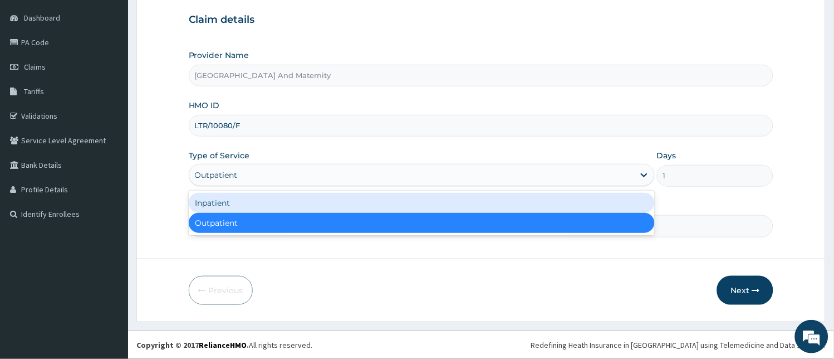
click at [348, 208] on div "Inpatient" at bounding box center [422, 203] width 466 height 20
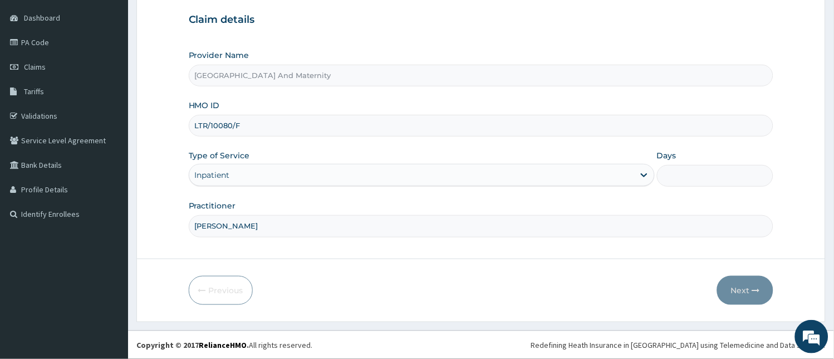
click at [714, 176] on input "Days" at bounding box center [715, 176] width 116 height 22
type input "1"
click at [737, 291] on button "Next" at bounding box center [745, 290] width 56 height 29
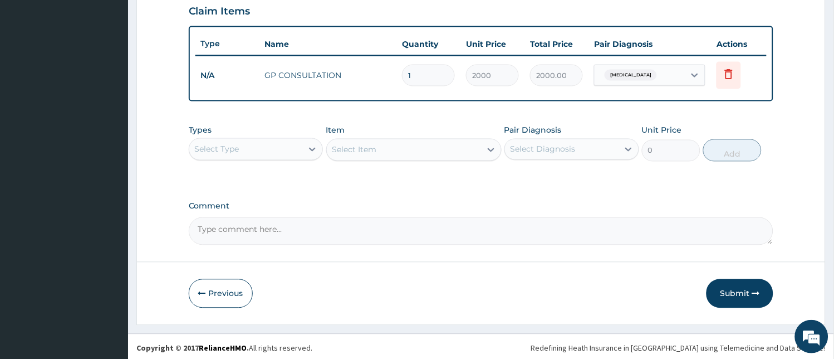
scroll to position [390, 0]
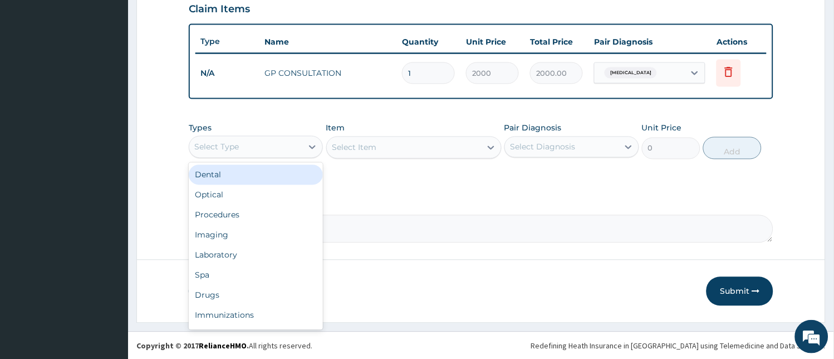
click at [231, 144] on div "Select Type" at bounding box center [217, 146] width 45 height 11
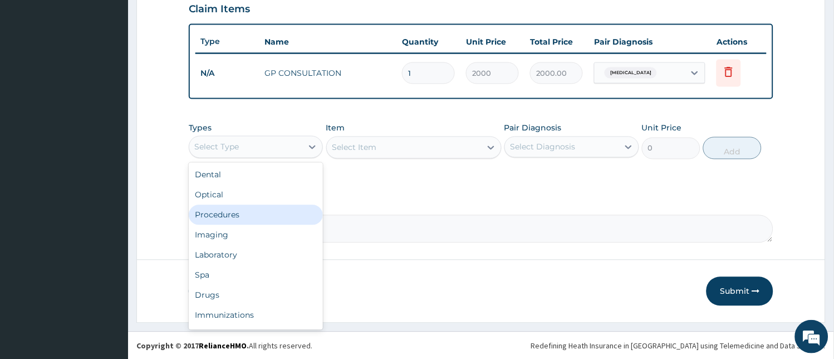
click at [228, 213] on div "Procedures" at bounding box center [256, 215] width 135 height 20
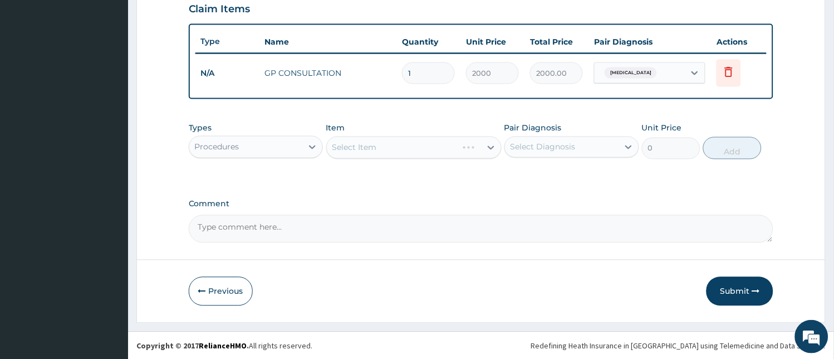
click at [391, 144] on div "Select Item" at bounding box center [413, 147] width 175 height 22
click at [391, 144] on div "Select Item" at bounding box center [404, 148] width 154 height 18
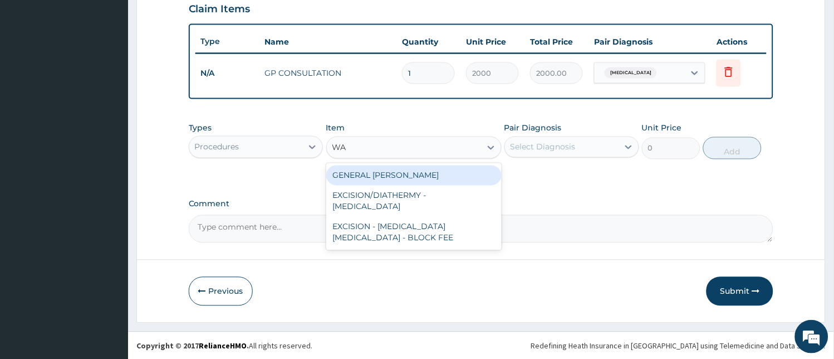
type input "WAR"
click at [392, 169] on div "GENERAL [PERSON_NAME]" at bounding box center [413, 175] width 175 height 20
type input "2500"
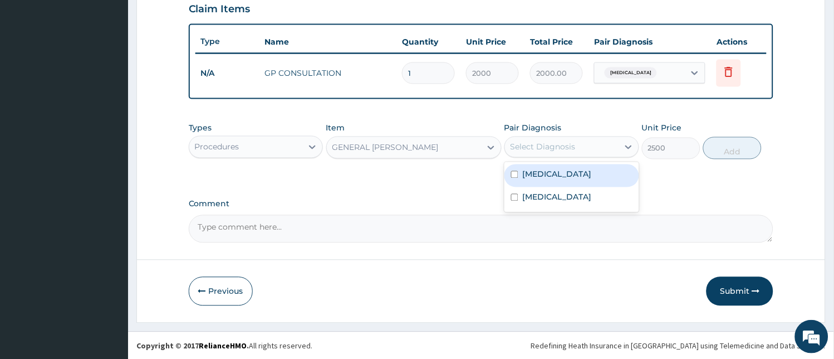
click at [565, 149] on div "Select Diagnosis" at bounding box center [543, 146] width 65 height 11
click at [570, 171] on div "[MEDICAL_DATA]" at bounding box center [571, 175] width 135 height 23
checkbox input "true"
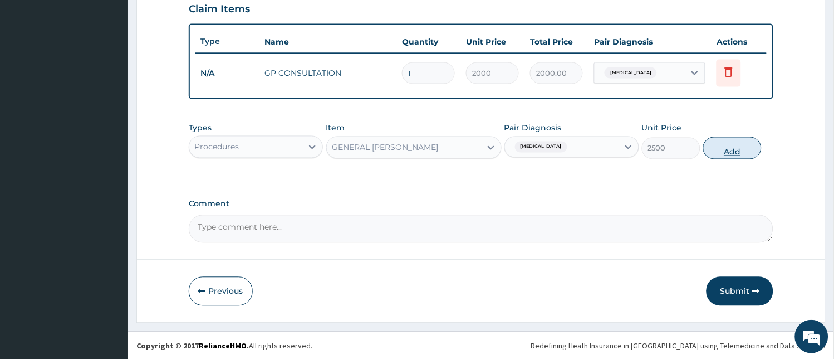
click at [737, 146] on button "Add" at bounding box center [732, 148] width 58 height 22
type input "0"
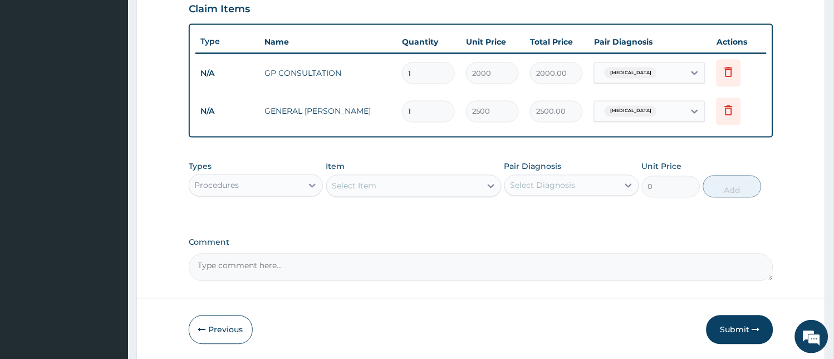
click at [351, 190] on div "Select Item" at bounding box center [354, 185] width 45 height 11
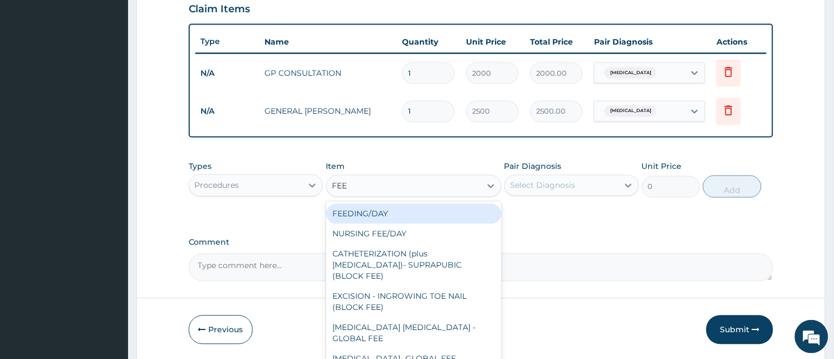
type input "FEED"
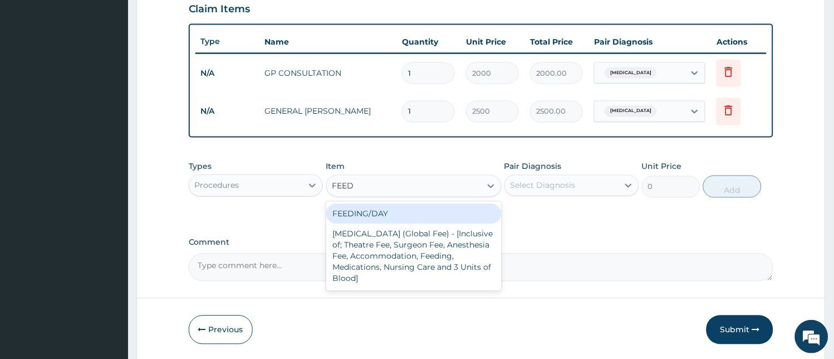
click at [364, 212] on div "FEEDING/DAY" at bounding box center [413, 214] width 175 height 20
type input "3000"
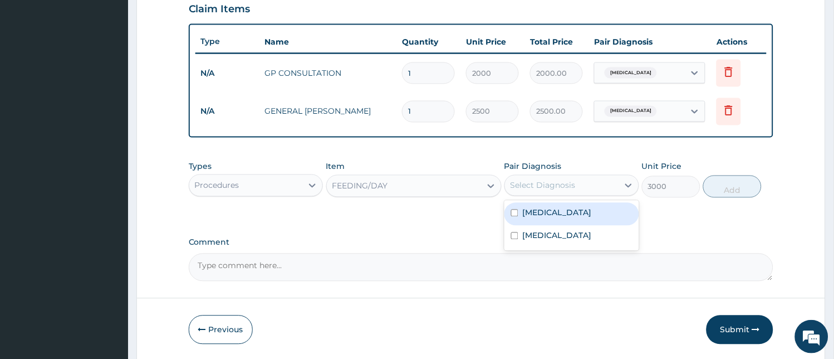
click at [560, 183] on div "Select Diagnosis" at bounding box center [543, 185] width 65 height 11
click at [565, 209] on div "[MEDICAL_DATA]" at bounding box center [571, 214] width 135 height 23
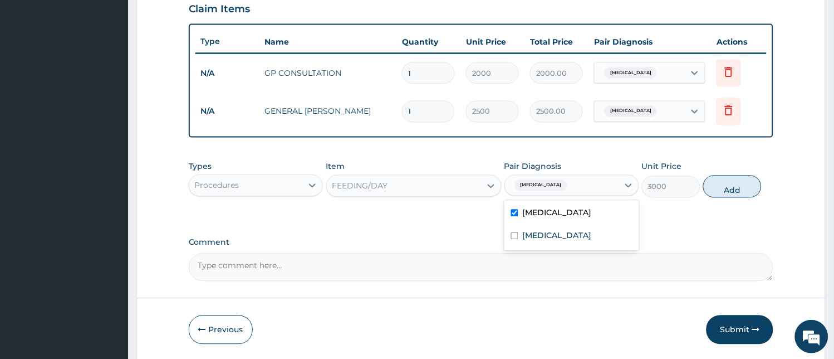
checkbox input "true"
click at [737, 185] on button "Add" at bounding box center [732, 186] width 58 height 22
type input "0"
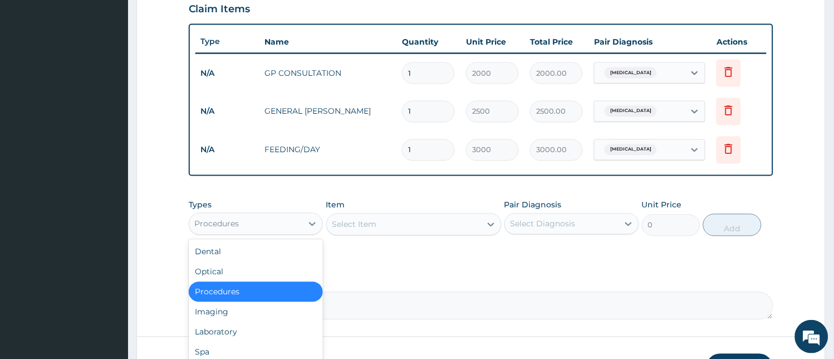
click at [264, 226] on div "Procedures" at bounding box center [246, 224] width 114 height 18
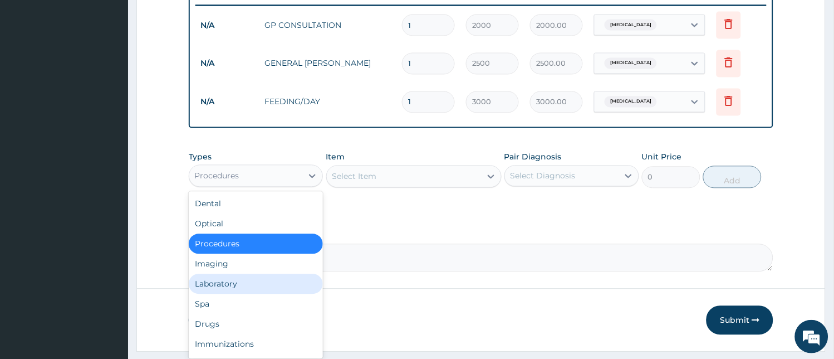
scroll to position [468, 0]
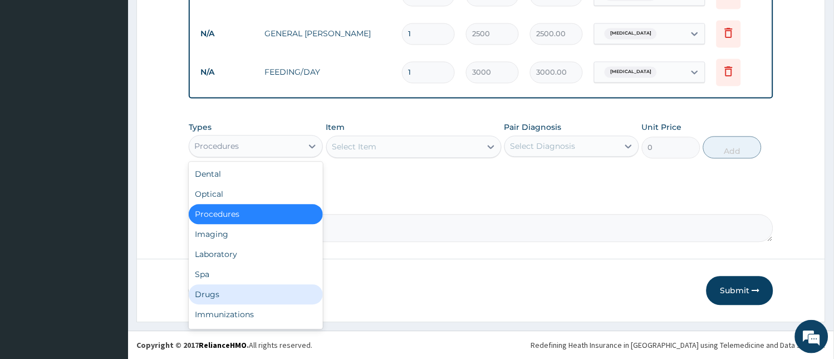
click at [198, 296] on div "Drugs" at bounding box center [256, 294] width 135 height 20
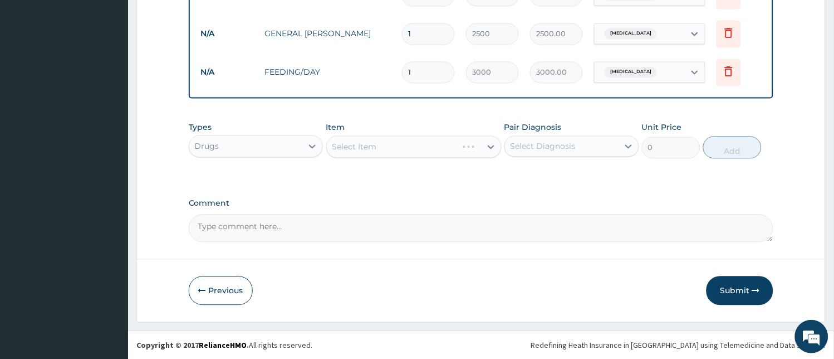
click at [385, 148] on div "Select Item" at bounding box center [413, 147] width 175 height 22
click at [291, 146] on div "Drugs" at bounding box center [246, 147] width 114 height 18
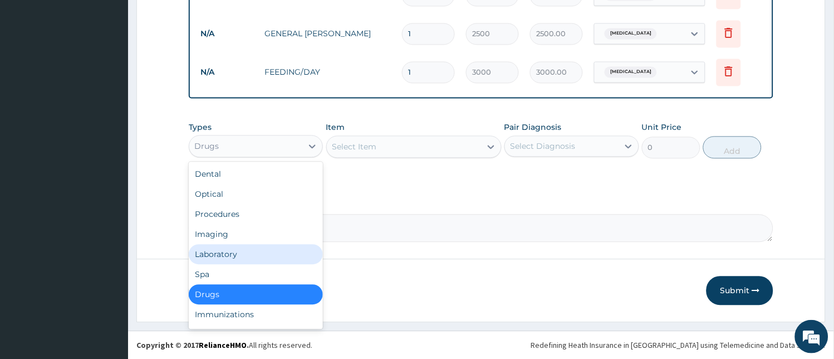
click at [248, 251] on div "Laboratory" at bounding box center [256, 254] width 135 height 20
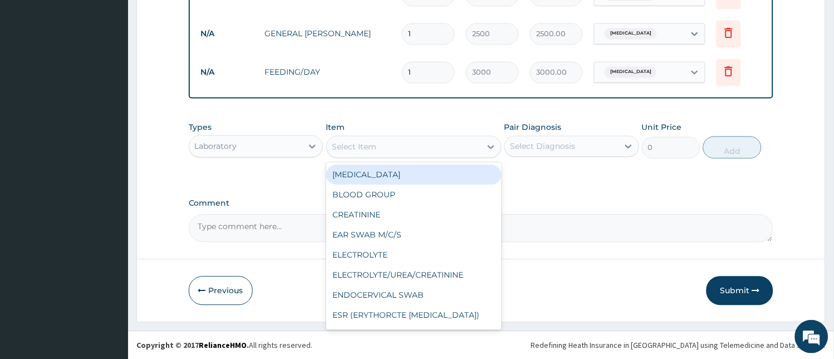
click at [386, 148] on div "Select Item" at bounding box center [404, 147] width 154 height 18
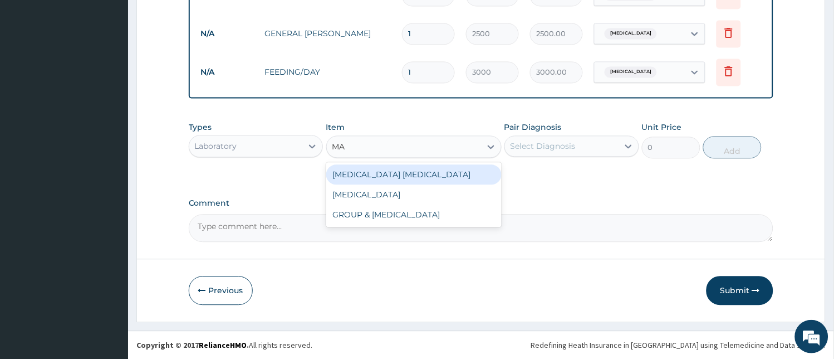
type input "MAL"
click at [385, 174] on div "[MEDICAL_DATA] [MEDICAL_DATA]" at bounding box center [413, 175] width 175 height 20
type input "1000"
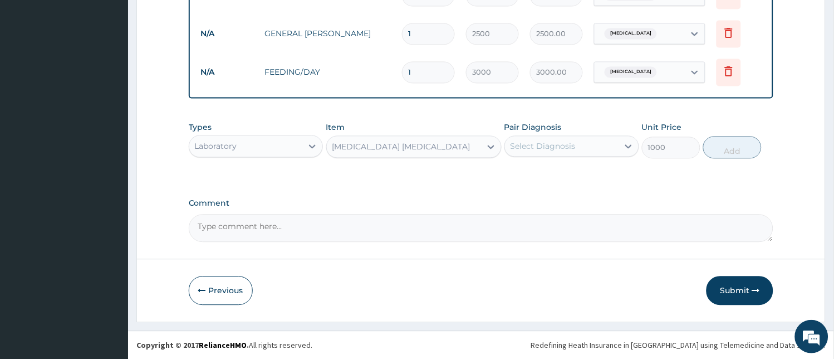
click at [557, 151] on div "Select Diagnosis" at bounding box center [543, 146] width 65 height 11
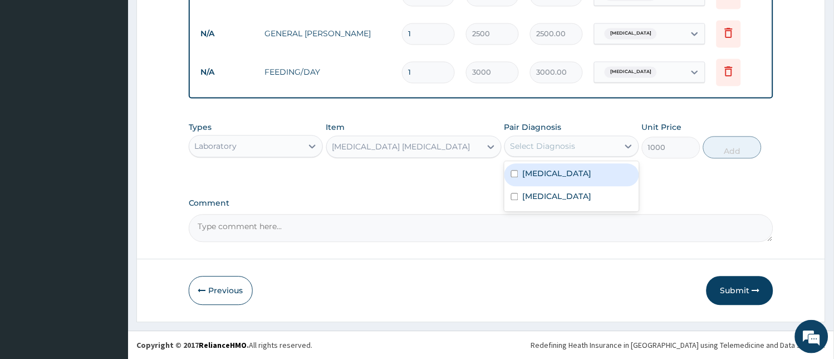
click at [551, 174] on label "[MEDICAL_DATA]" at bounding box center [557, 173] width 69 height 11
checkbox input "true"
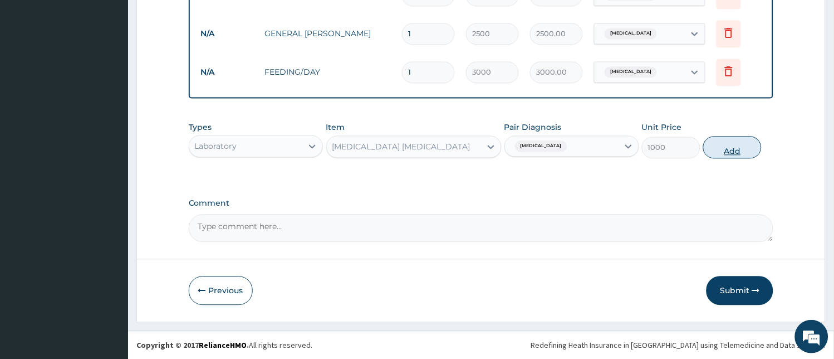
click at [721, 153] on button "Add" at bounding box center [732, 147] width 58 height 22
type input "0"
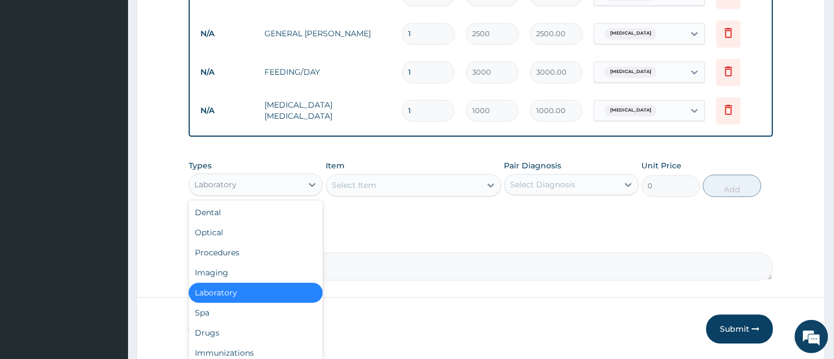
click at [298, 179] on div "Laboratory" at bounding box center [246, 185] width 114 height 18
click at [237, 334] on div "Drugs" at bounding box center [256, 333] width 135 height 20
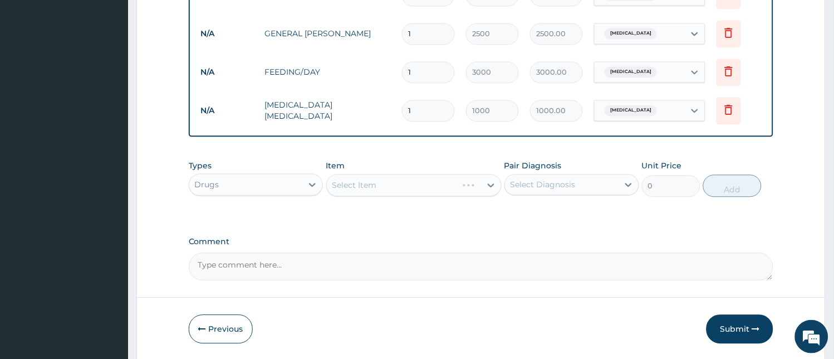
click at [383, 193] on div "Select Item" at bounding box center [413, 185] width 175 height 22
click at [416, 187] on div "Select Item" at bounding box center [404, 185] width 154 height 18
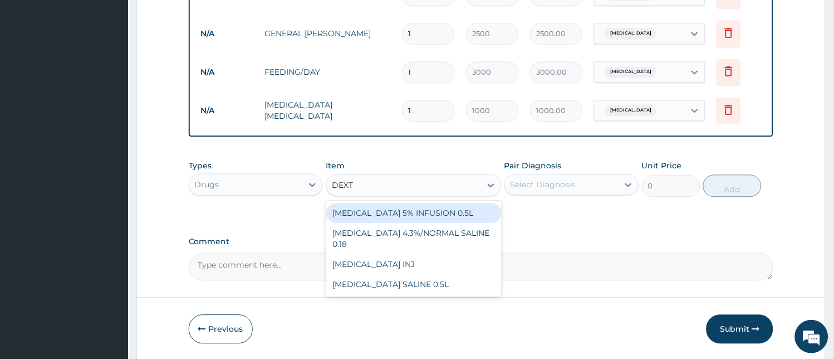
type input "DEXTR"
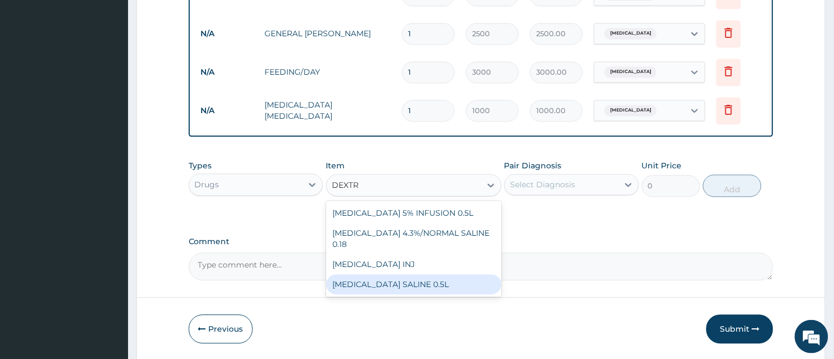
click at [391, 274] on div "[MEDICAL_DATA] SALINE 0.5L" at bounding box center [413, 284] width 175 height 20
type input "800"
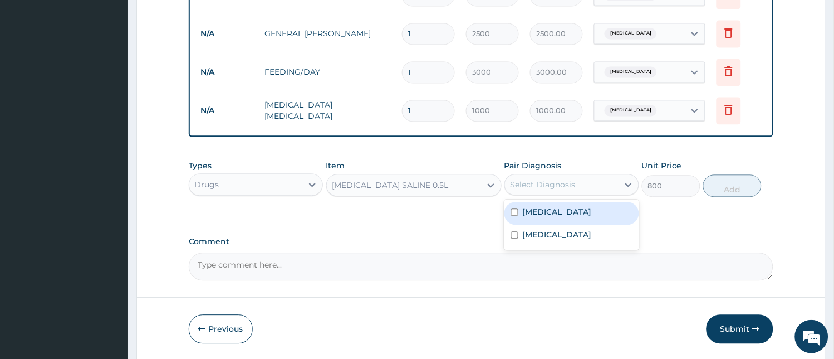
click at [555, 189] on div "Select Diagnosis" at bounding box center [543, 184] width 65 height 11
click at [568, 212] on div "[MEDICAL_DATA]" at bounding box center [571, 213] width 135 height 23
checkbox input "true"
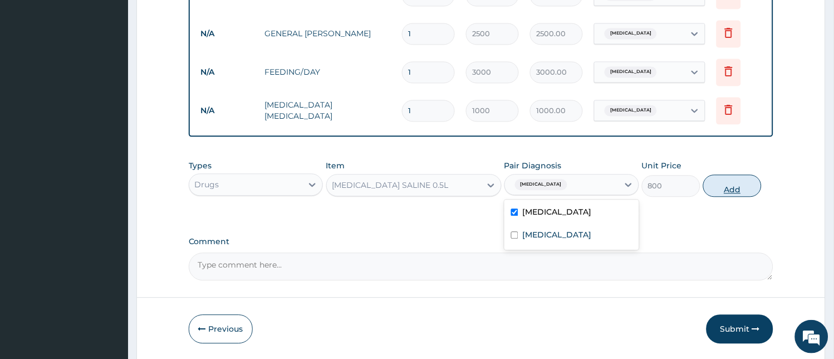
click at [720, 188] on button "Add" at bounding box center [732, 186] width 58 height 22
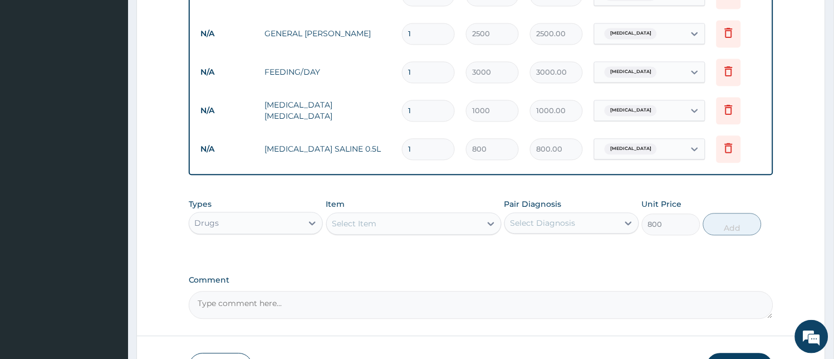
type input "0"
click at [374, 233] on div "Select Item" at bounding box center [413, 224] width 175 height 22
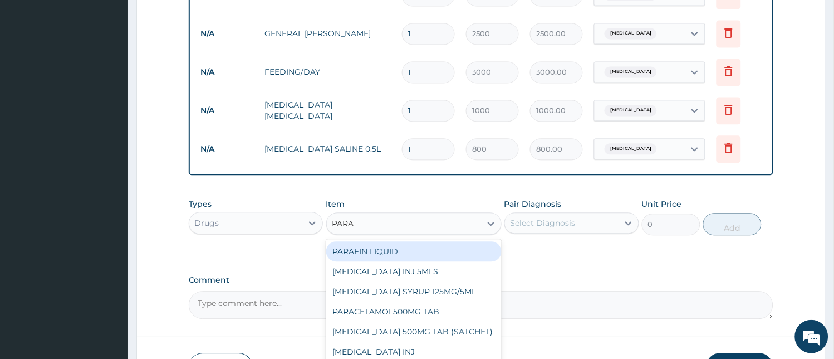
type input "PARAC"
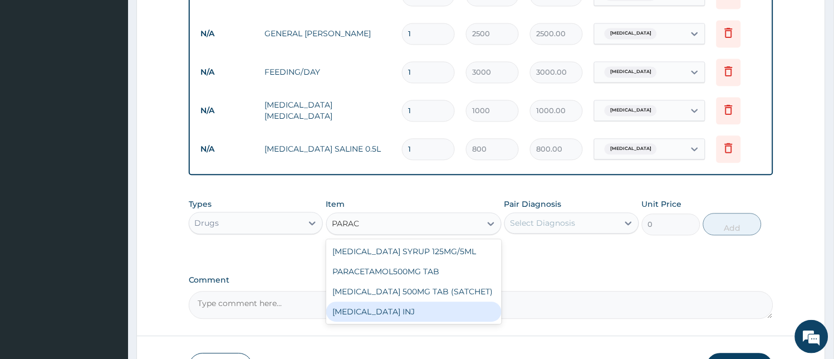
click at [364, 319] on div "[MEDICAL_DATA] INJ" at bounding box center [413, 312] width 175 height 20
type input "200"
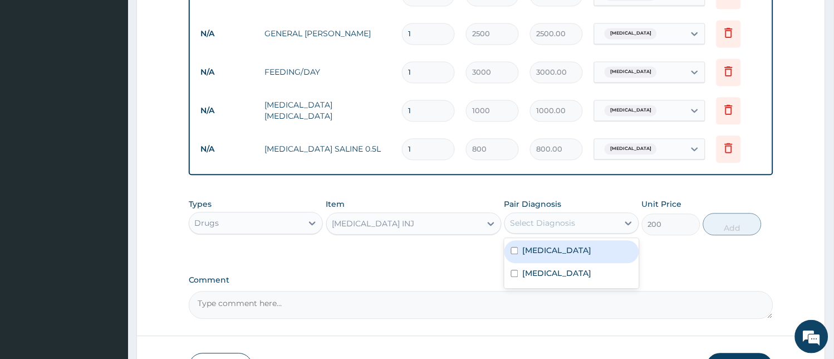
click at [574, 221] on div "Select Diagnosis" at bounding box center [543, 223] width 65 height 11
click at [571, 252] on div "[MEDICAL_DATA]" at bounding box center [571, 252] width 135 height 23
checkbox input "true"
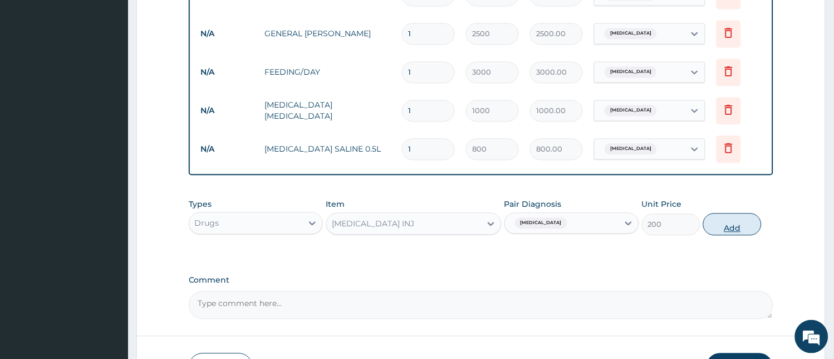
click at [729, 226] on button "Add" at bounding box center [732, 224] width 58 height 22
type input "0"
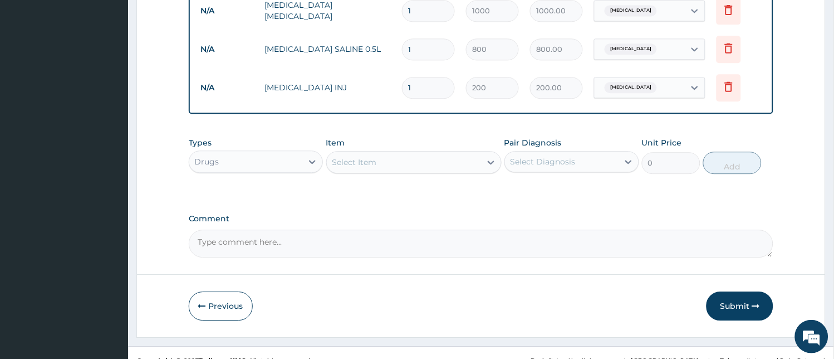
scroll to position [583, 0]
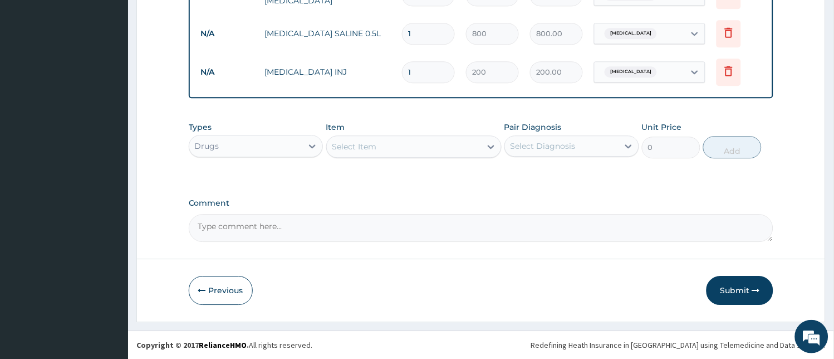
click at [423, 149] on div "Select Item" at bounding box center [404, 147] width 154 height 18
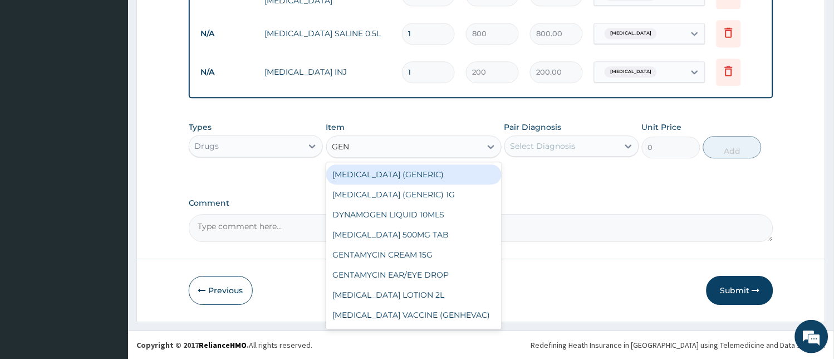
type input "GENT"
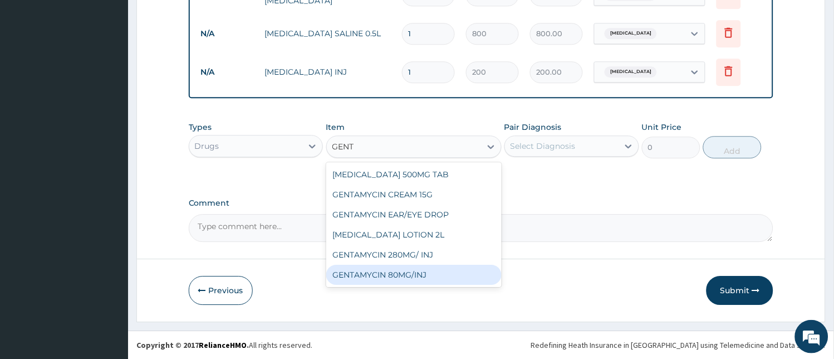
click at [400, 281] on div "GENTAMYCIN 80MG/INJ" at bounding box center [413, 274] width 175 height 20
type input "100"
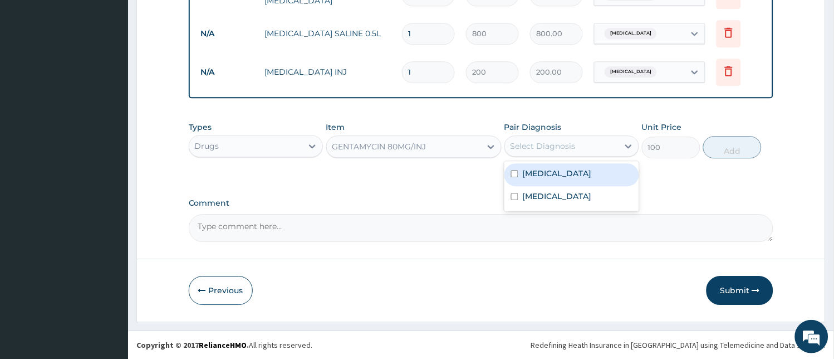
click at [576, 145] on div "Select Diagnosis" at bounding box center [543, 145] width 65 height 11
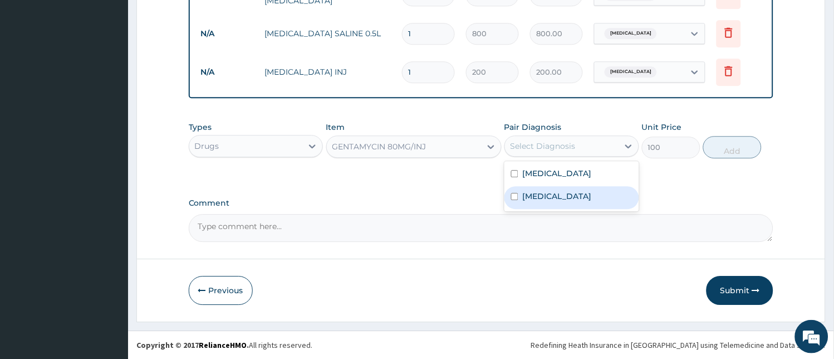
click at [575, 195] on label "[MEDICAL_DATA]" at bounding box center [557, 195] width 69 height 11
checkbox input "true"
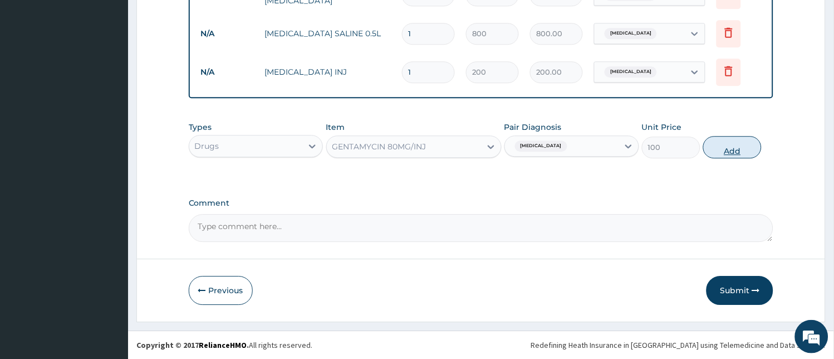
click at [721, 146] on button "Add" at bounding box center [732, 147] width 58 height 22
type input "0"
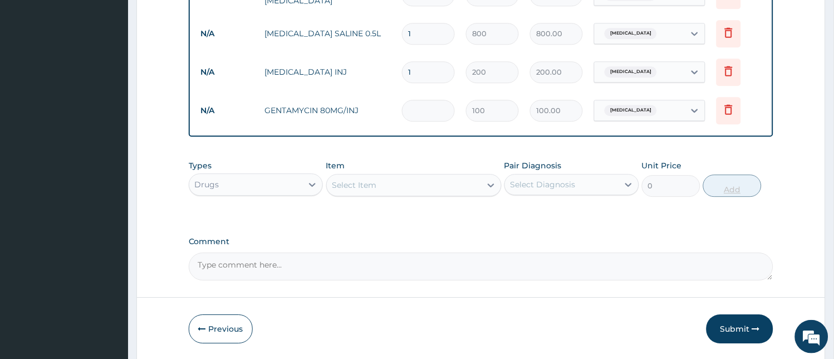
type input "0.00"
type input "2"
type input "200.00"
type input "2"
click at [457, 188] on div "Select Item" at bounding box center [404, 185] width 154 height 18
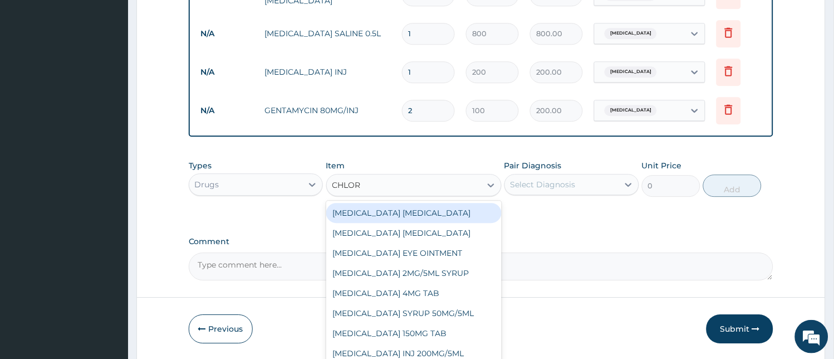
type input "CHLORO"
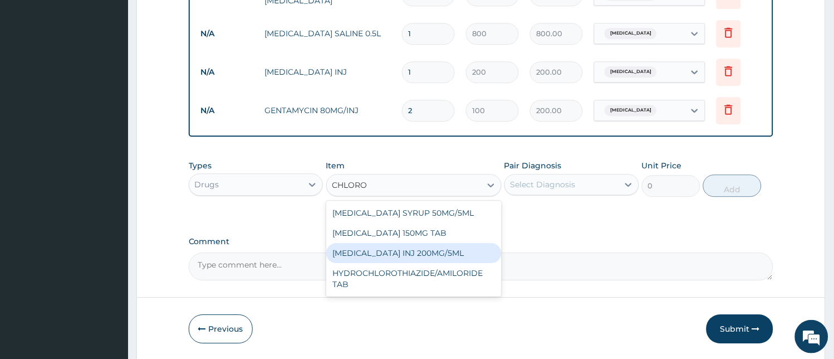
click at [410, 252] on div "[MEDICAL_DATA] INJ 200MG/5ML" at bounding box center [413, 253] width 175 height 20
type input "25"
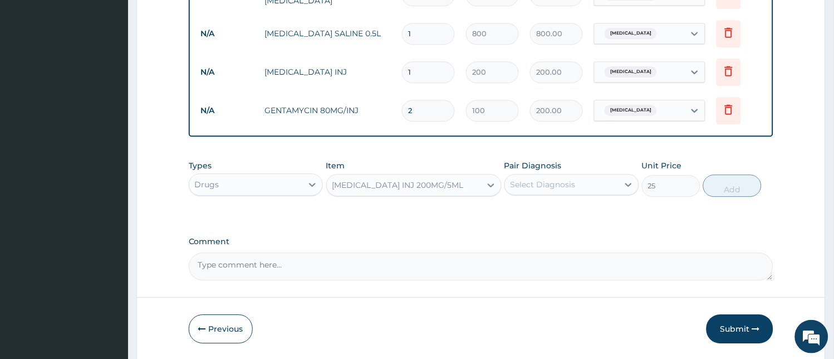
click at [548, 195] on div "Pair Diagnosis Select Diagnosis" at bounding box center [571, 178] width 135 height 37
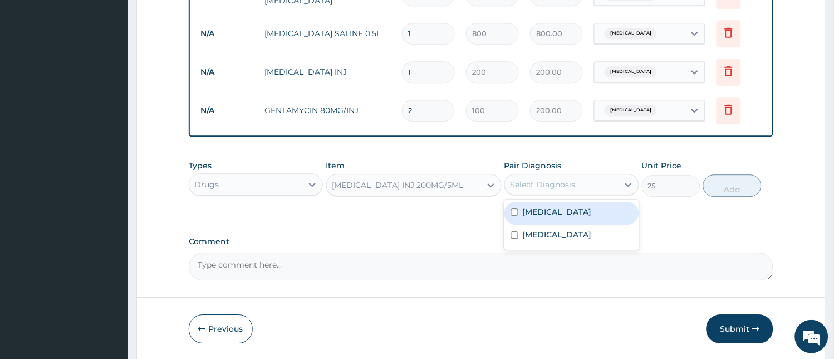
click at [560, 190] on div "Select Diagnosis" at bounding box center [562, 184] width 114 height 18
click at [568, 216] on div "[MEDICAL_DATA]" at bounding box center [571, 213] width 135 height 23
checkbox input "true"
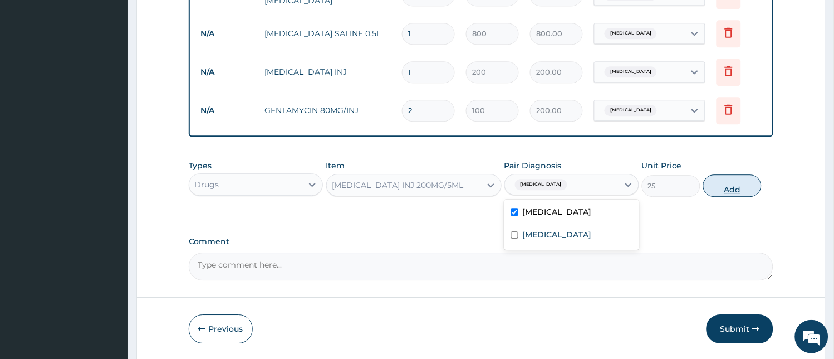
click at [732, 192] on button "Add" at bounding box center [732, 185] width 58 height 22
type input "0"
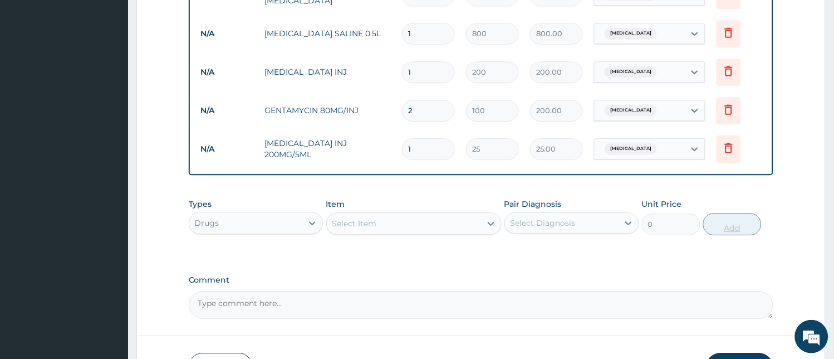
type input "0.00"
type input "3"
type input "75.00"
type input "3"
click at [409, 218] on div "Select Item" at bounding box center [404, 223] width 154 height 18
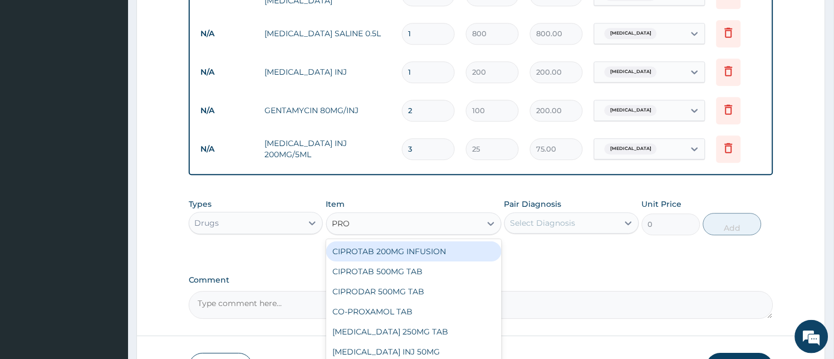
type input "PROM"
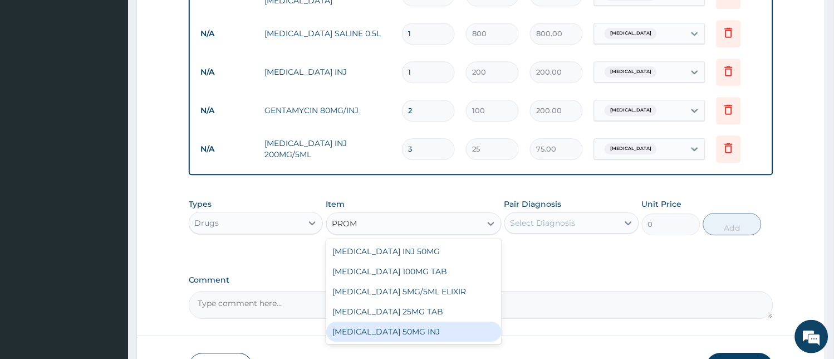
click at [412, 336] on div "[MEDICAL_DATA] 50MG INJ" at bounding box center [413, 331] width 175 height 20
type input "100"
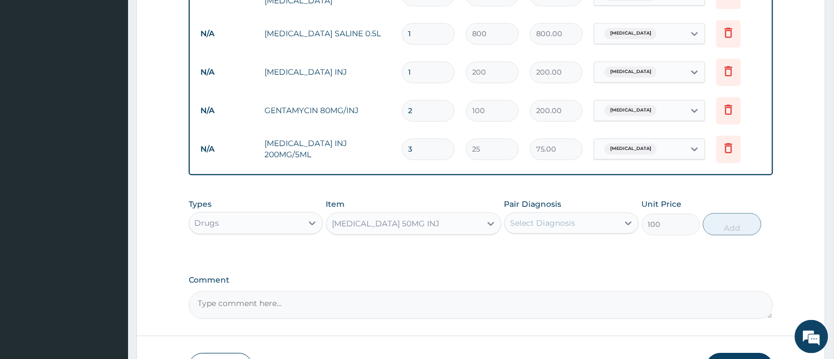
click at [595, 223] on div "Select Diagnosis" at bounding box center [562, 223] width 114 height 18
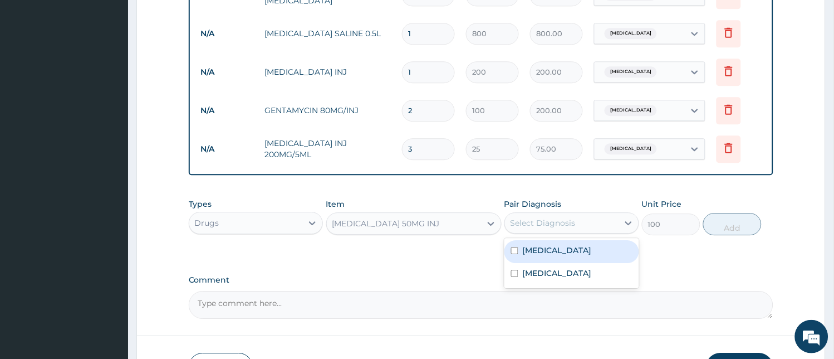
click at [575, 257] on div "[MEDICAL_DATA]" at bounding box center [571, 251] width 135 height 23
checkbox input "true"
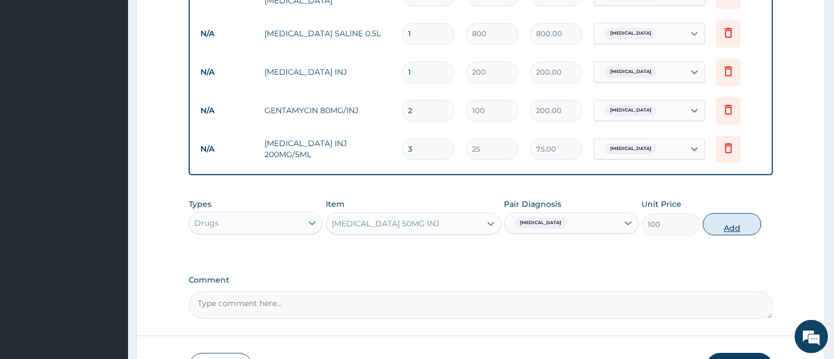
click at [717, 228] on button "Add" at bounding box center [732, 224] width 58 height 22
type input "0"
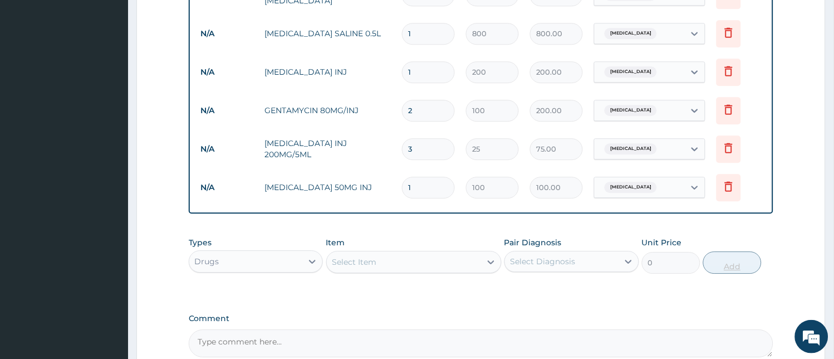
type input "0.00"
type input "3"
type input "300.00"
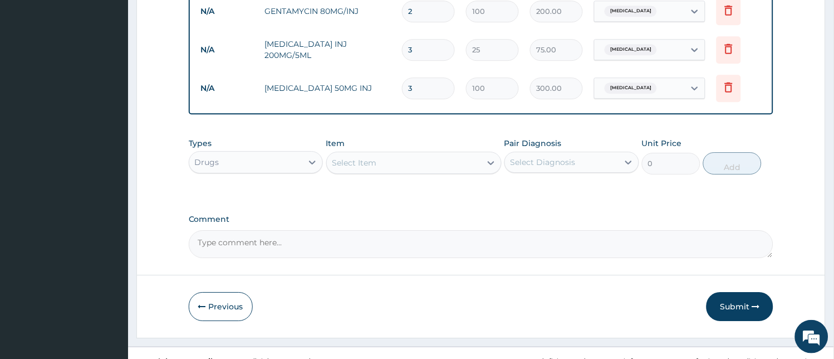
scroll to position [700, 0]
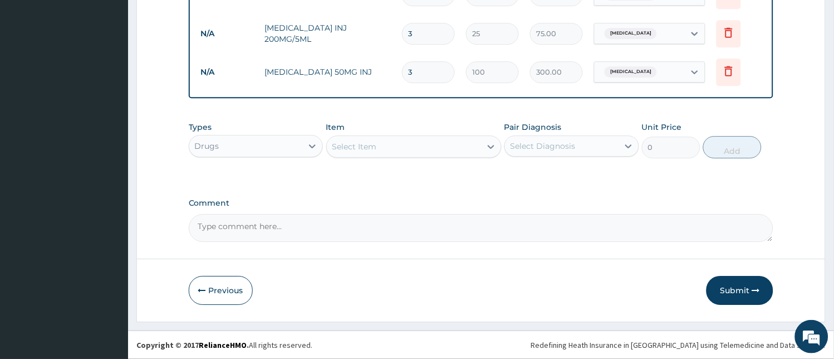
type input "3"
click at [449, 149] on div "Select Item" at bounding box center [404, 147] width 154 height 18
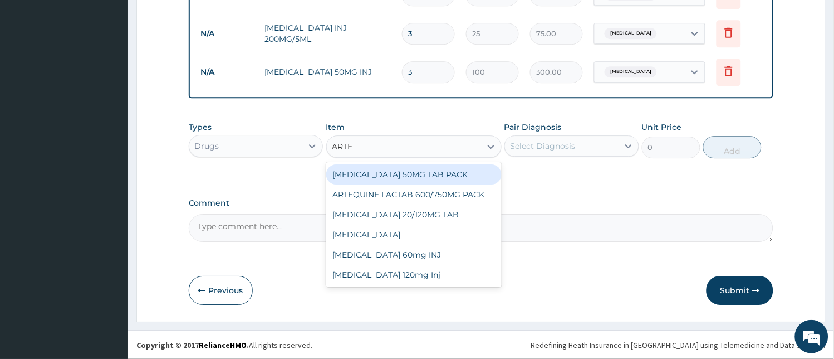
type input "ARTEM"
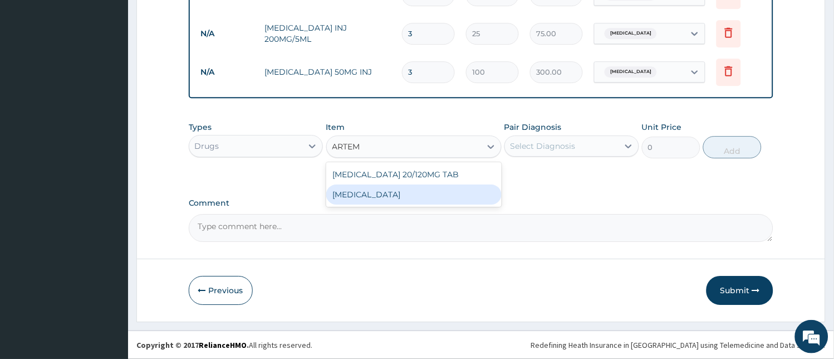
click at [409, 196] on div "[MEDICAL_DATA]" at bounding box center [413, 194] width 175 height 20
type input "100"
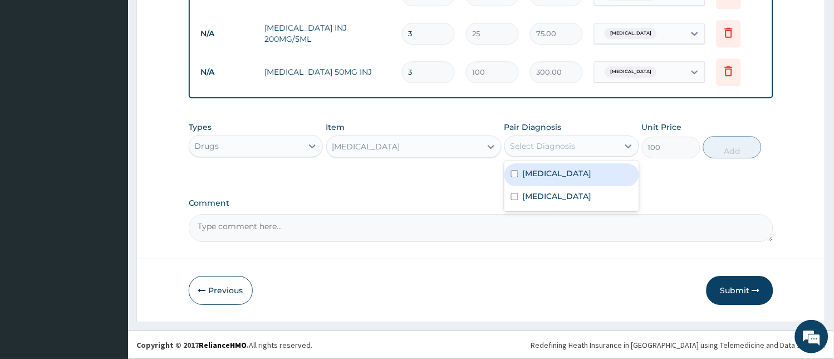
click at [556, 145] on div "Select Diagnosis" at bounding box center [543, 145] width 65 height 11
click at [557, 175] on div "[MEDICAL_DATA]" at bounding box center [571, 174] width 135 height 23
checkbox input "true"
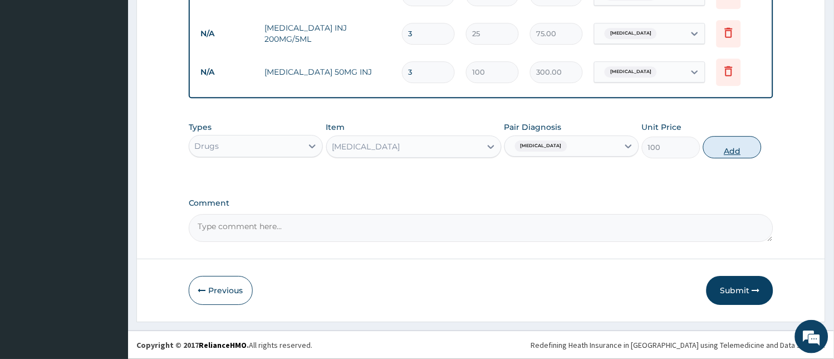
click at [731, 147] on button "Add" at bounding box center [732, 147] width 58 height 22
type input "0"
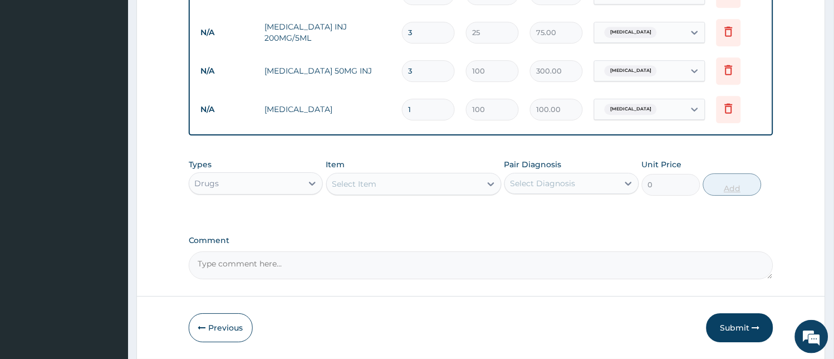
type input "0.00"
type input "6"
type input "600.00"
type input "6"
click at [419, 179] on div "Select Item" at bounding box center [404, 184] width 154 height 18
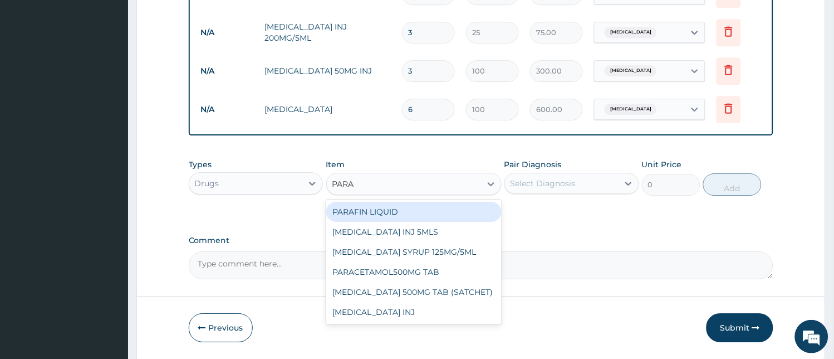
type input "PARAC"
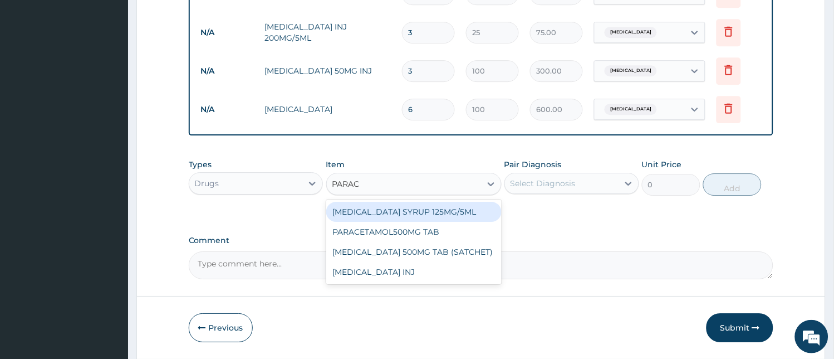
click at [415, 216] on div "[MEDICAL_DATA] SYRUP 125MG/5ML" at bounding box center [413, 212] width 175 height 20
type input "400"
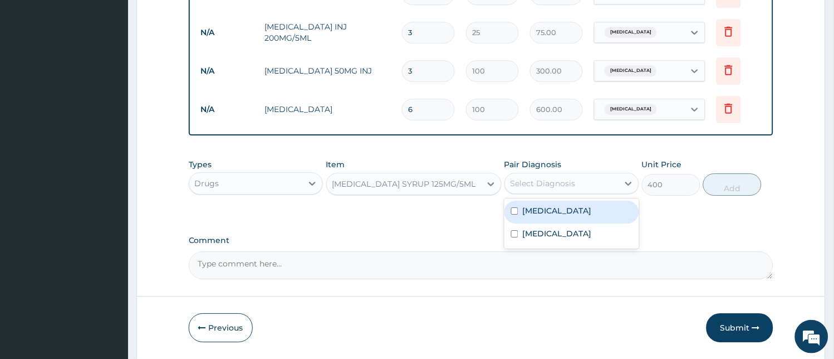
click at [547, 185] on div "Select Diagnosis" at bounding box center [543, 183] width 65 height 11
click at [549, 213] on label "[MEDICAL_DATA]" at bounding box center [557, 210] width 69 height 11
checkbox input "true"
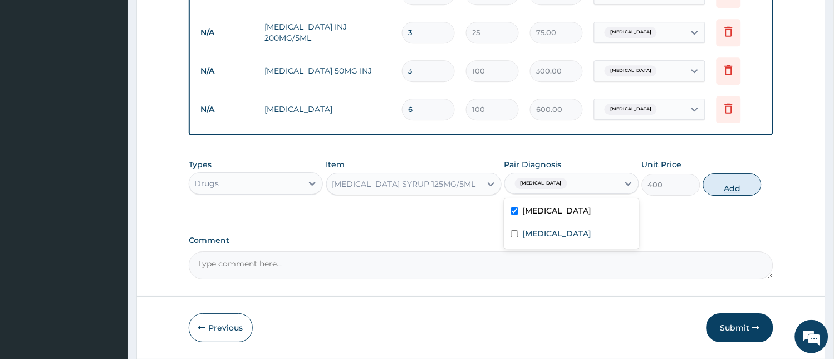
click at [721, 181] on button "Add" at bounding box center [732, 184] width 58 height 22
type input "0"
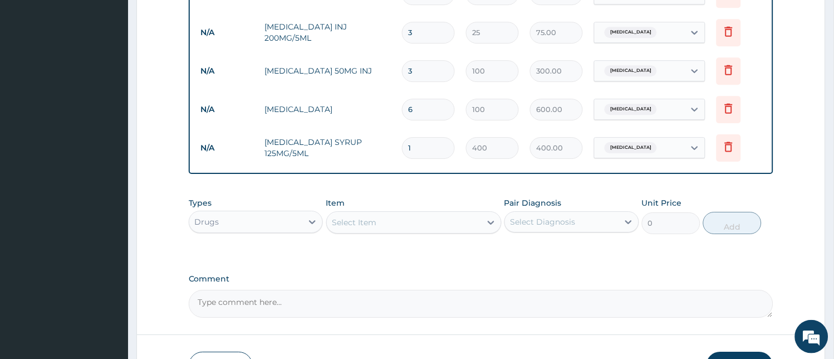
click at [382, 223] on div "Select Item" at bounding box center [404, 222] width 154 height 18
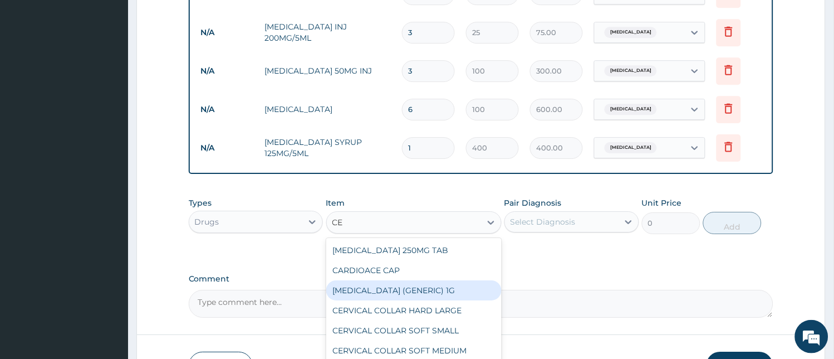
type input "C"
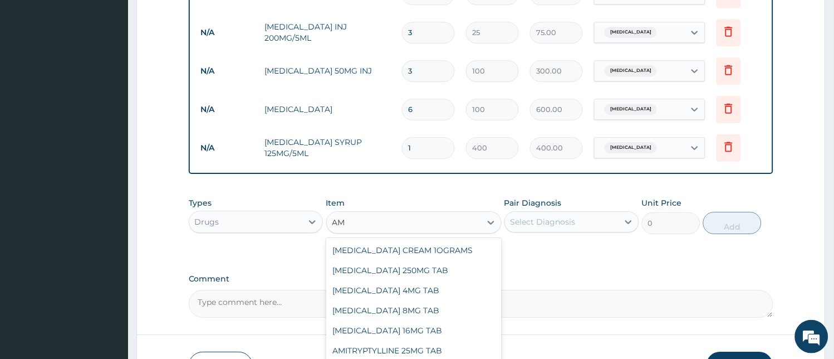
type input "A"
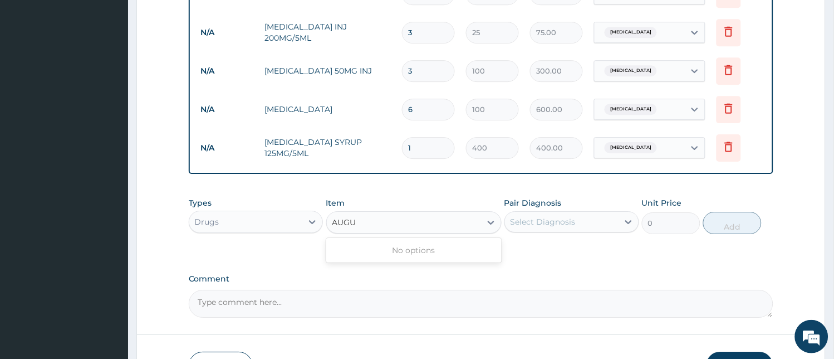
type input "AUG"
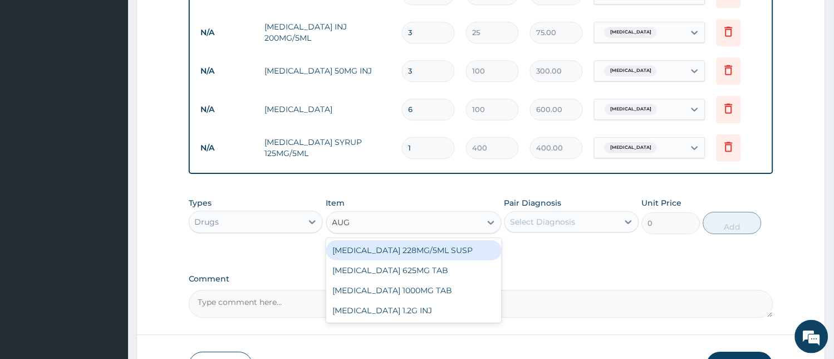
click at [380, 251] on div "[MEDICAL_DATA] 228MG/5ML SUSP" at bounding box center [413, 250] width 175 height 20
type input "1600"
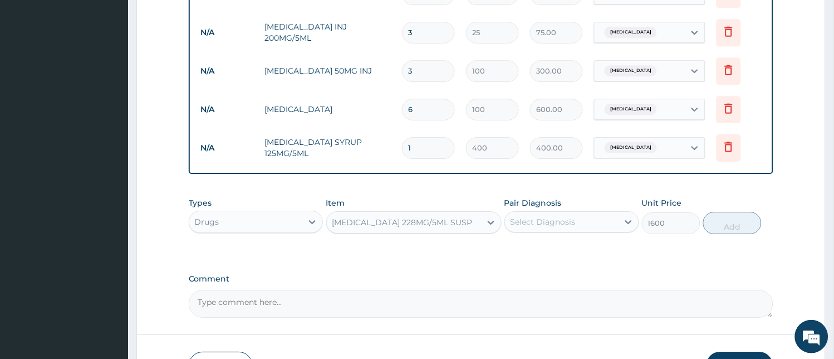
click at [542, 223] on div "Select Diagnosis" at bounding box center [543, 221] width 65 height 11
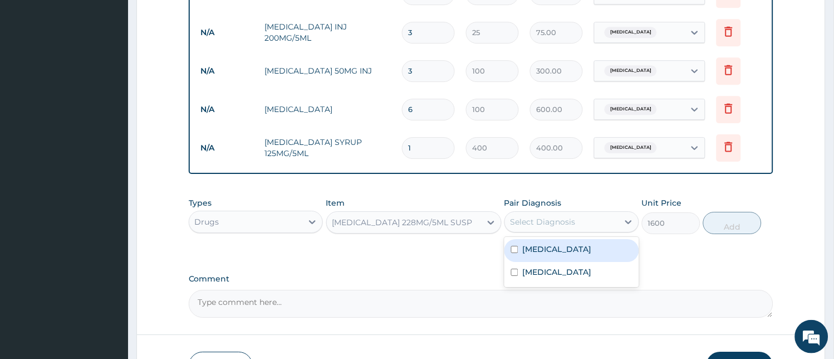
click at [546, 257] on div "[MEDICAL_DATA]" at bounding box center [571, 250] width 135 height 23
checkbox input "true"
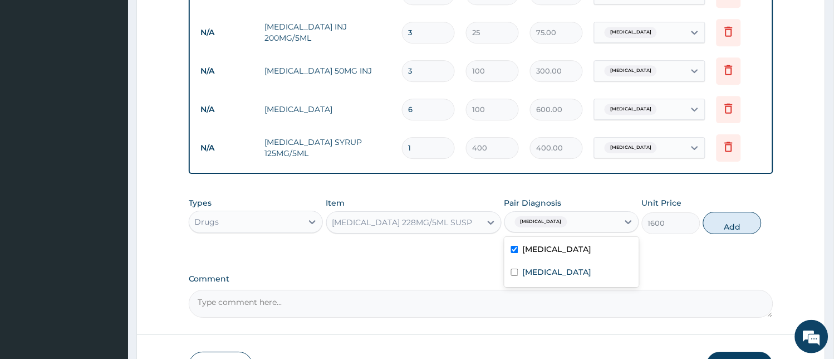
click at [558, 227] on div "[MEDICAL_DATA]" at bounding box center [562, 221] width 114 height 19
click at [516, 276] on input "checkbox" at bounding box center [514, 271] width 7 height 7
checkbox input "true"
click at [548, 248] on label "[MEDICAL_DATA]" at bounding box center [557, 248] width 69 height 11
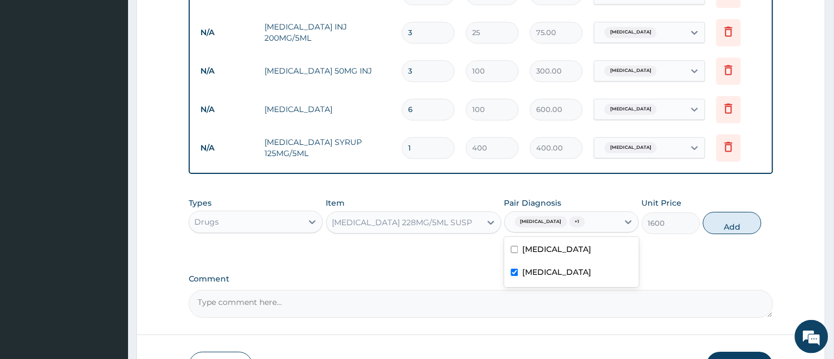
checkbox input "false"
click at [730, 228] on button "Add" at bounding box center [732, 223] width 58 height 22
type input "0"
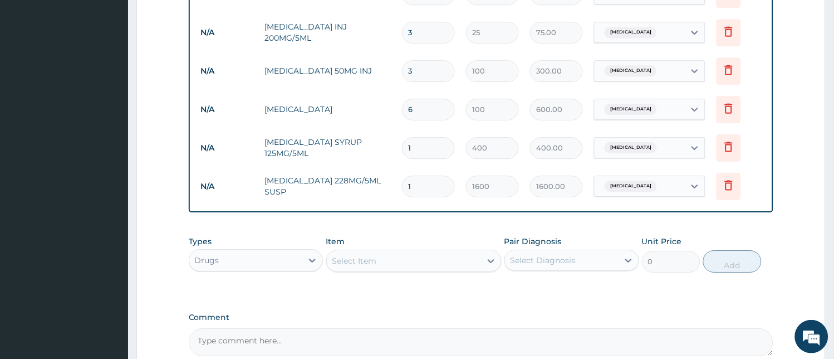
click at [351, 258] on div "Select Item" at bounding box center [354, 260] width 45 height 11
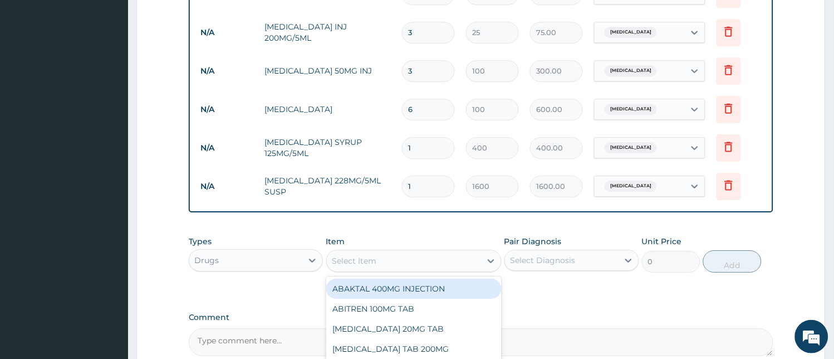
type input "V"
type input "COU"
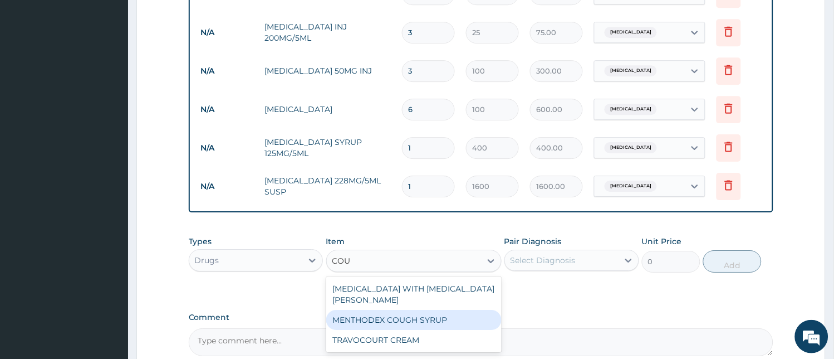
click at [366, 310] on div "MENTHODEX COUGH SYRUP" at bounding box center [413, 320] width 175 height 20
type input "870"
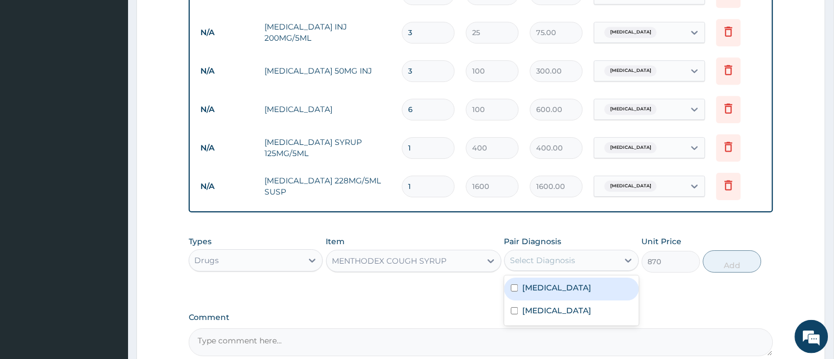
click at [535, 263] on div "Select Diagnosis" at bounding box center [543, 259] width 65 height 11
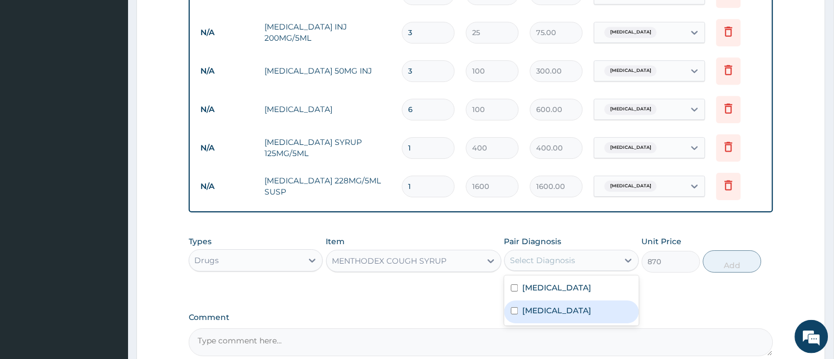
click at [543, 316] on label "[MEDICAL_DATA]" at bounding box center [557, 310] width 69 height 11
checkbox input "true"
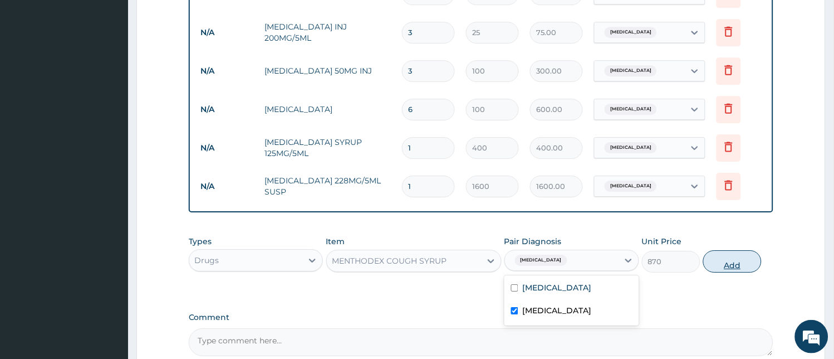
click at [741, 262] on button "Add" at bounding box center [732, 261] width 58 height 22
type input "0"
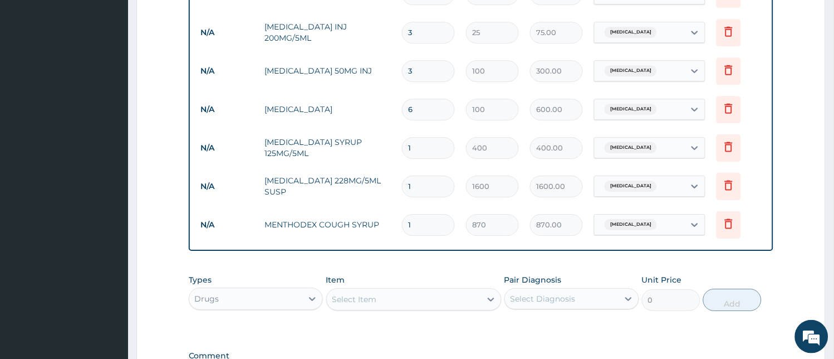
click at [382, 306] on div "Select Item" at bounding box center [404, 299] width 154 height 18
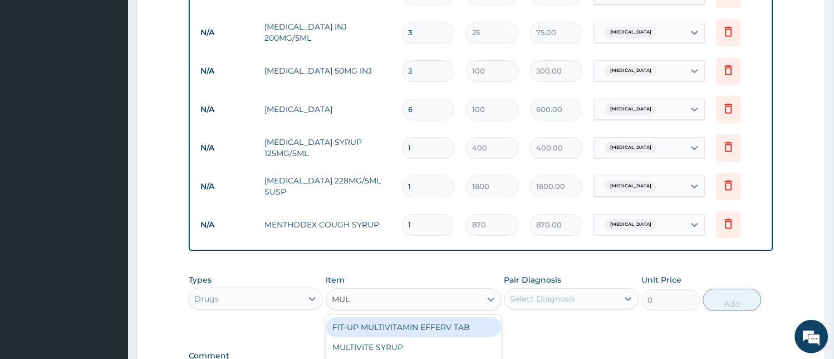
type input "MULT"
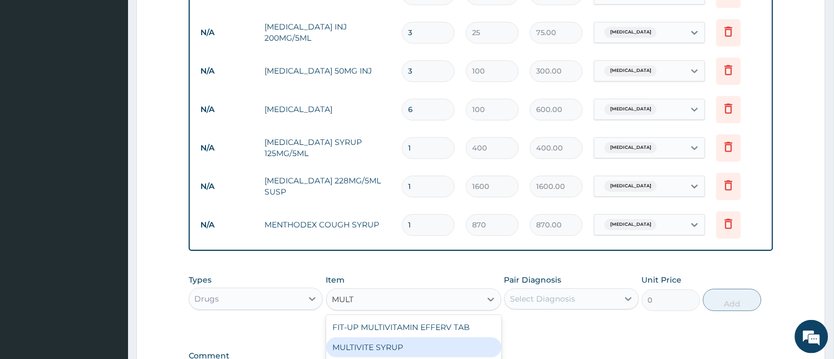
click at [377, 352] on div "MULTIVITE SYRUP" at bounding box center [413, 347] width 175 height 20
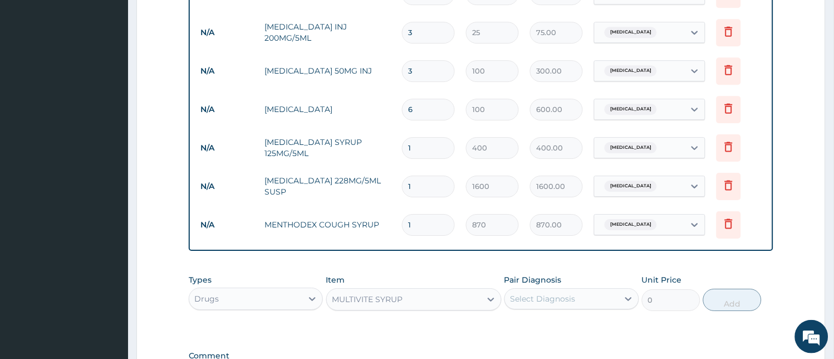
type input "300"
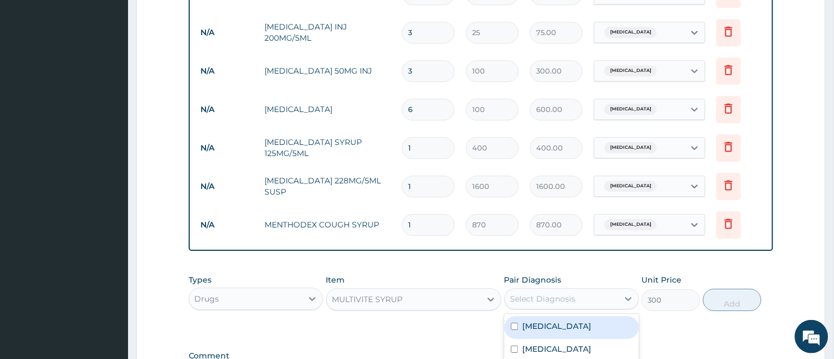
click at [555, 300] on div "Select Diagnosis" at bounding box center [543, 298] width 65 height 11
click at [555, 325] on div "[MEDICAL_DATA]" at bounding box center [571, 327] width 135 height 23
checkbox input "true"
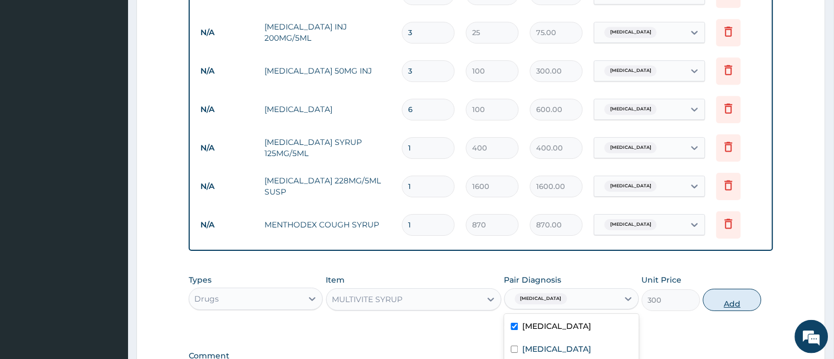
click at [738, 297] on button "Add" at bounding box center [732, 299] width 58 height 22
type input "0"
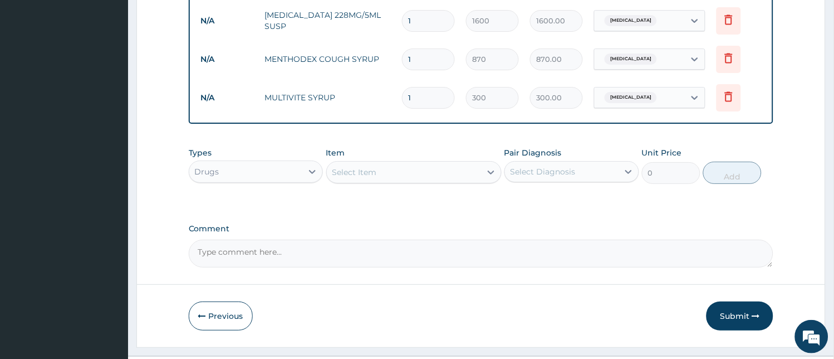
scroll to position [867, 0]
click at [754, 316] on icon "button" at bounding box center [756, 314] width 8 height 8
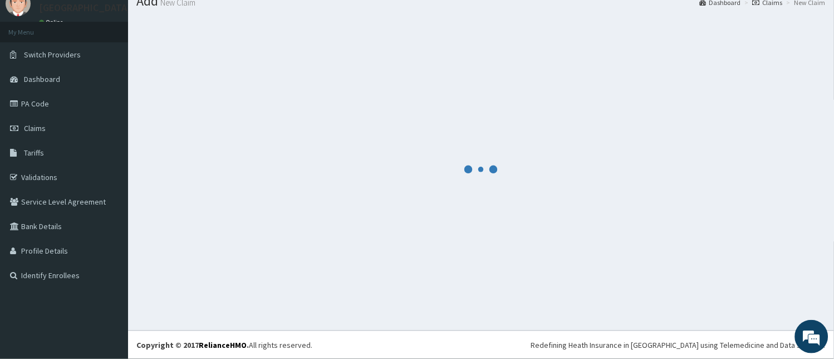
scroll to position [42, 0]
